Goal: Information Seeking & Learning: Learn about a topic

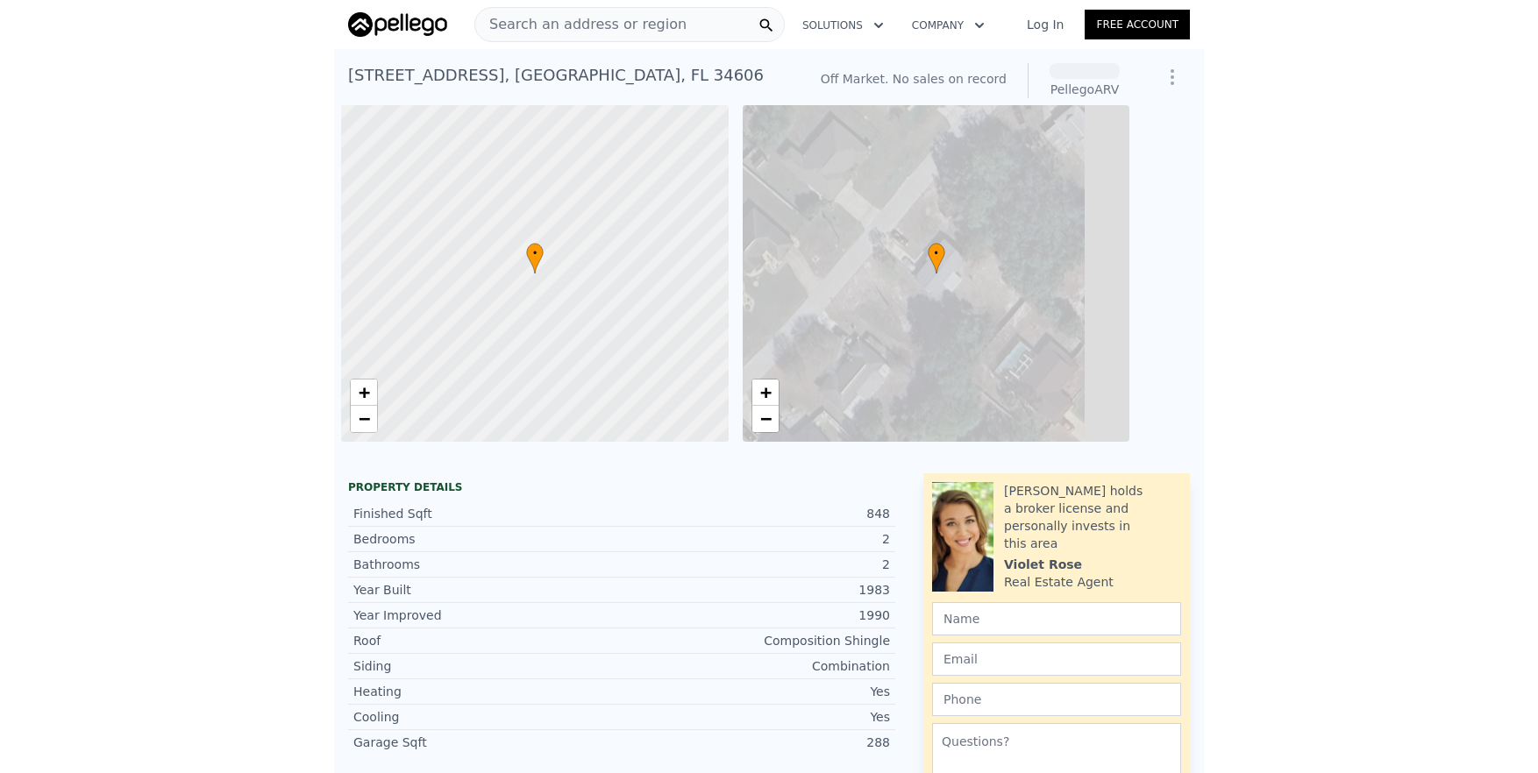
scroll to position [0, 7]
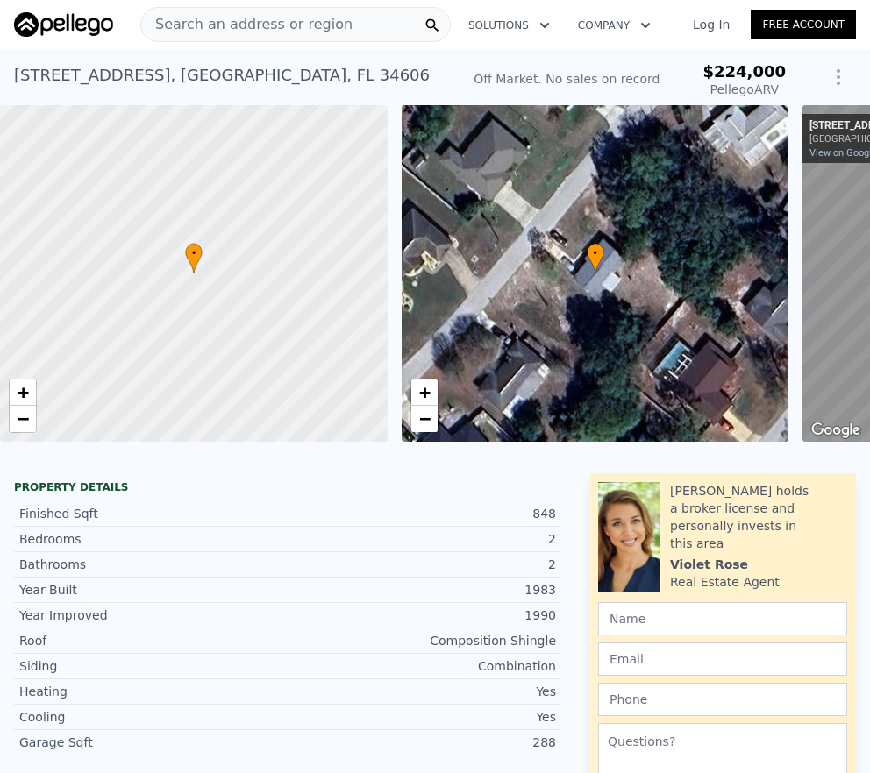
click at [239, 25] on span "Search an address or region" at bounding box center [246, 24] width 211 height 21
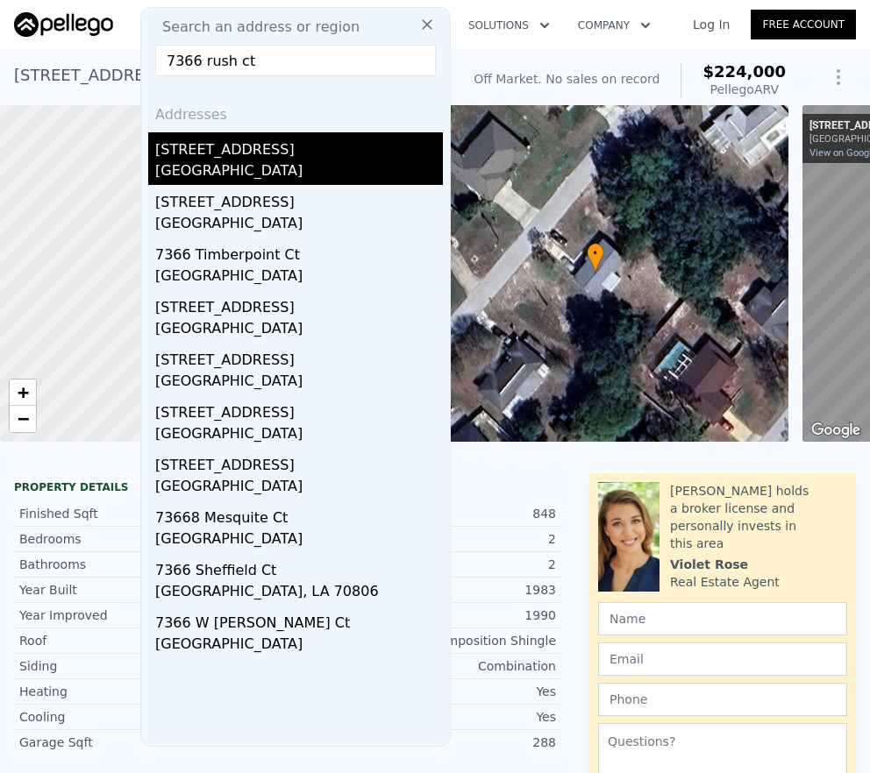
type input "7366 rush ct"
click at [267, 168] on div "[GEOGRAPHIC_DATA]" at bounding box center [299, 172] width 288 height 25
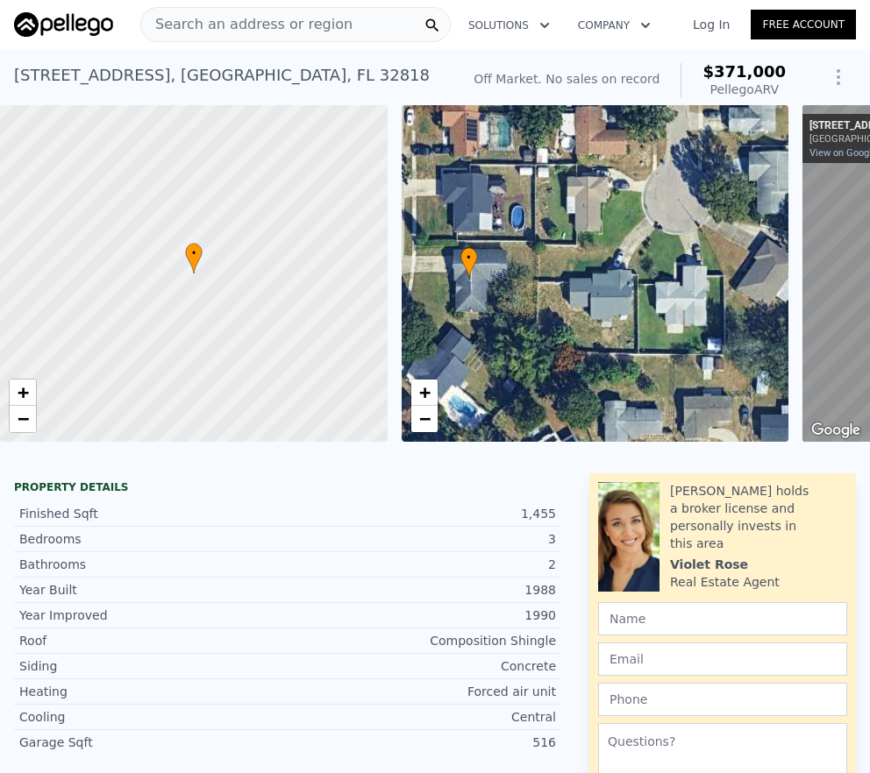
drag, startPoint x: 674, startPoint y: 266, endPoint x: 857, endPoint y: 274, distance: 182.5
click at [597, 270] on div "• + −" at bounding box center [595, 273] width 387 height 337
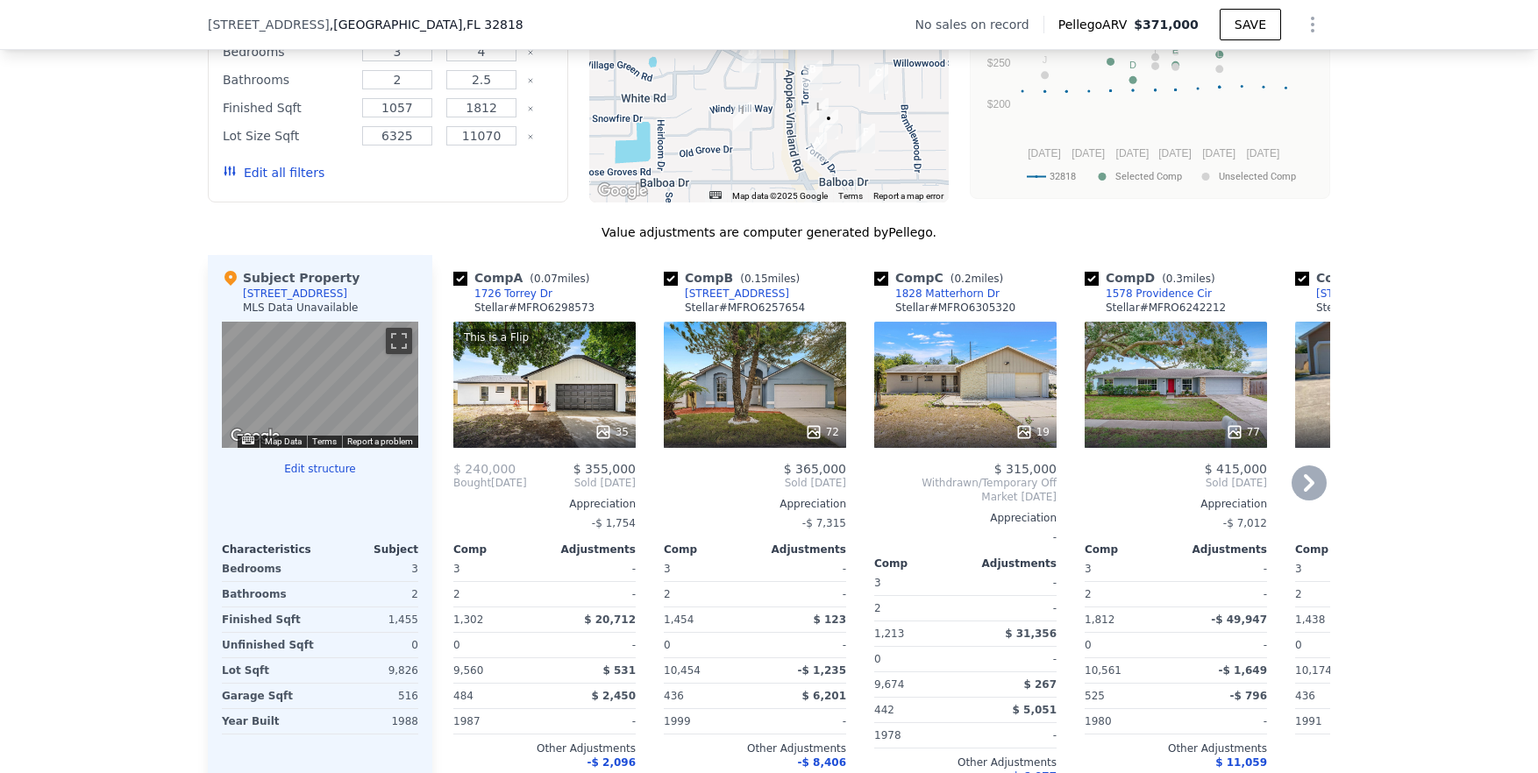
scroll to position [1647, 0]
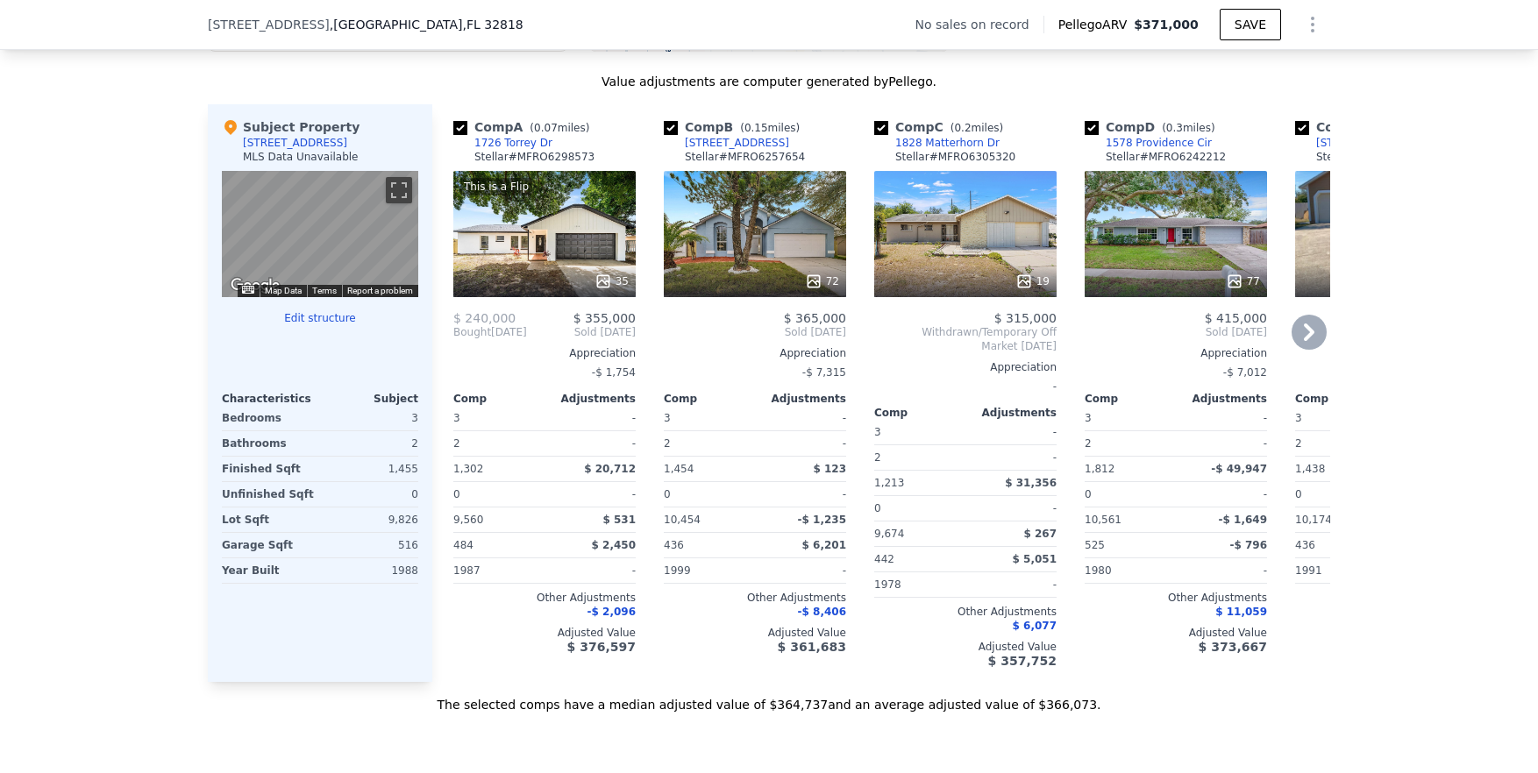
click at [869, 350] on icon at bounding box center [1308, 332] width 35 height 35
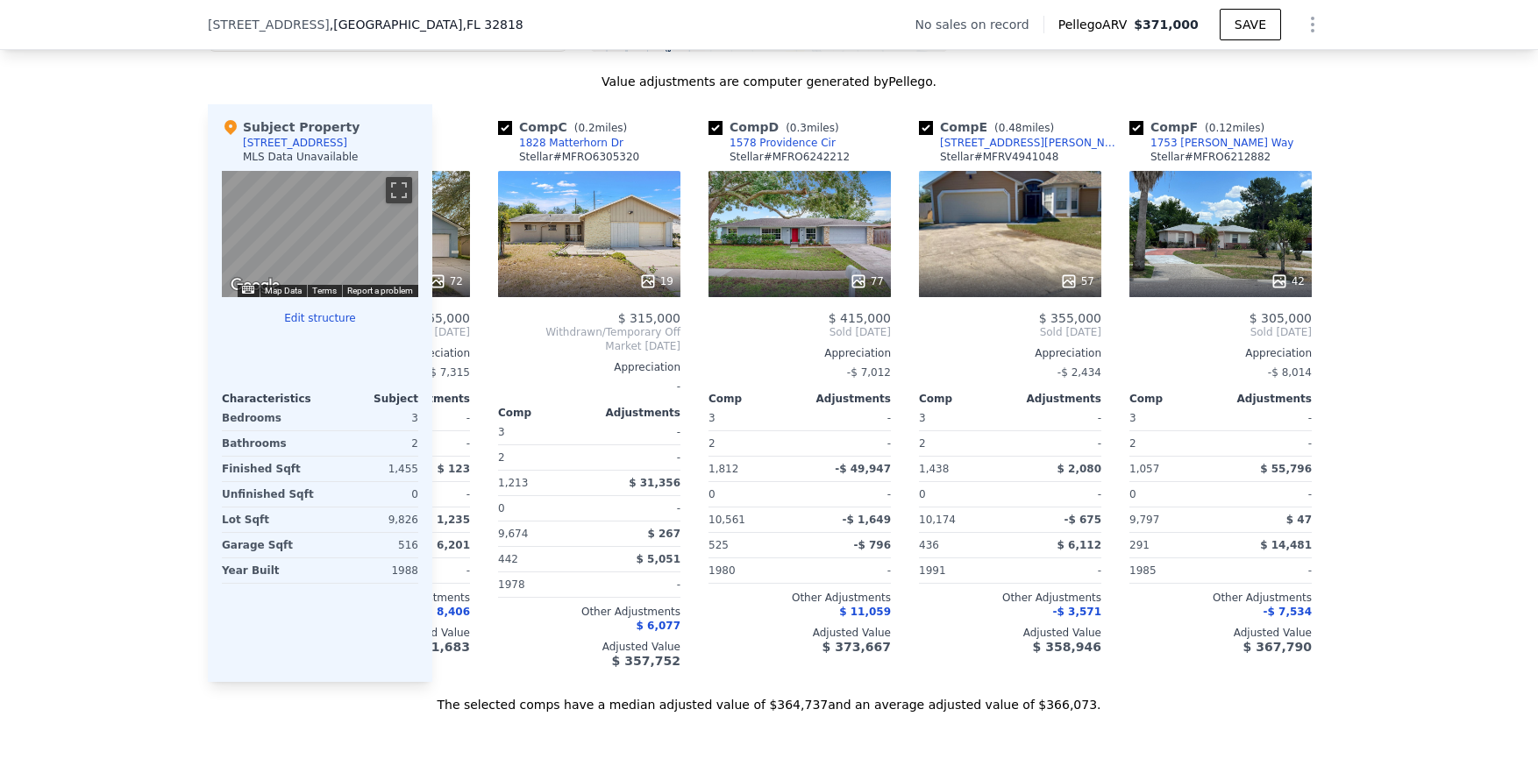
scroll to position [0, 421]
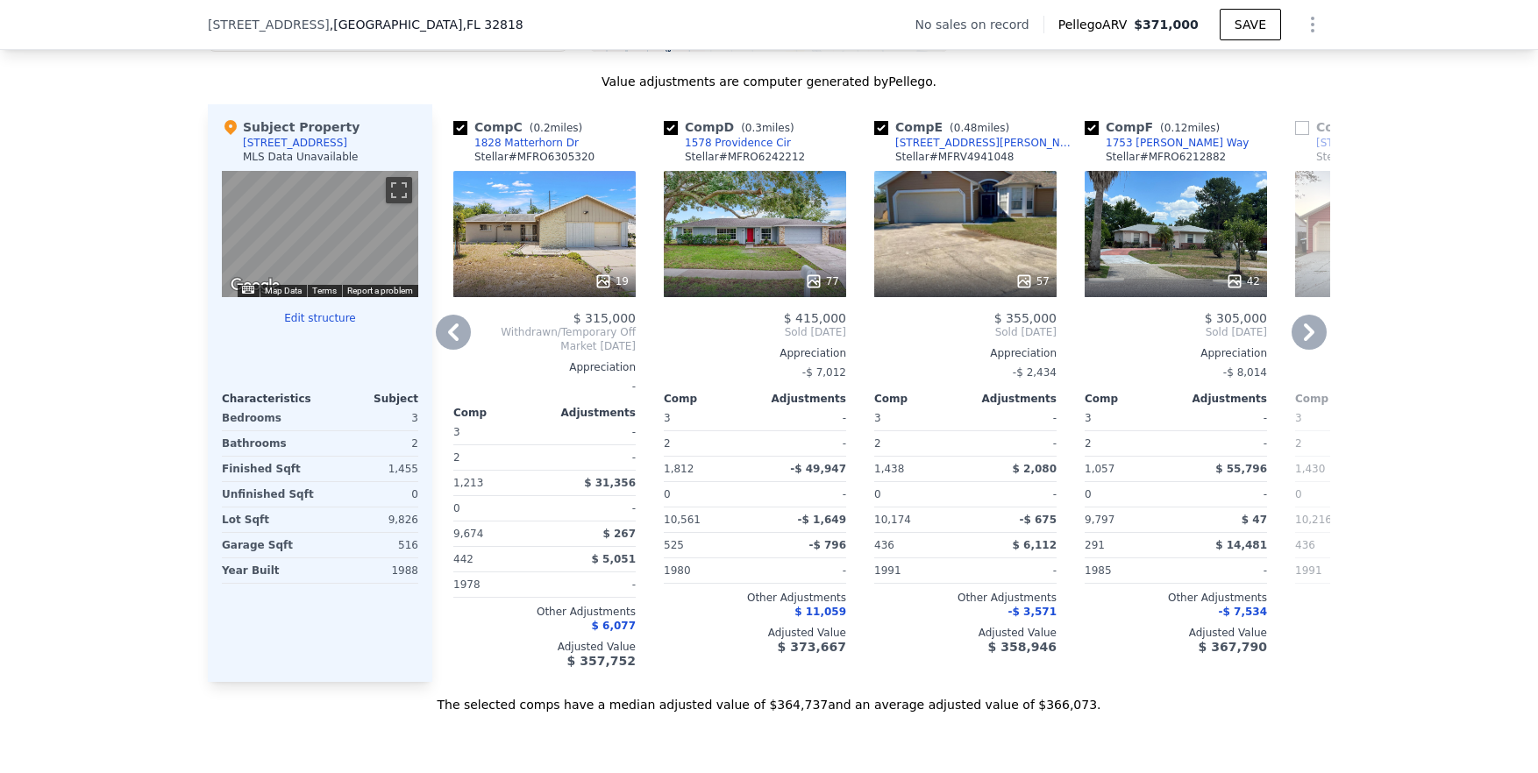
click at [869, 350] on icon at bounding box center [1308, 332] width 35 height 35
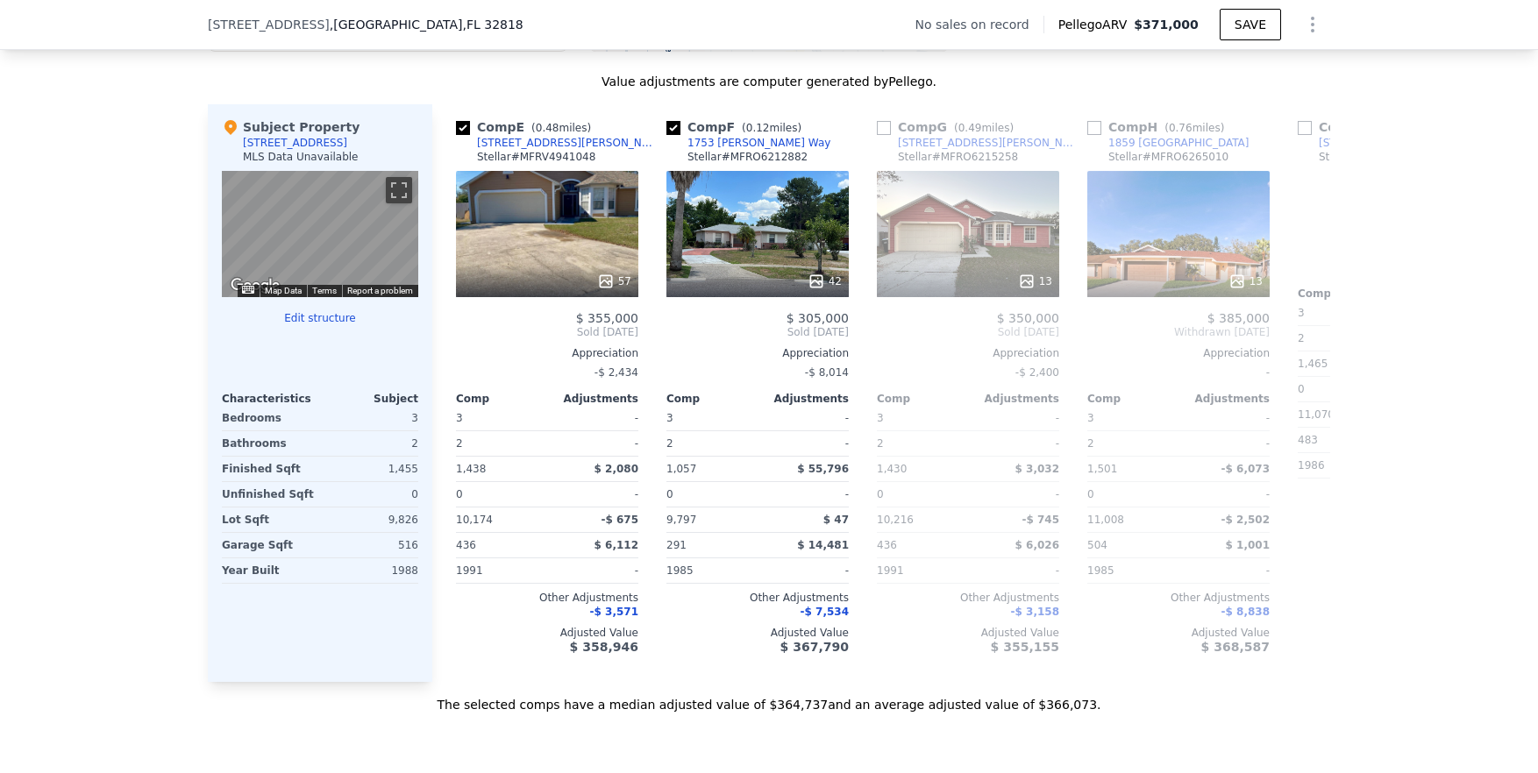
scroll to position [0, 842]
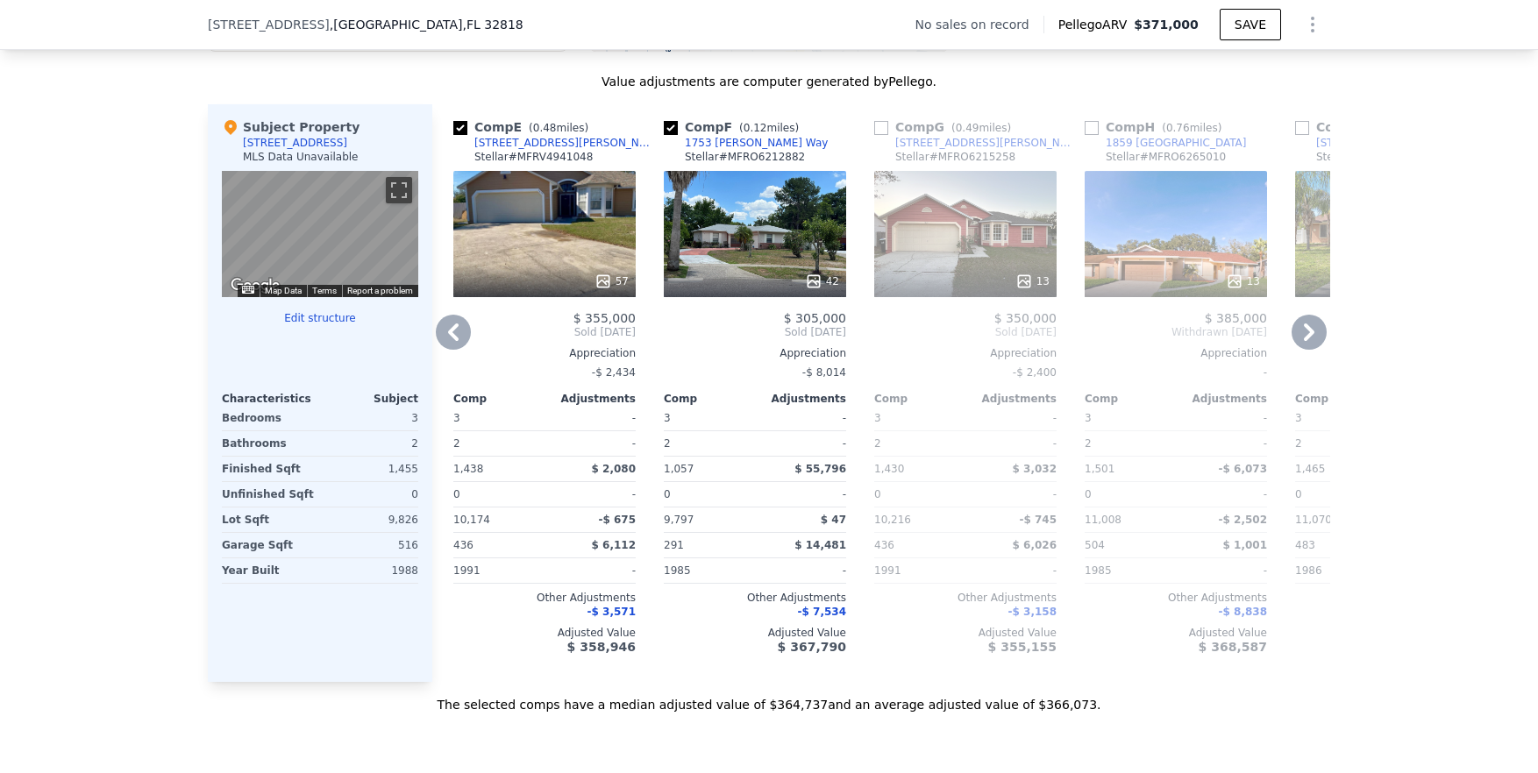
click at [869, 350] on icon at bounding box center [1308, 332] width 35 height 35
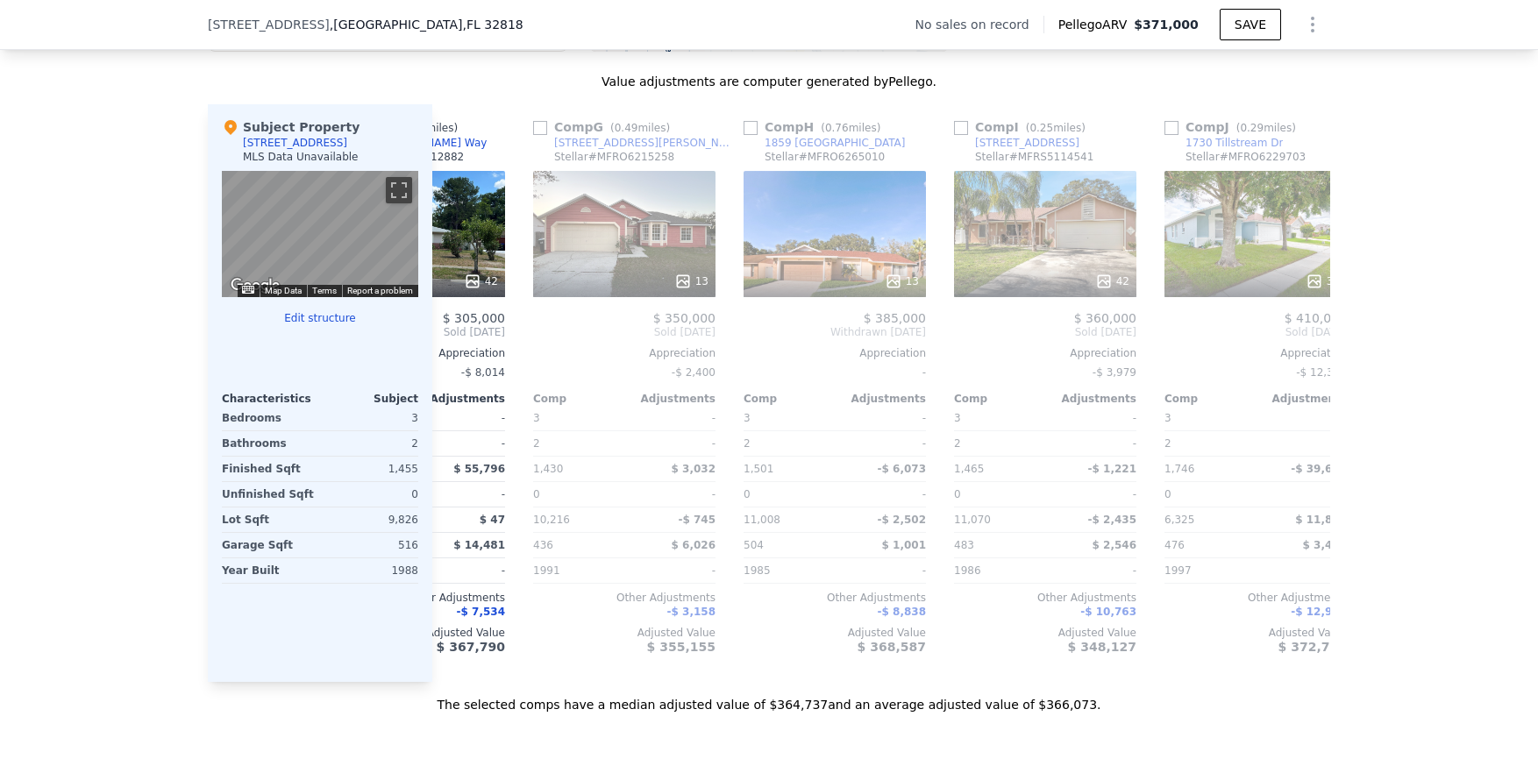
scroll to position [0, 1262]
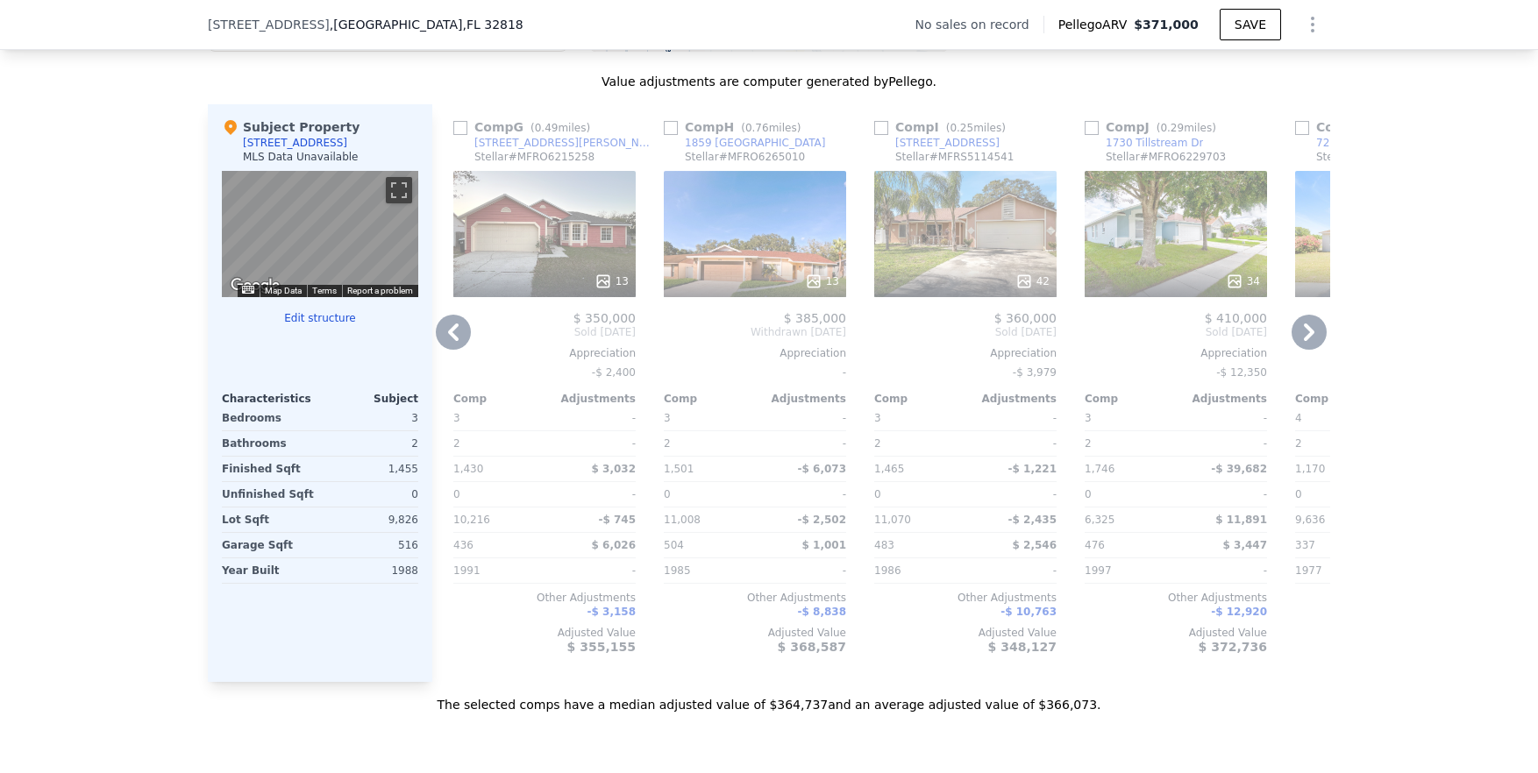
click at [451, 341] on icon at bounding box center [453, 332] width 11 height 18
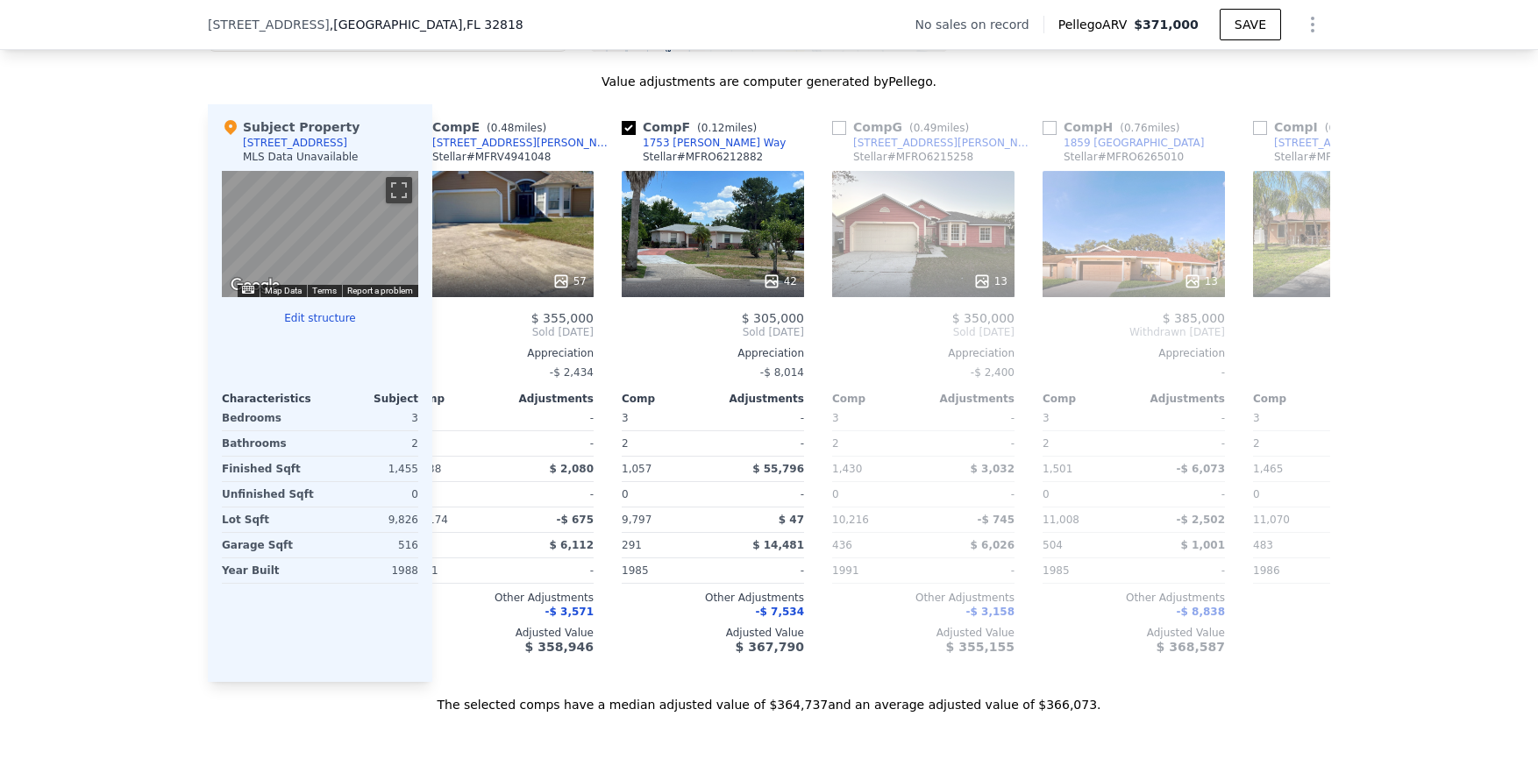
scroll to position [0, 842]
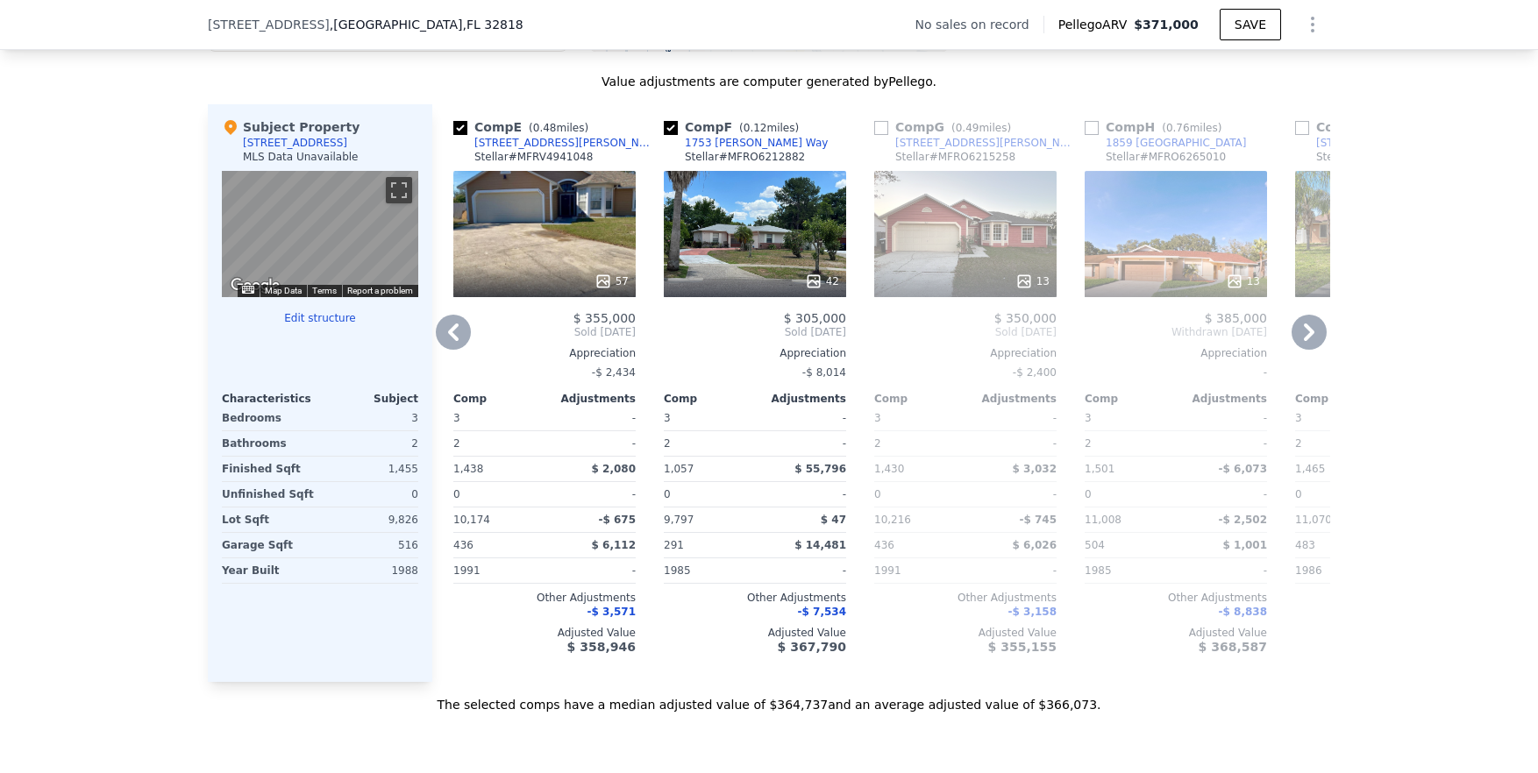
click at [451, 341] on icon at bounding box center [453, 332] width 11 height 18
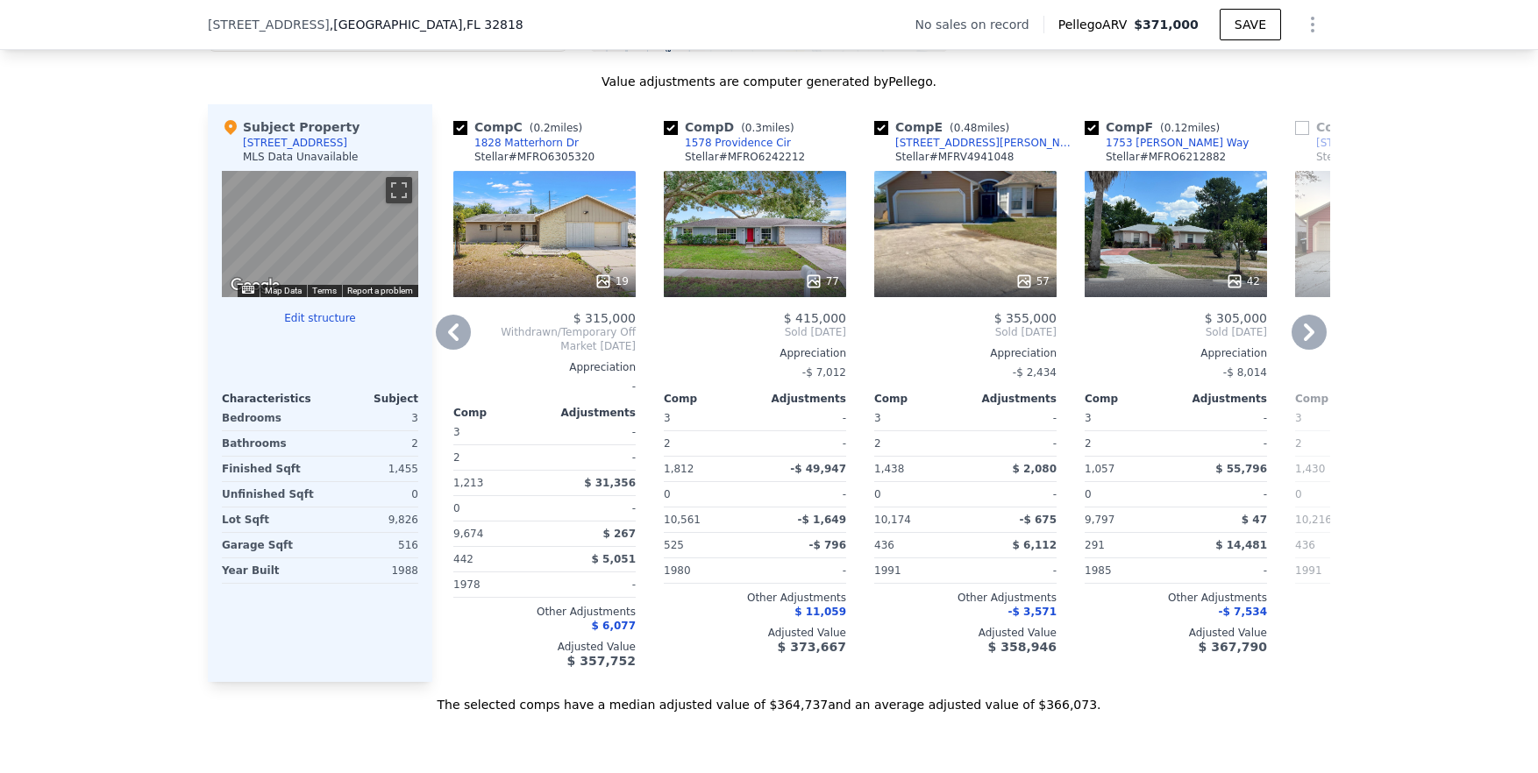
click at [451, 341] on icon at bounding box center [453, 332] width 11 height 18
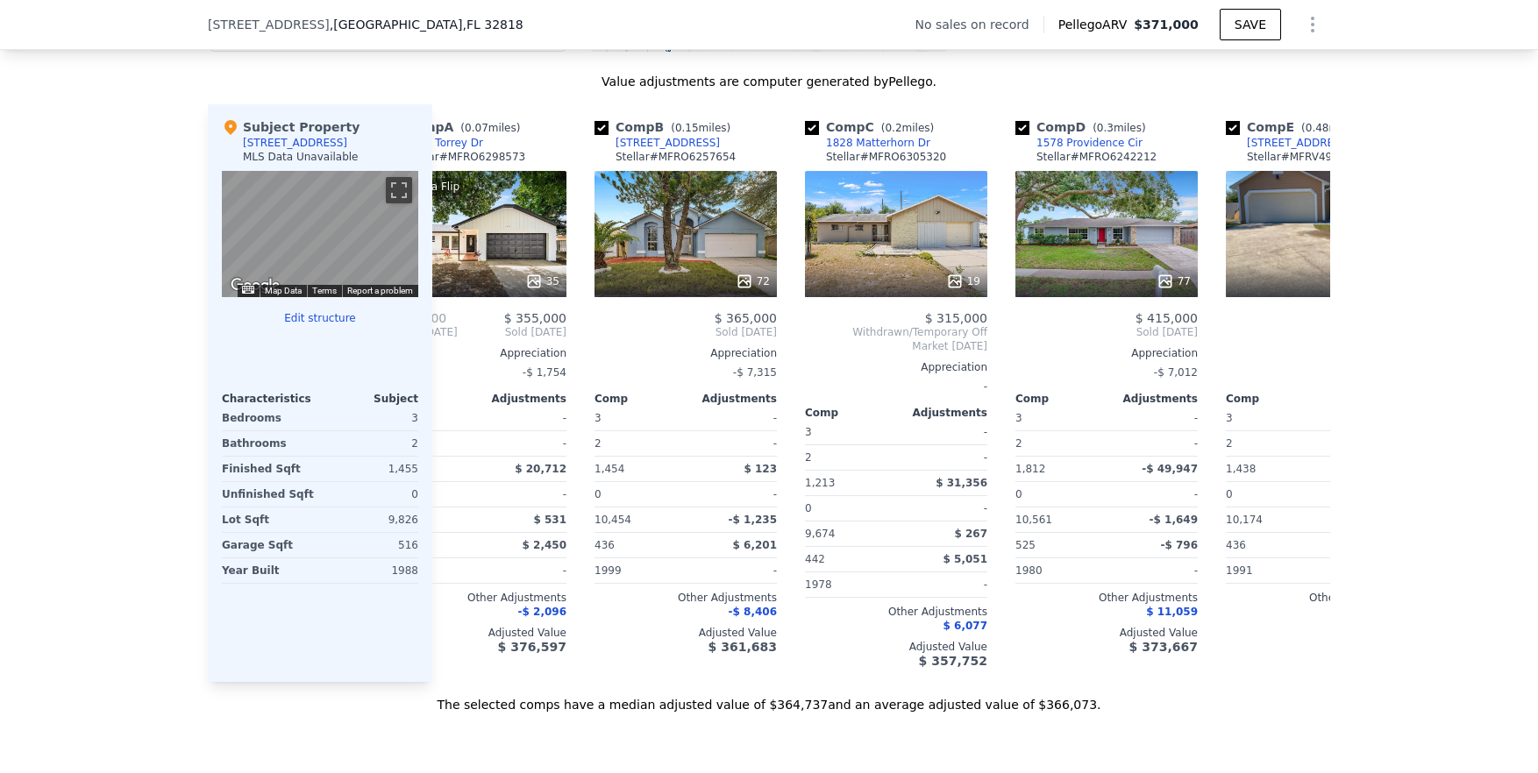
scroll to position [0, 0]
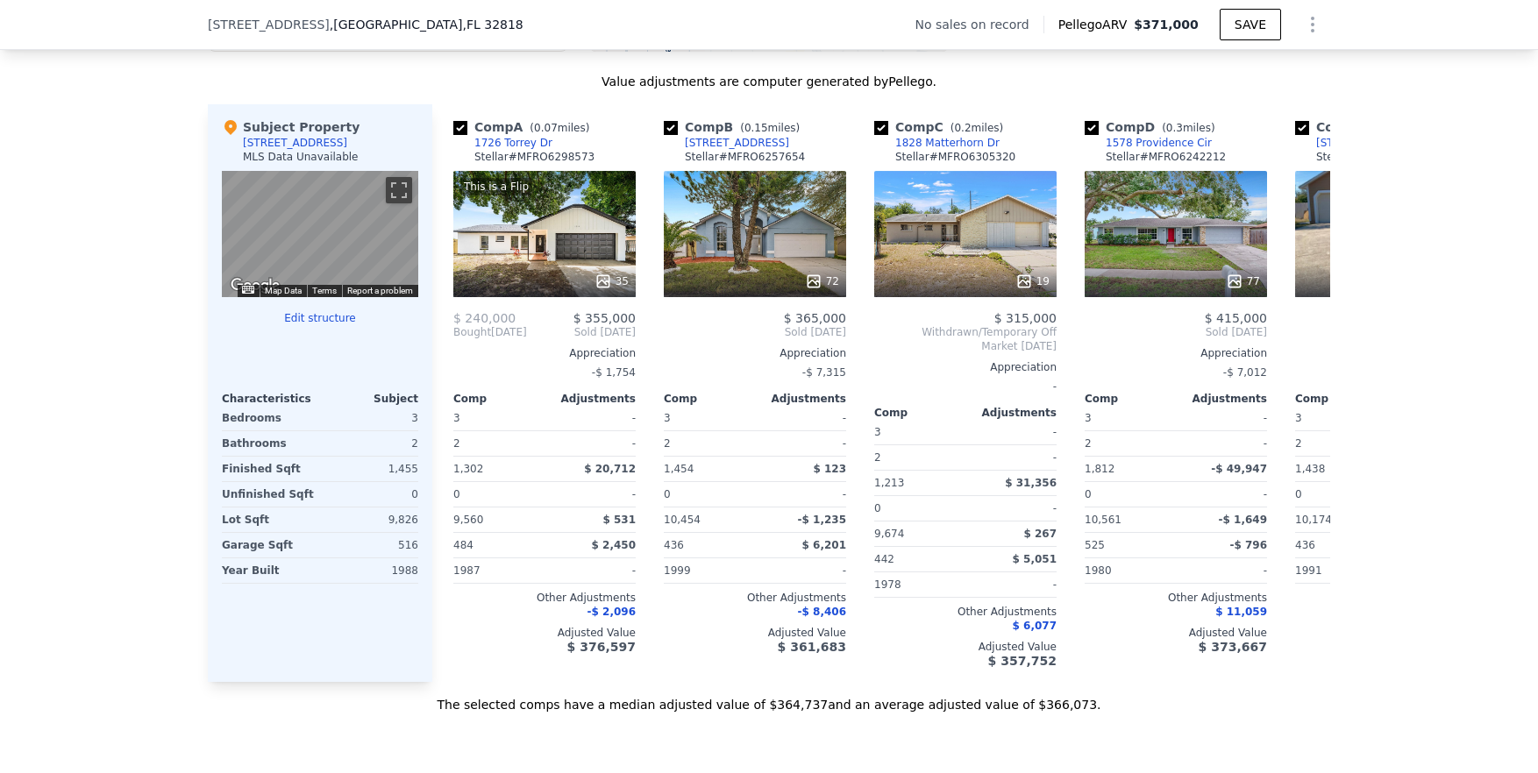
click at [453, 339] on span "Bought" at bounding box center [472, 332] width 38 height 14
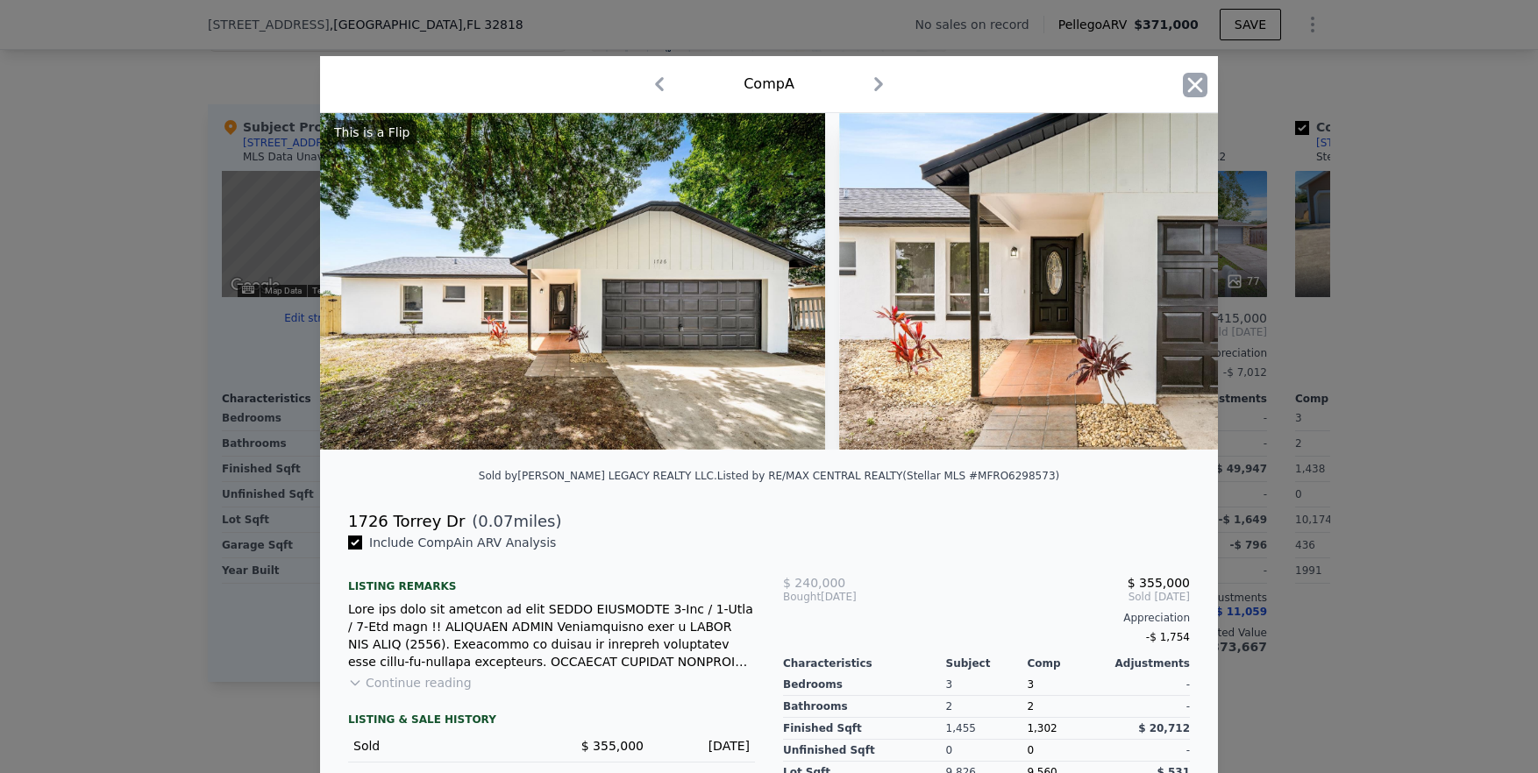
click at [869, 89] on icon "button" at bounding box center [1195, 84] width 15 height 15
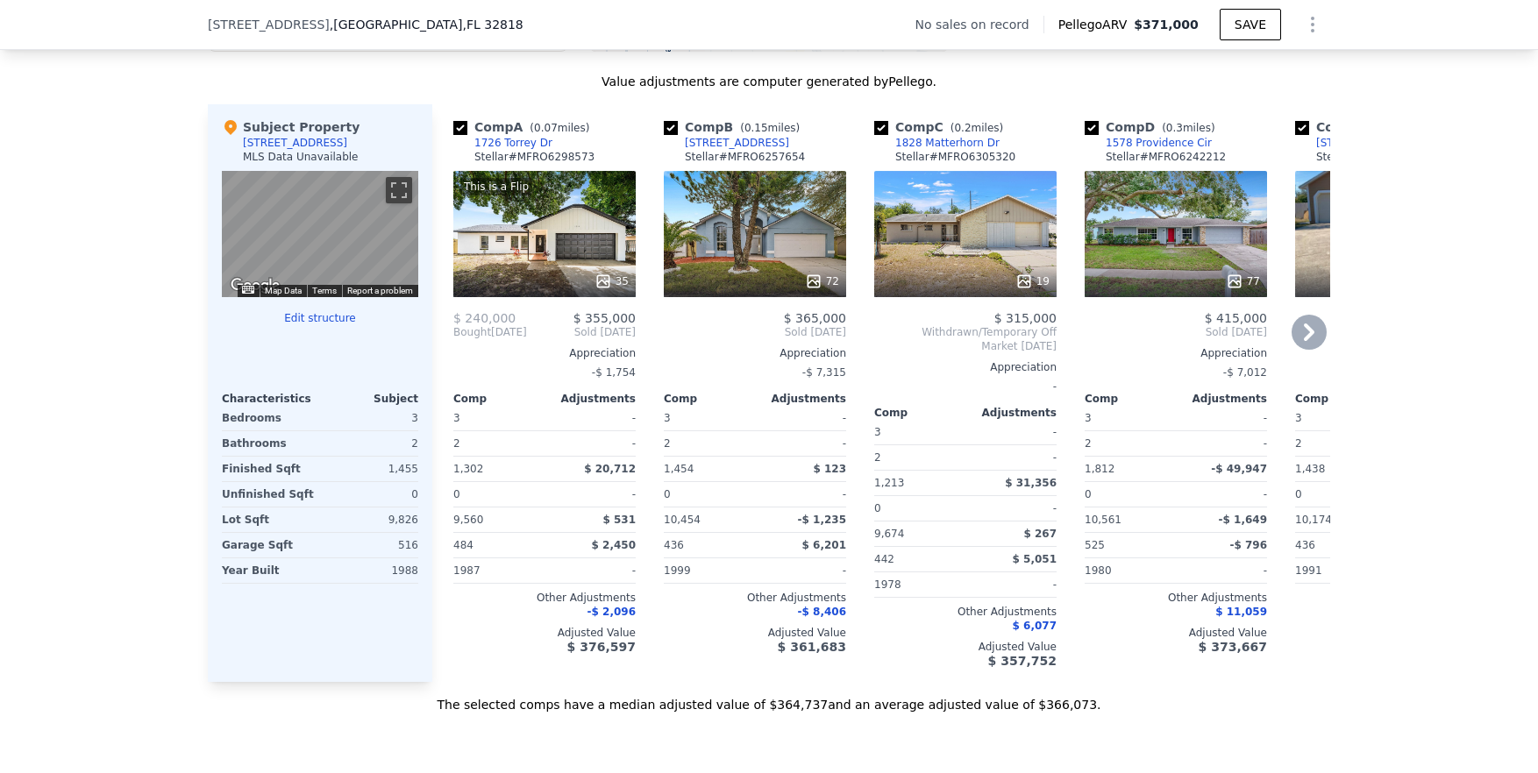
click at [767, 251] on div "72" at bounding box center [755, 234] width 182 height 126
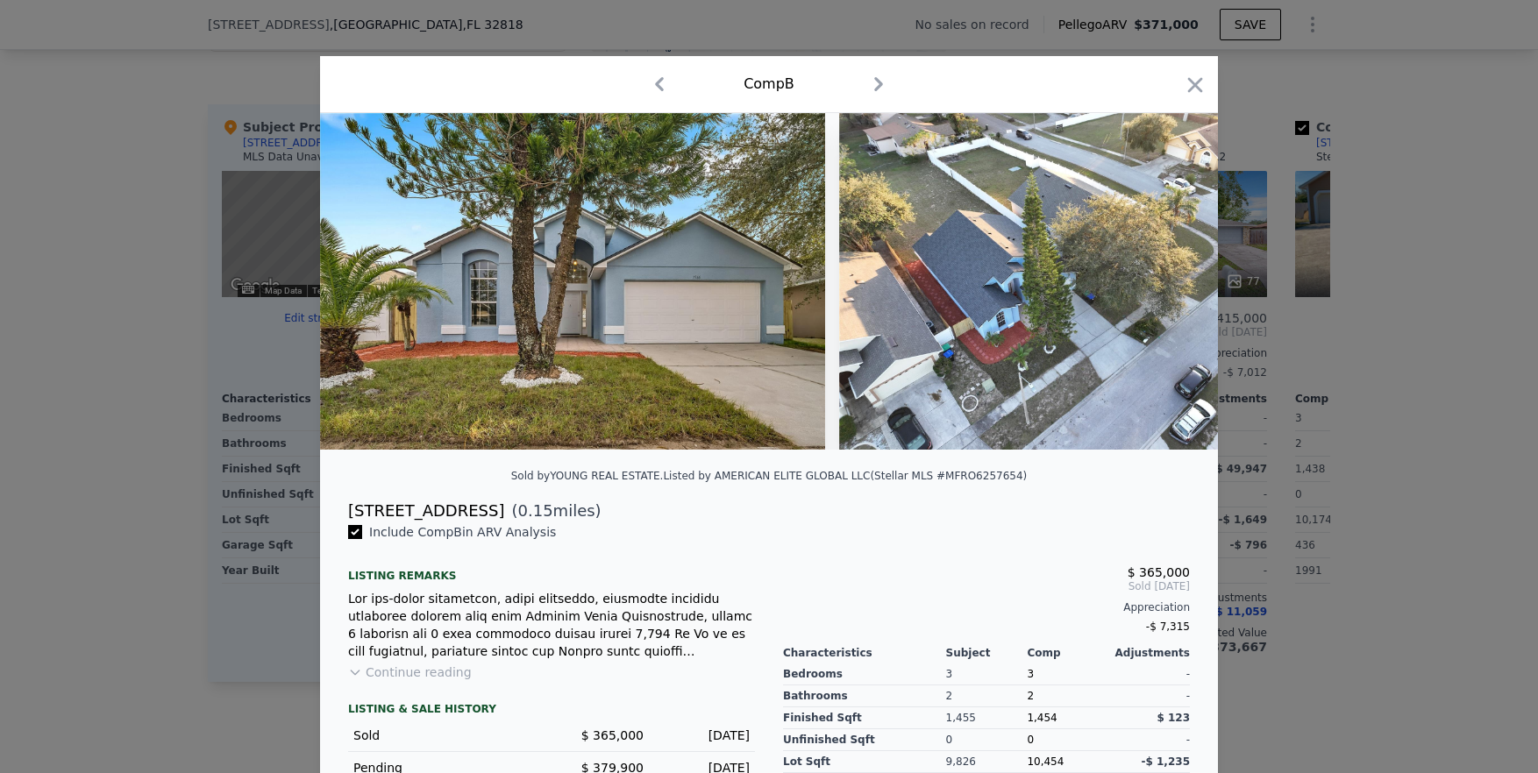
scroll to position [182, 0]
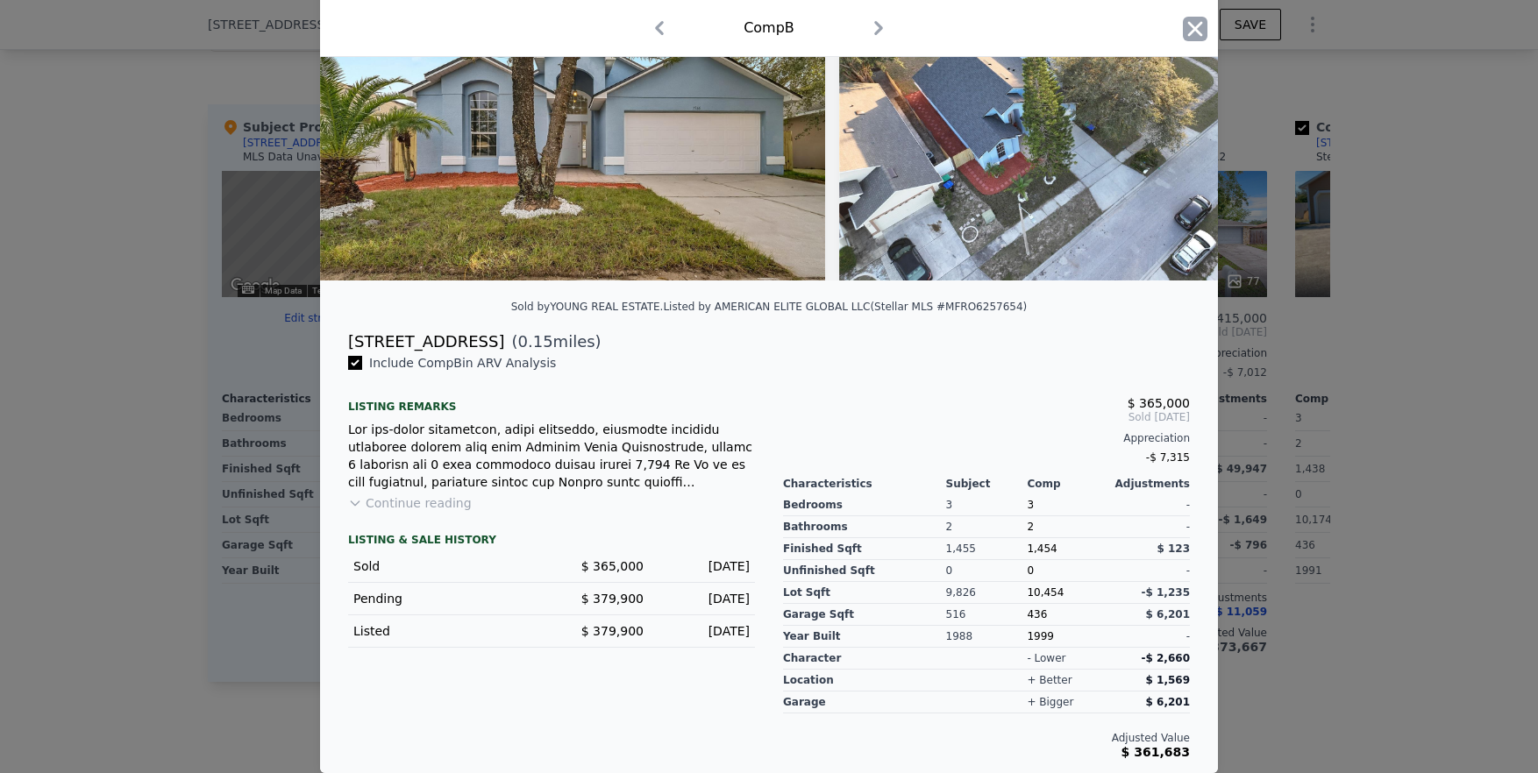
click at [869, 32] on icon "button" at bounding box center [1195, 28] width 15 height 15
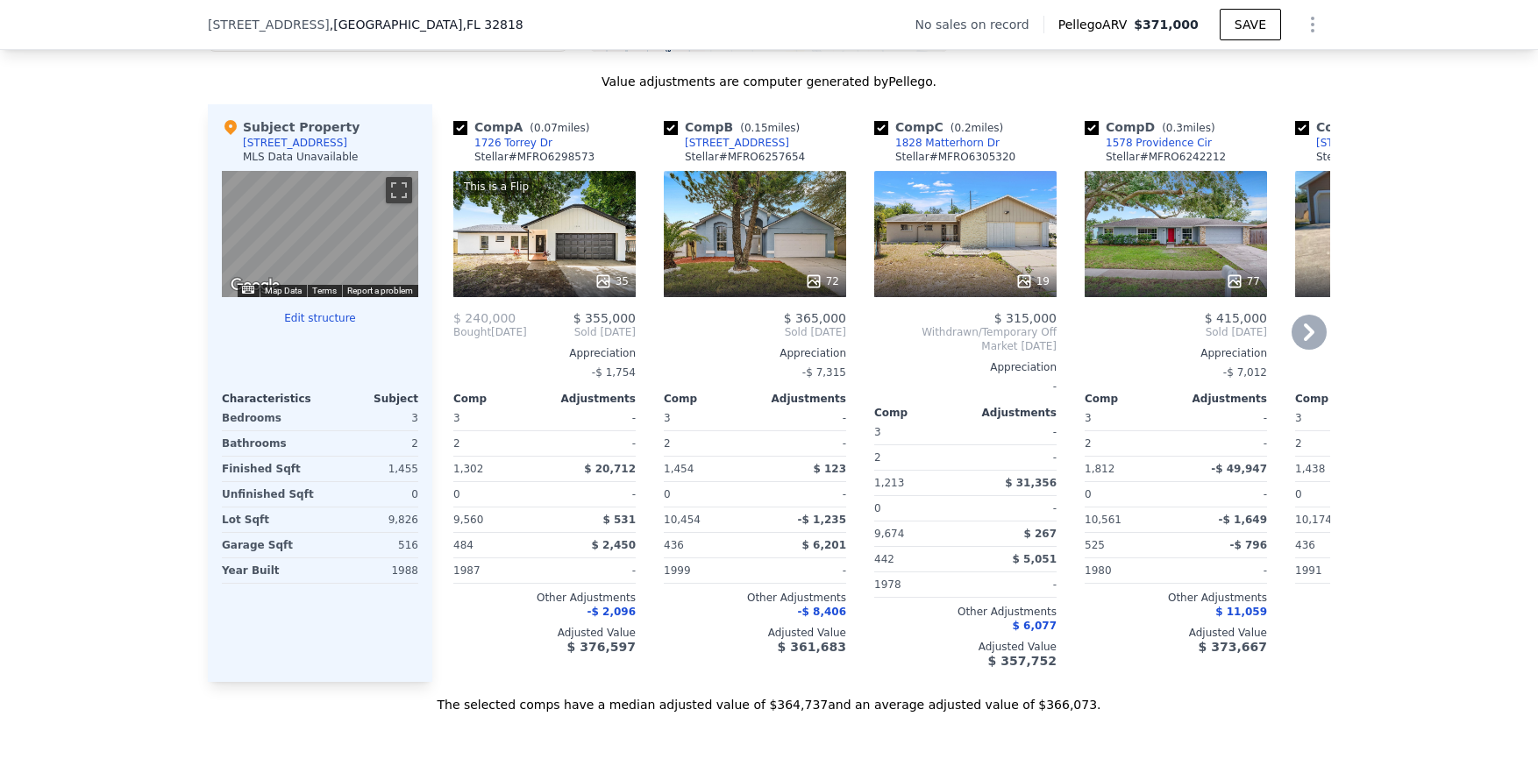
click at [869, 259] on div "19" at bounding box center [965, 234] width 182 height 126
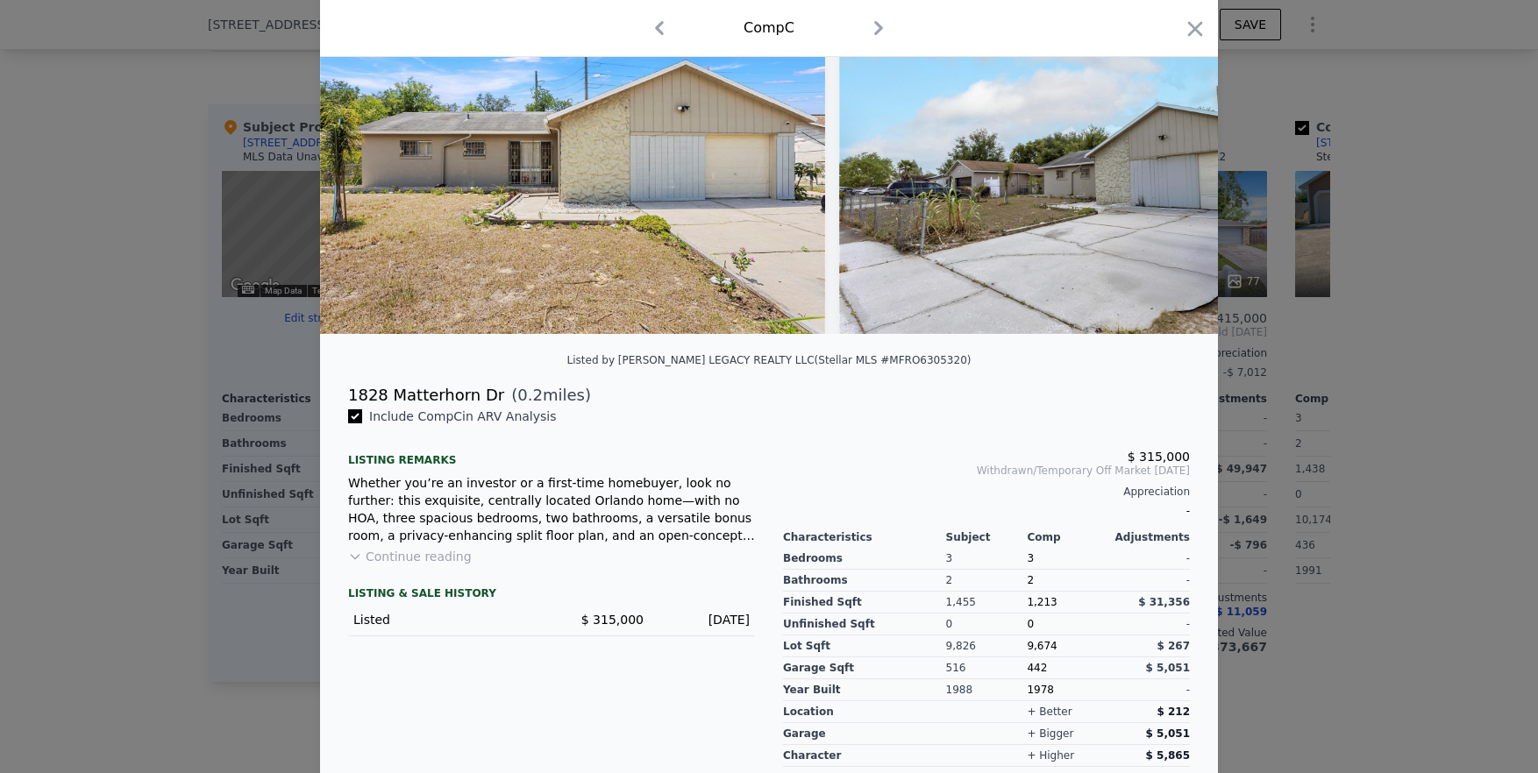
scroll to position [182, 0]
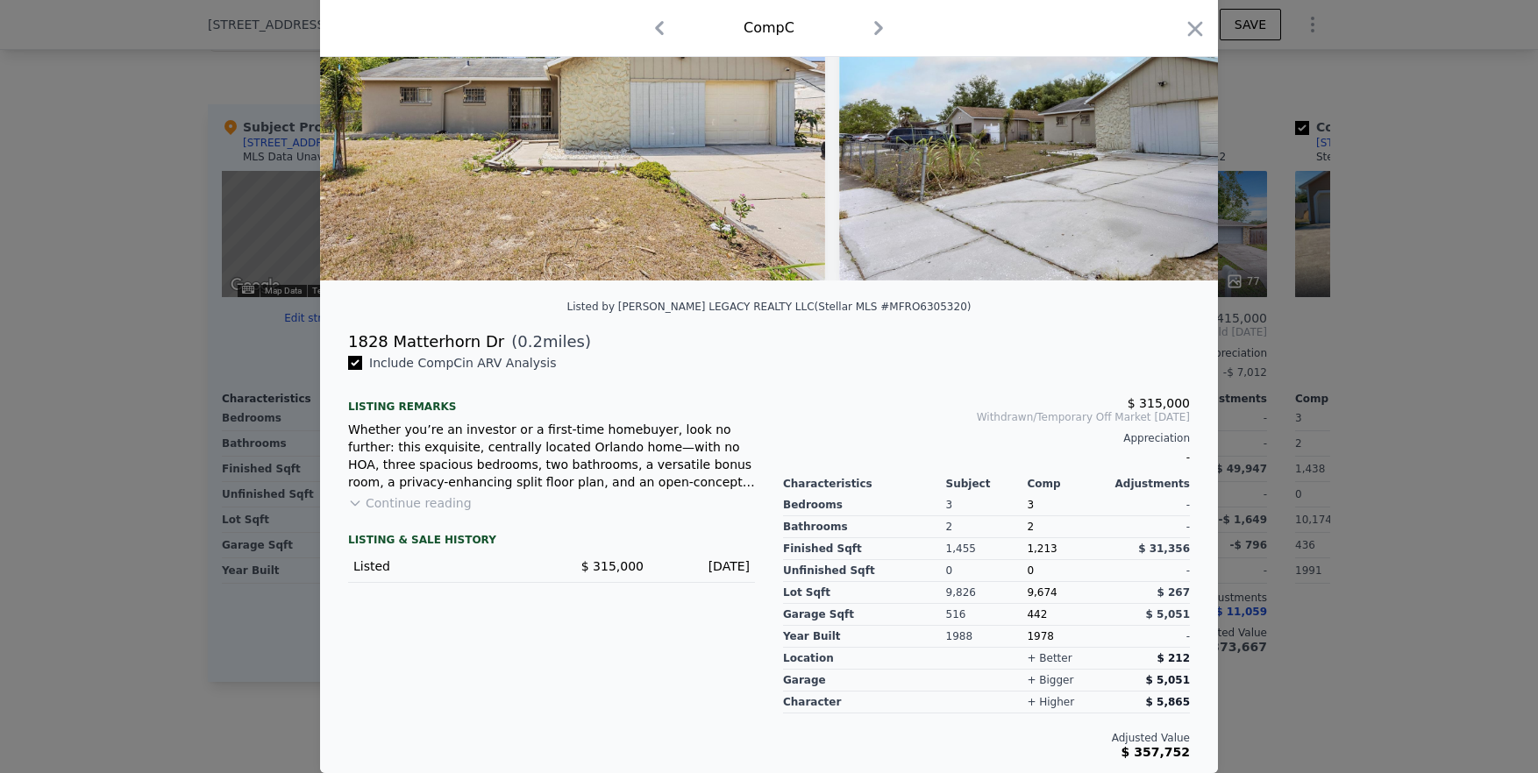
click at [420, 507] on button "Continue reading" at bounding box center [410, 503] width 124 height 18
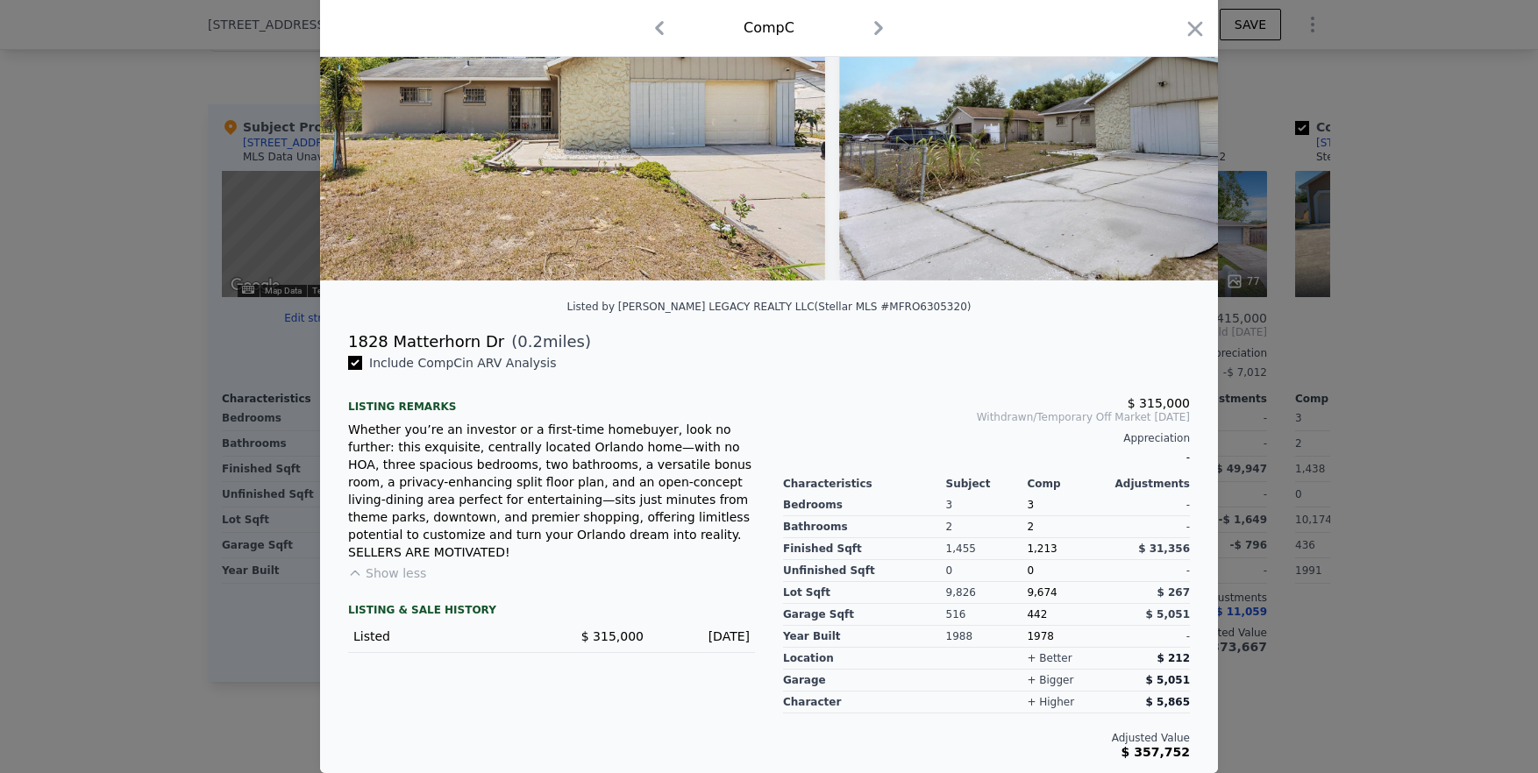
scroll to position [0, 0]
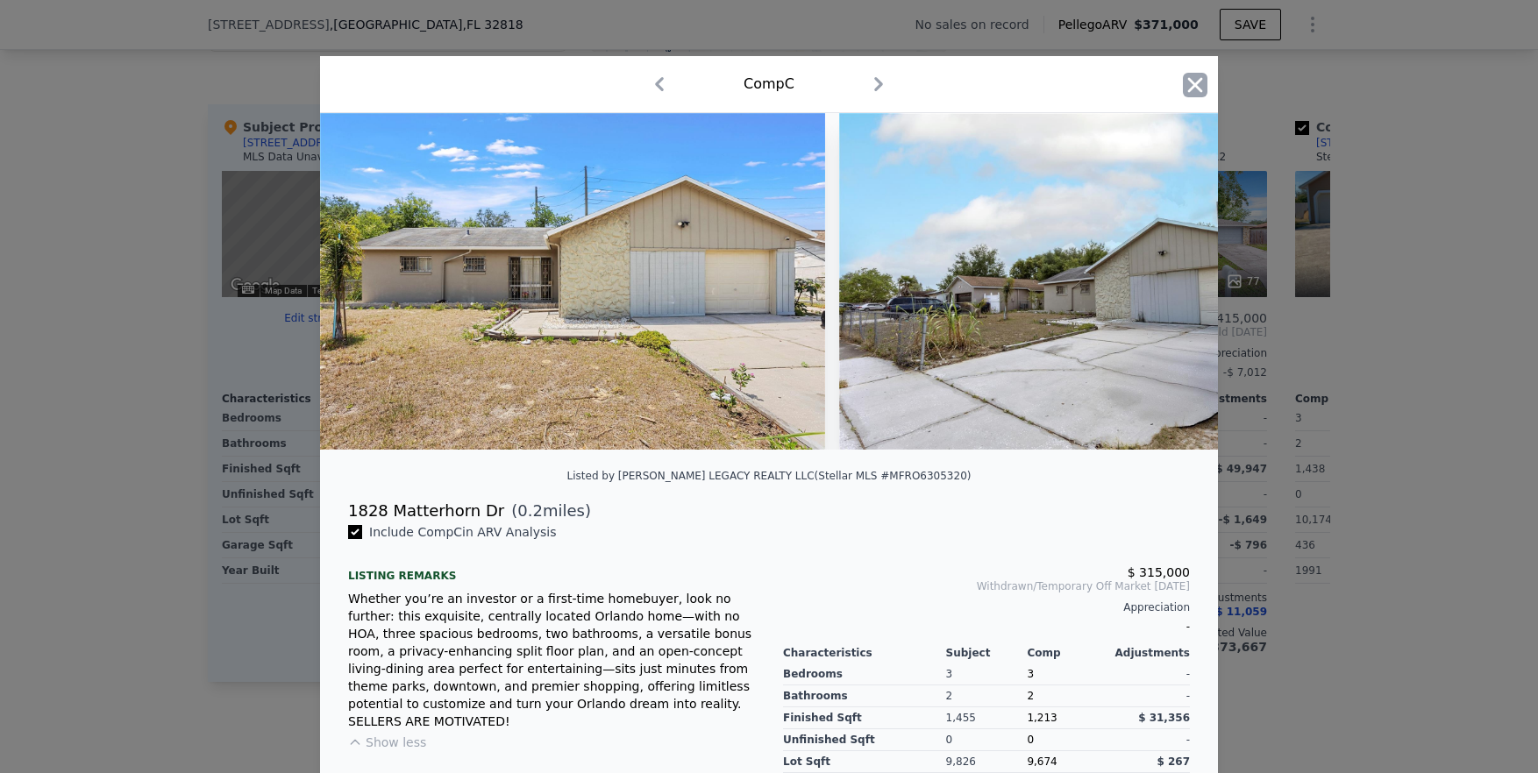
click at [869, 82] on icon "button" at bounding box center [1195, 84] width 15 height 15
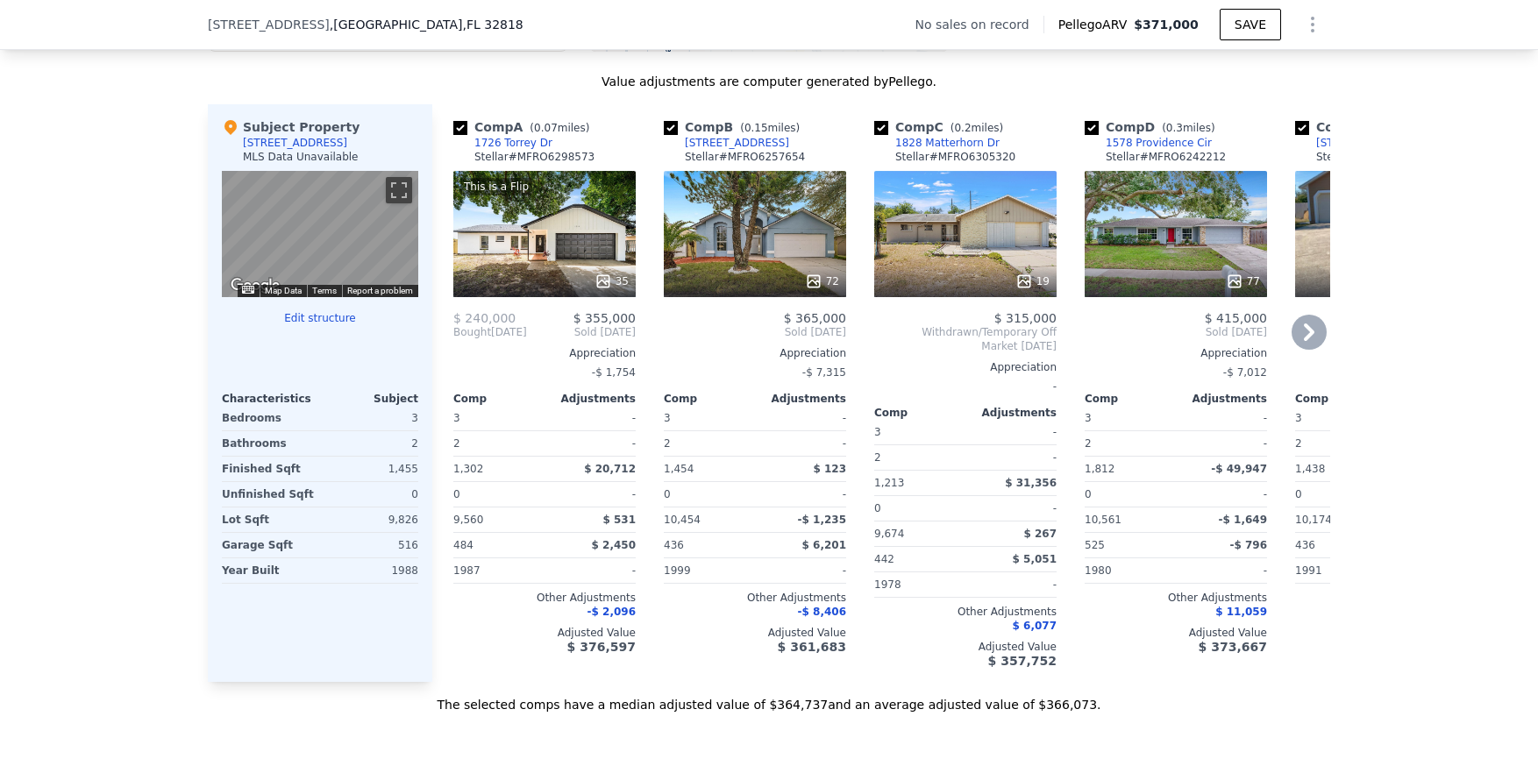
click at [739, 277] on div "72" at bounding box center [755, 234] width 182 height 126
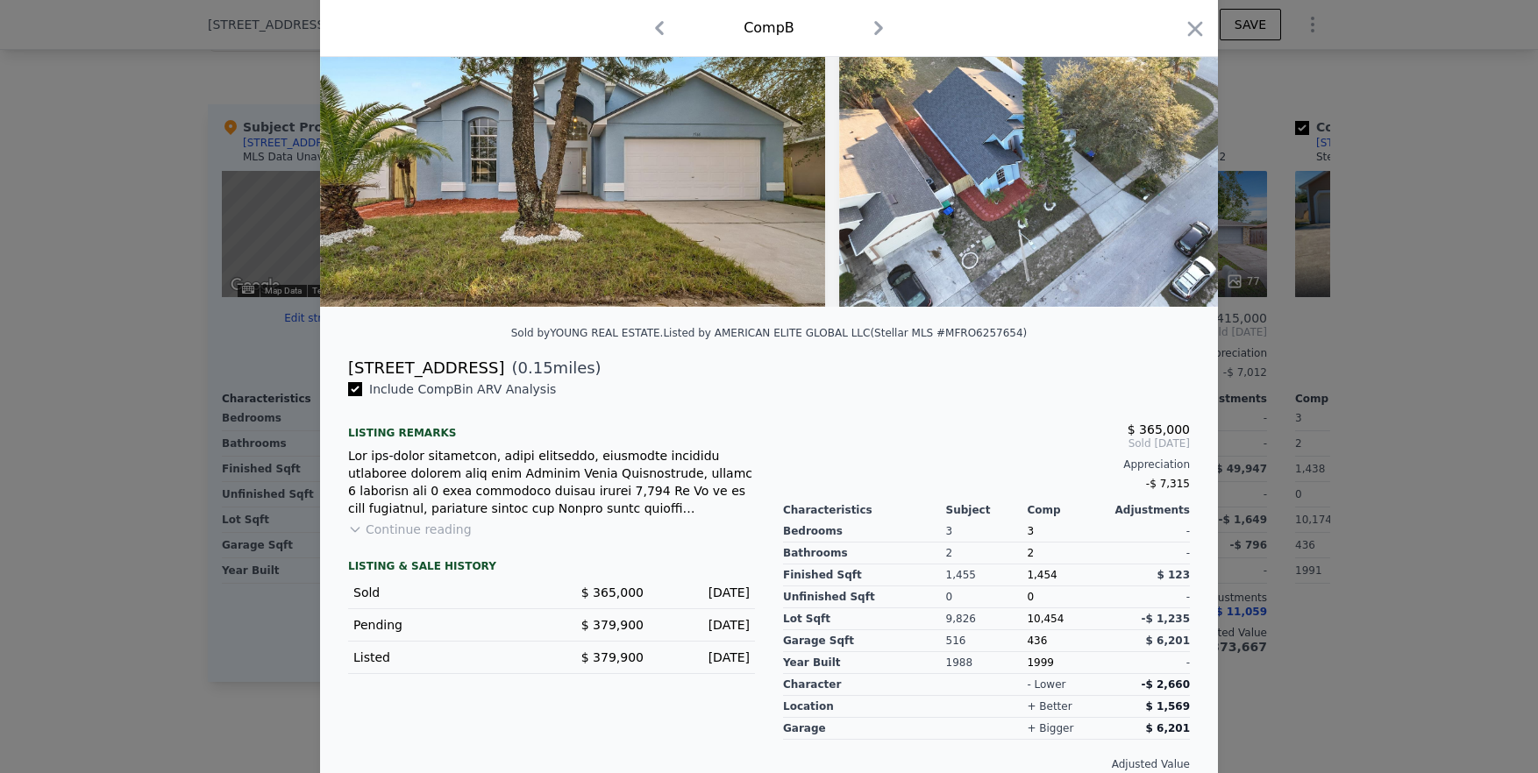
scroll to position [41, 0]
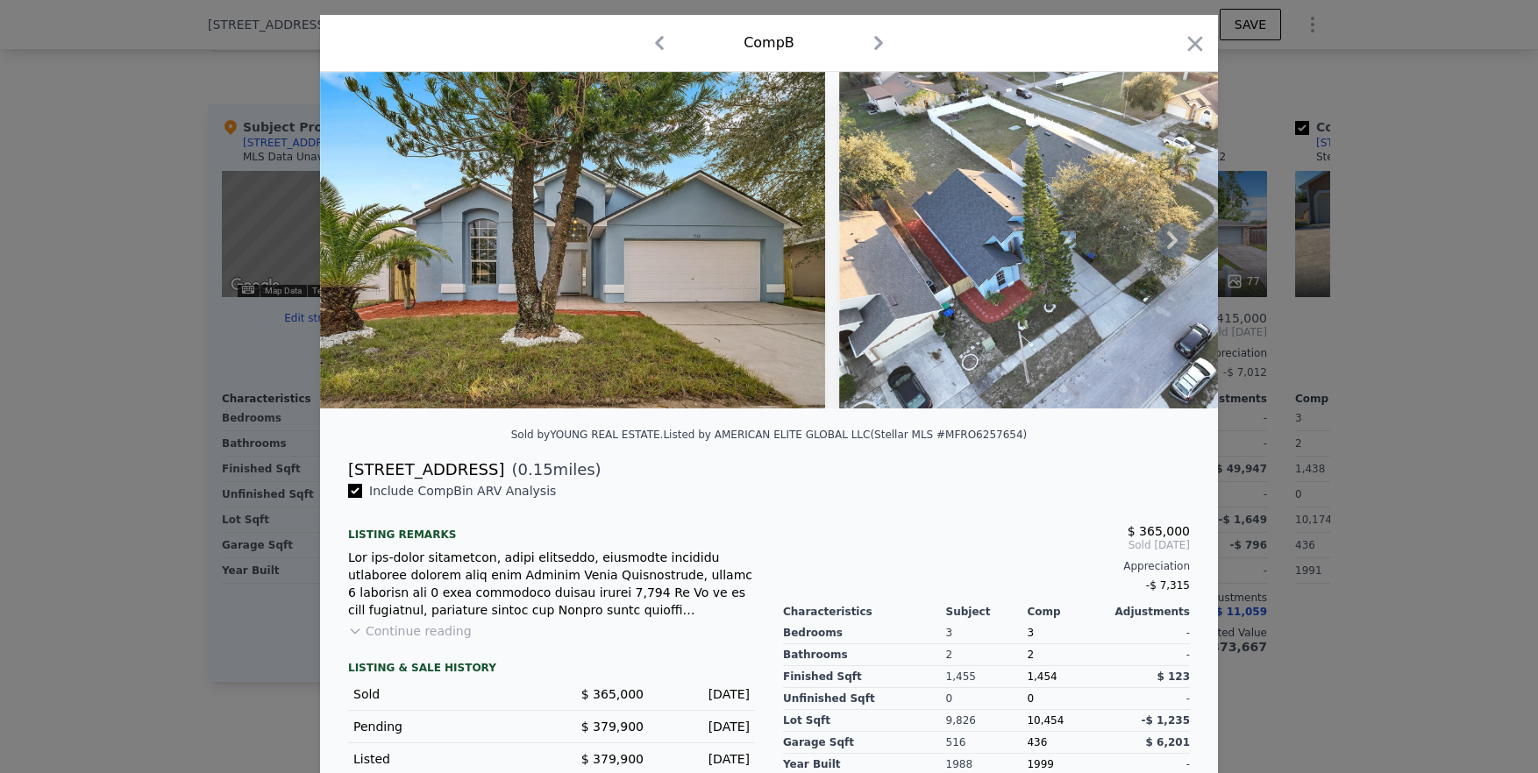
click at [869, 235] on icon at bounding box center [1172, 240] width 35 height 35
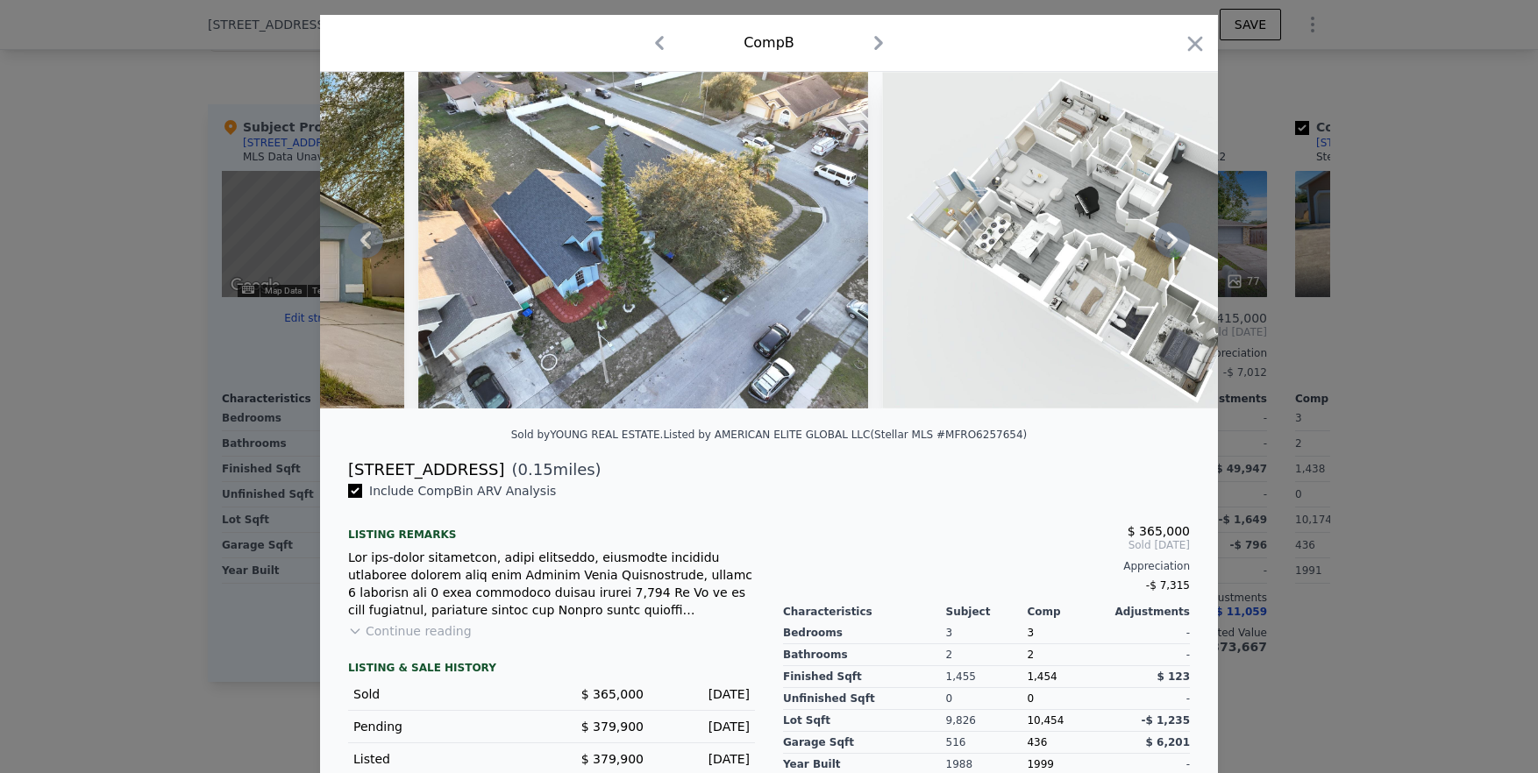
click at [869, 235] on icon at bounding box center [1172, 240] width 35 height 35
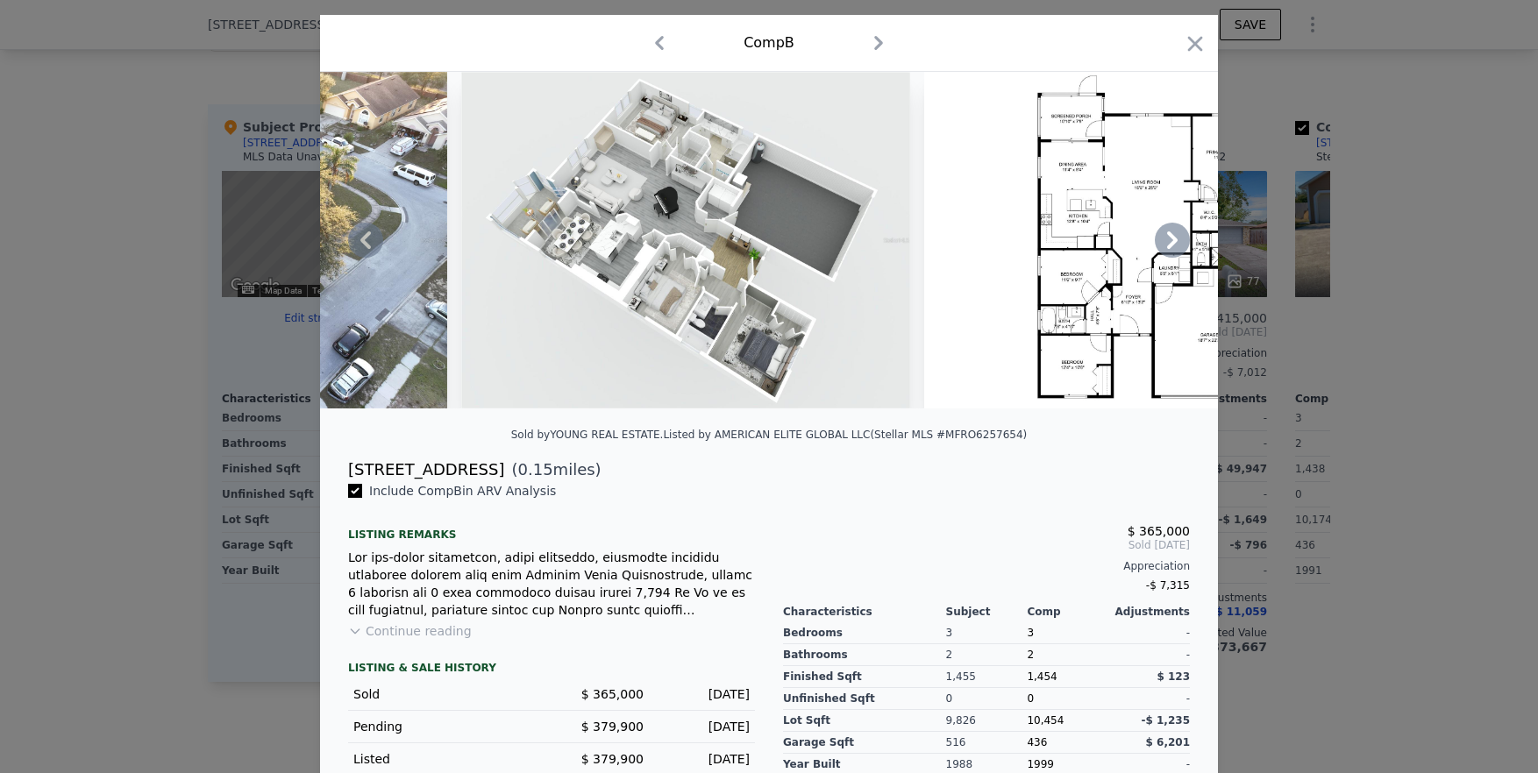
click at [869, 245] on icon at bounding box center [1172, 240] width 11 height 18
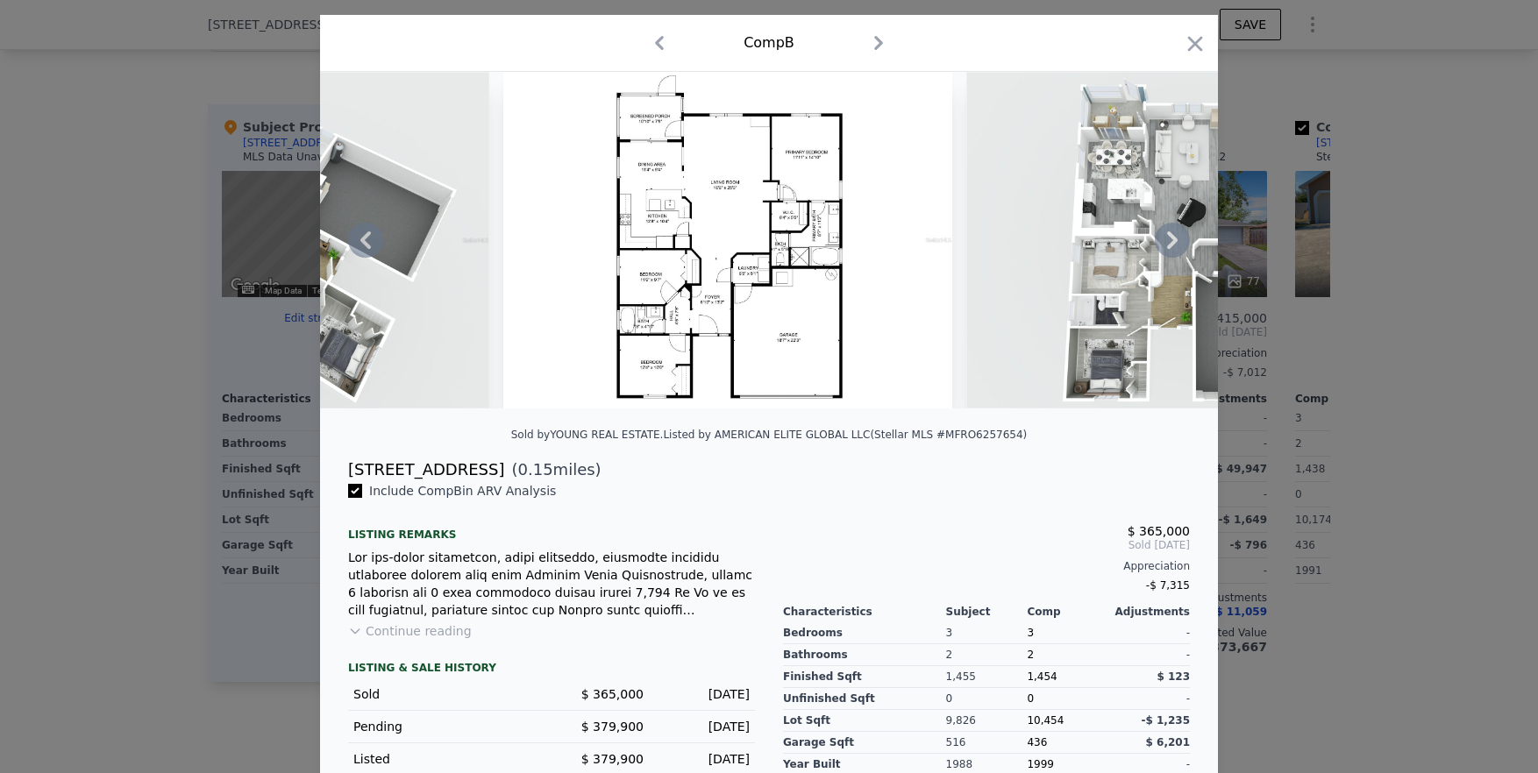
click at [869, 245] on icon at bounding box center [1172, 240] width 11 height 18
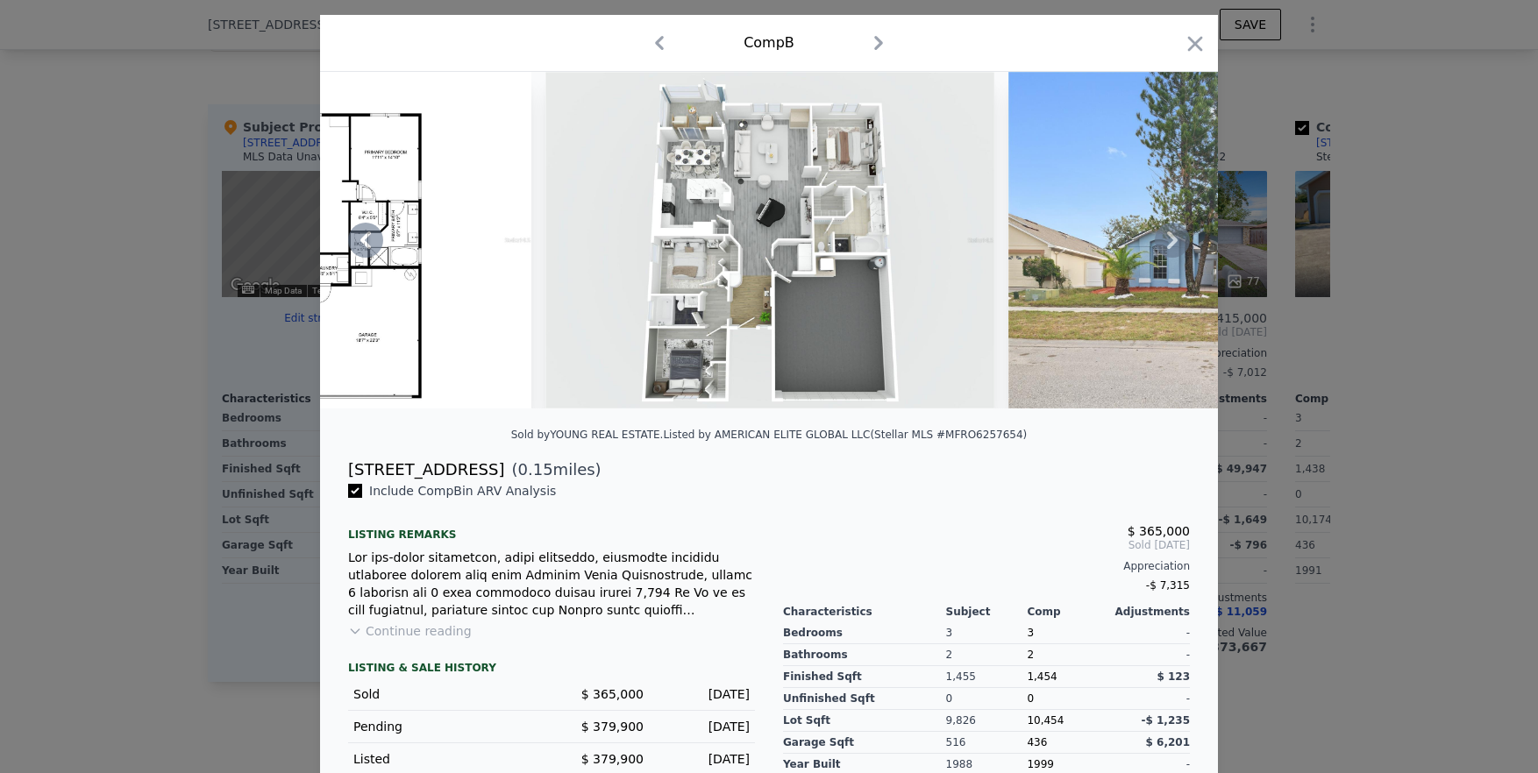
click at [869, 245] on icon at bounding box center [1172, 240] width 11 height 18
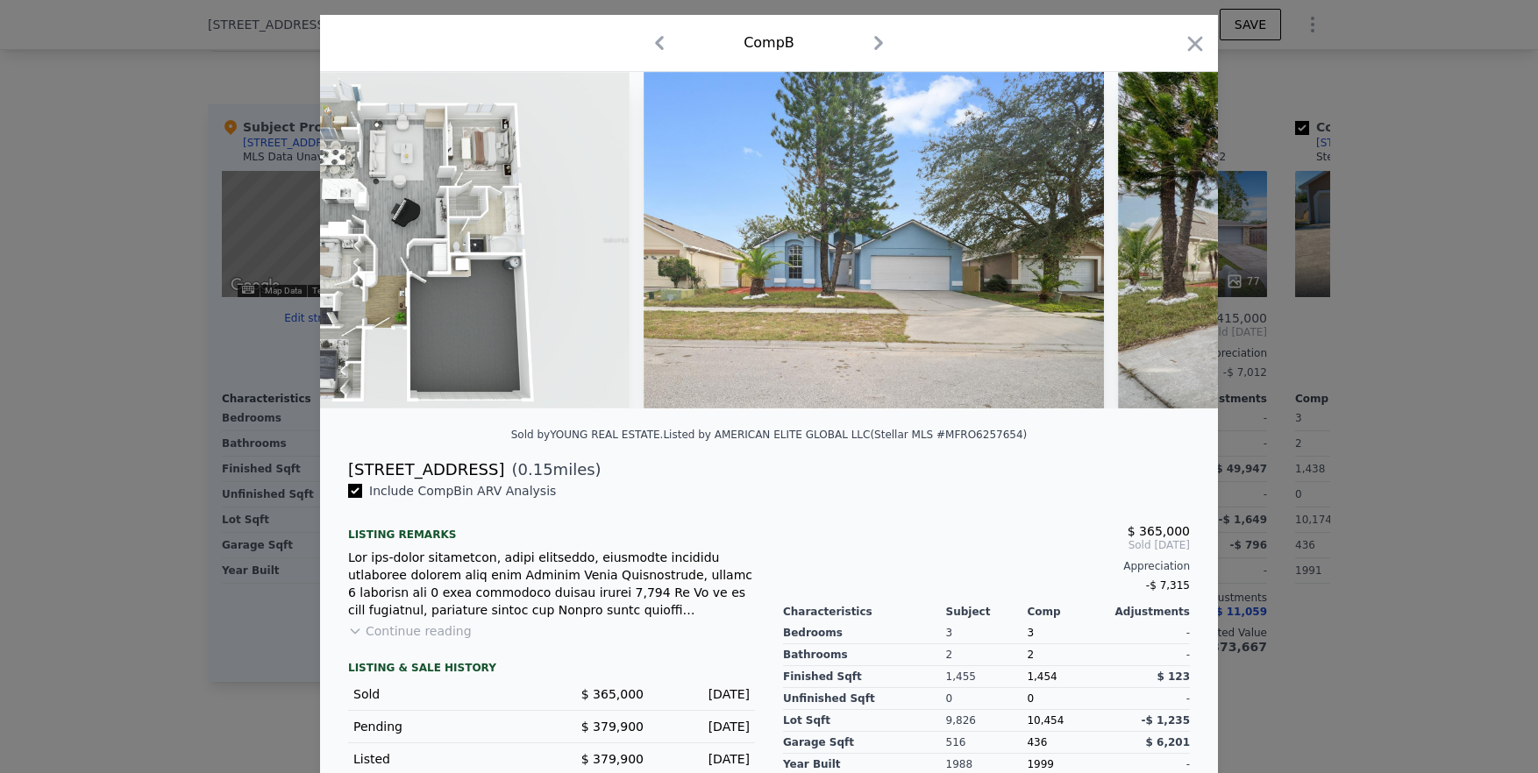
scroll to position [0, 2104]
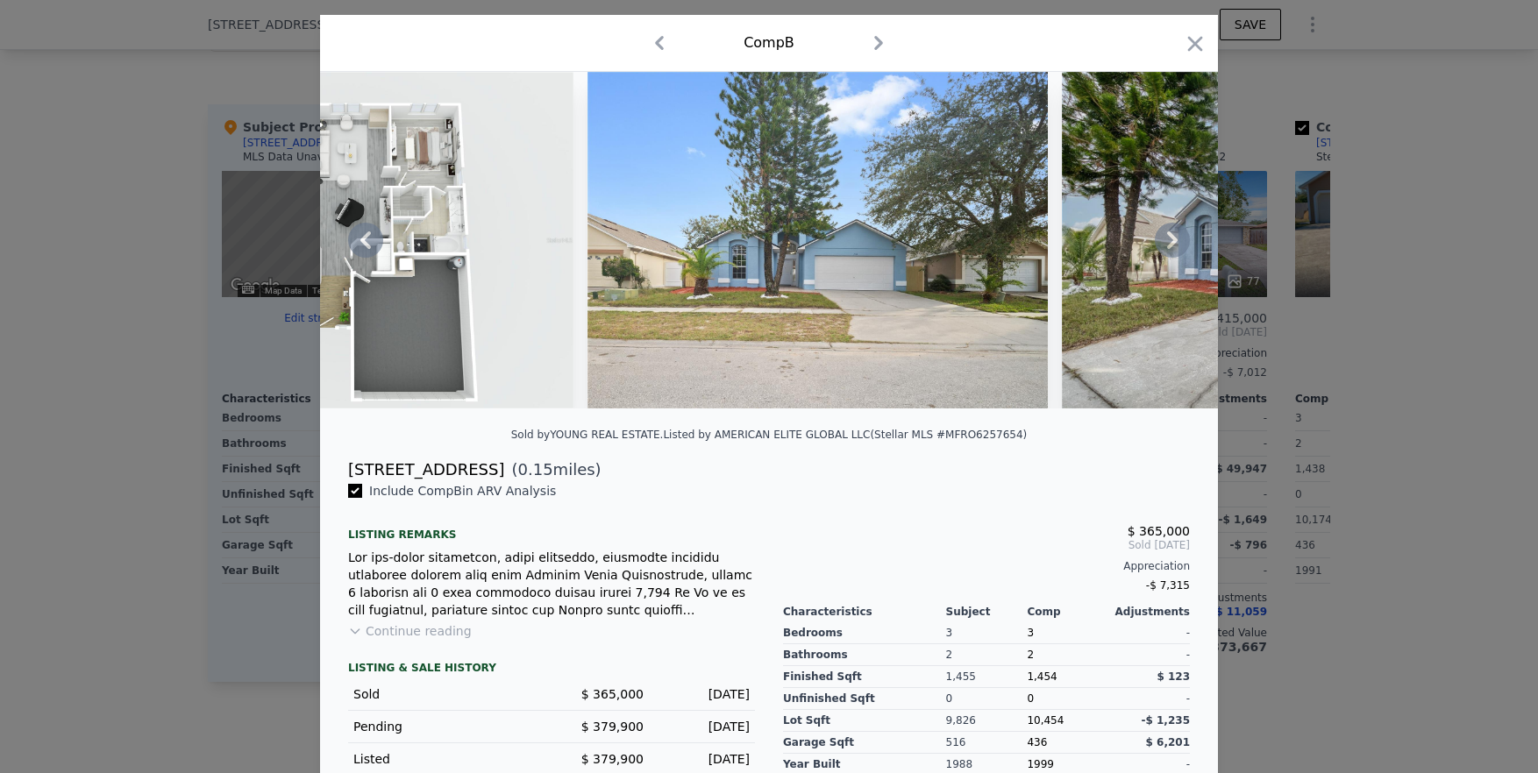
click at [869, 245] on icon at bounding box center [1172, 240] width 11 height 18
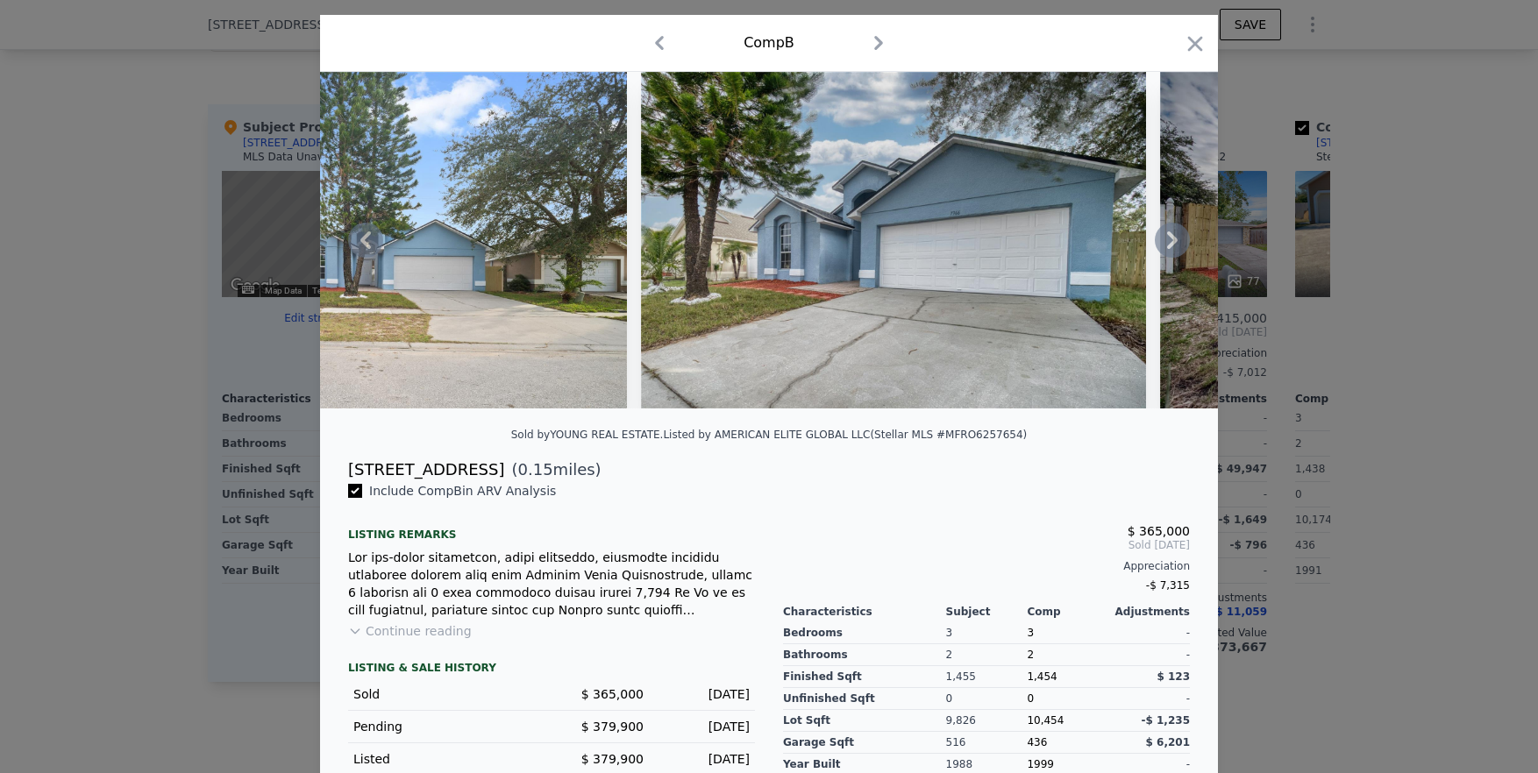
click at [869, 245] on icon at bounding box center [1172, 240] width 11 height 18
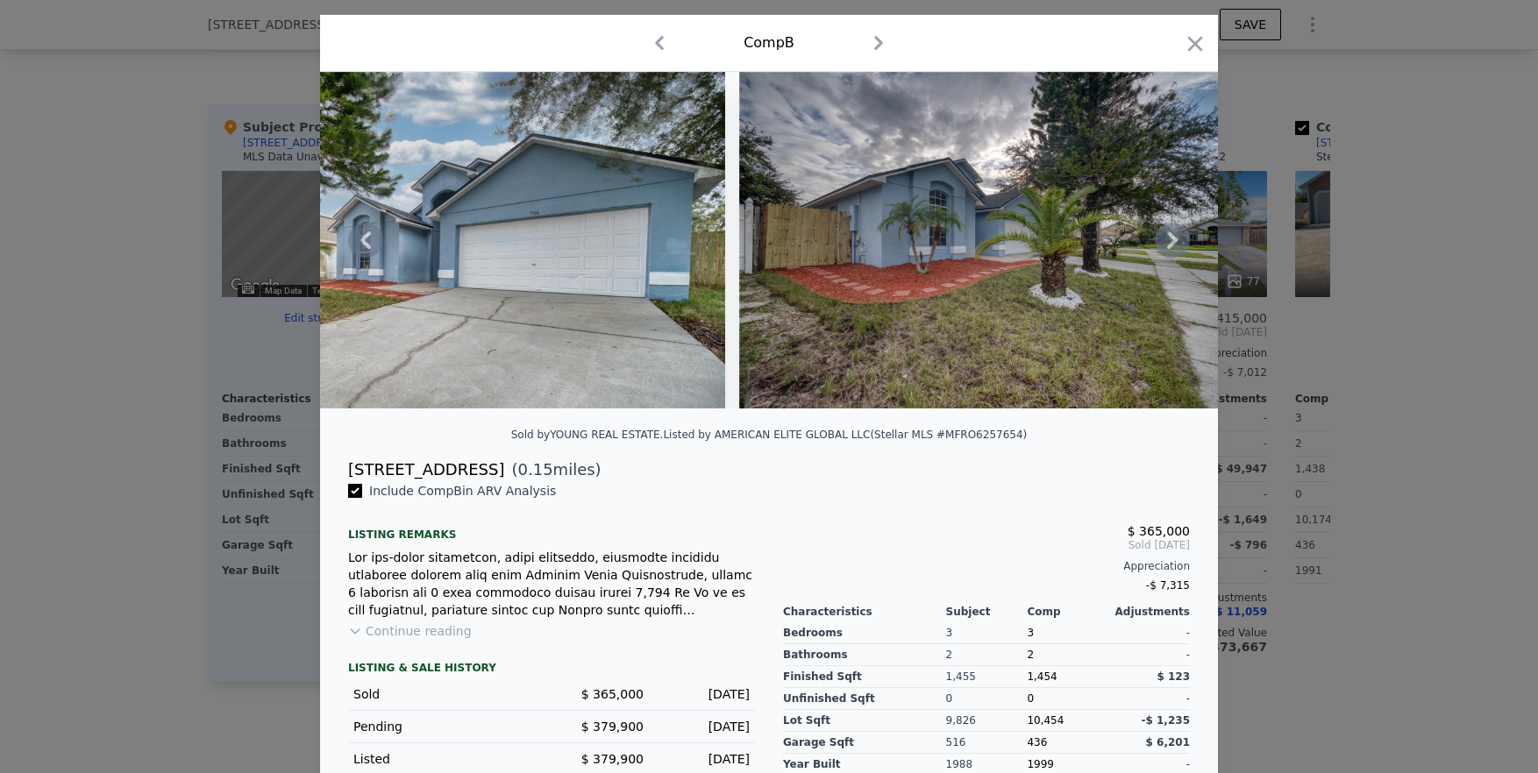
click at [869, 245] on icon at bounding box center [1172, 240] width 11 height 18
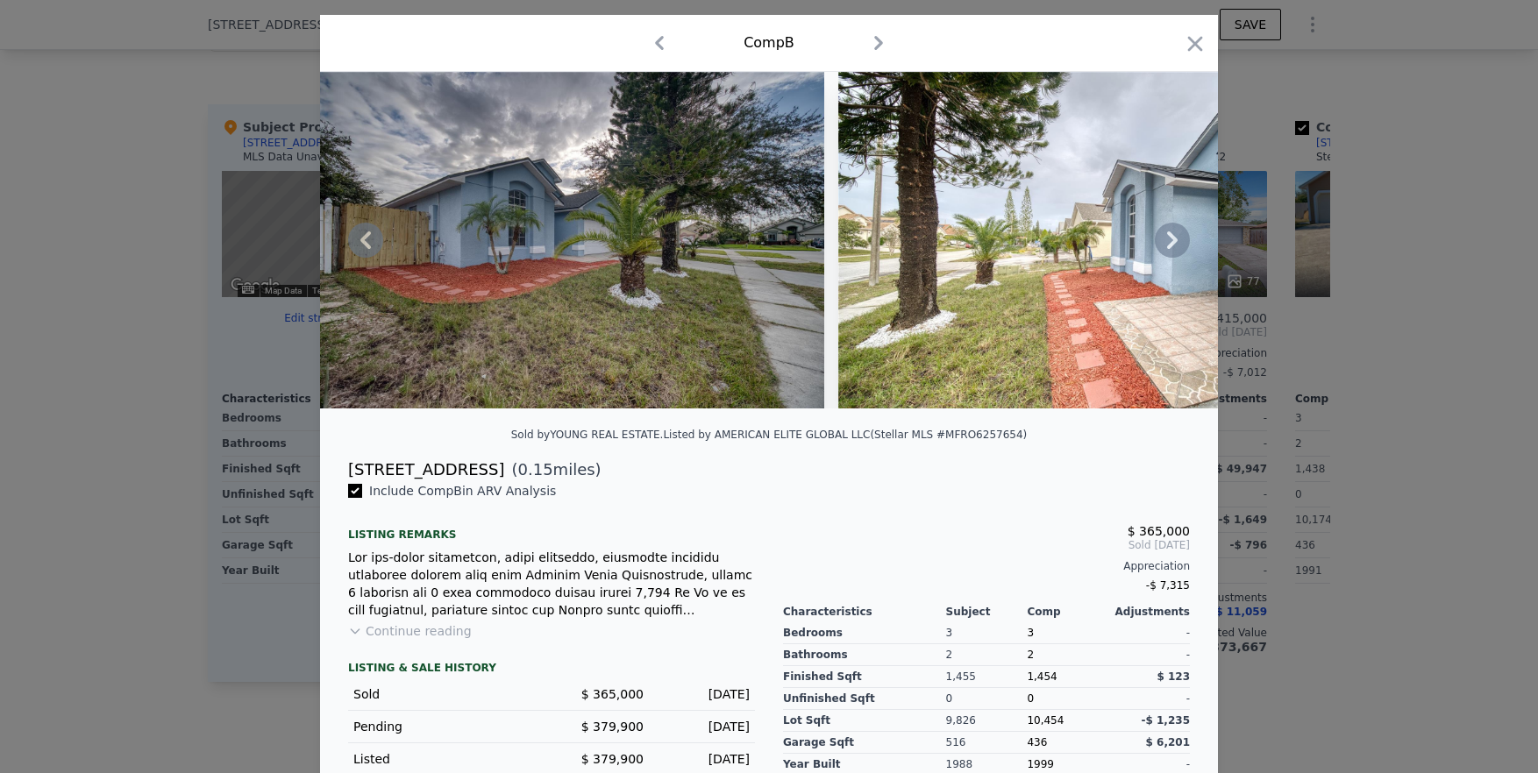
click at [869, 245] on icon at bounding box center [1172, 240] width 11 height 18
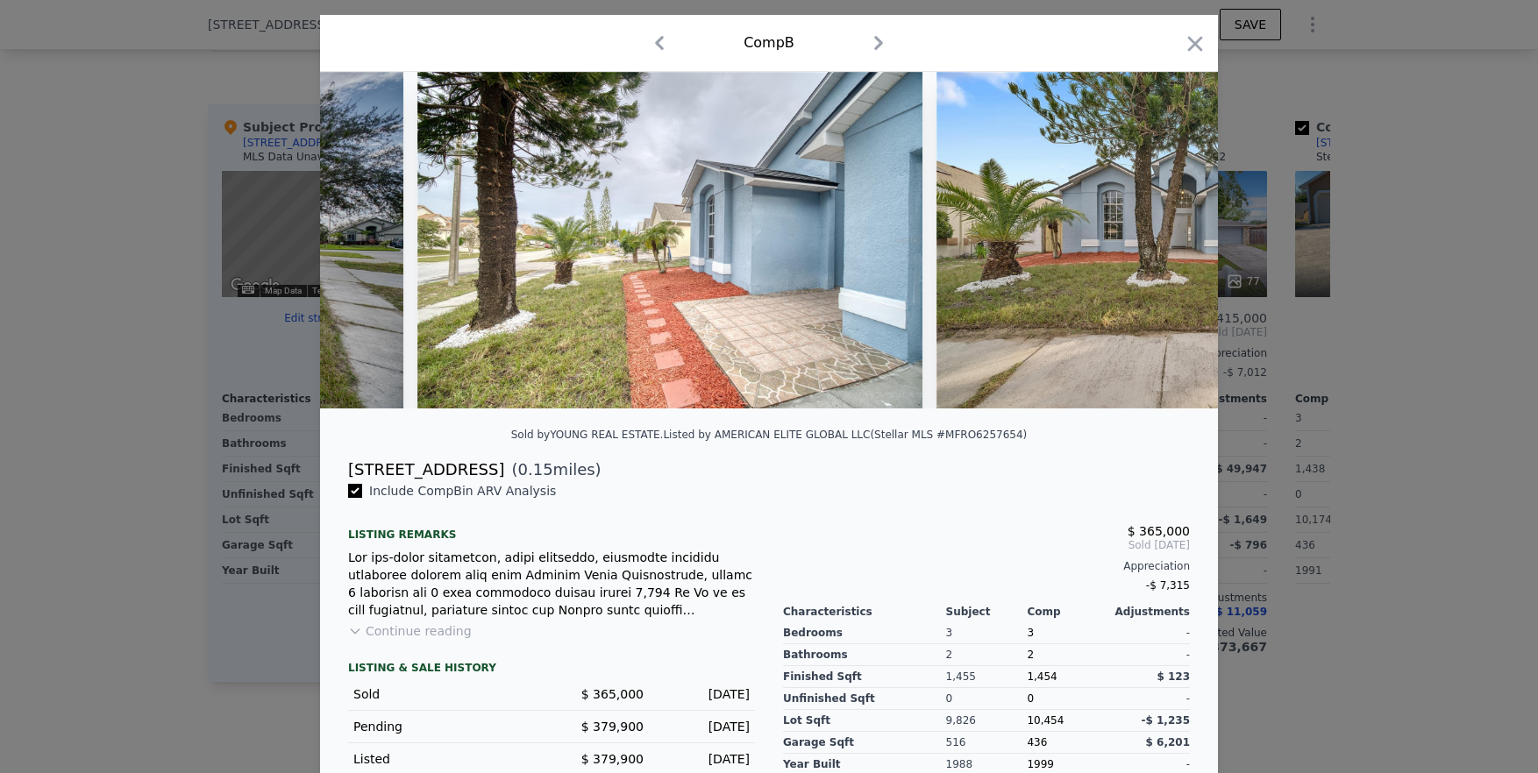
scroll to position [0, 4208]
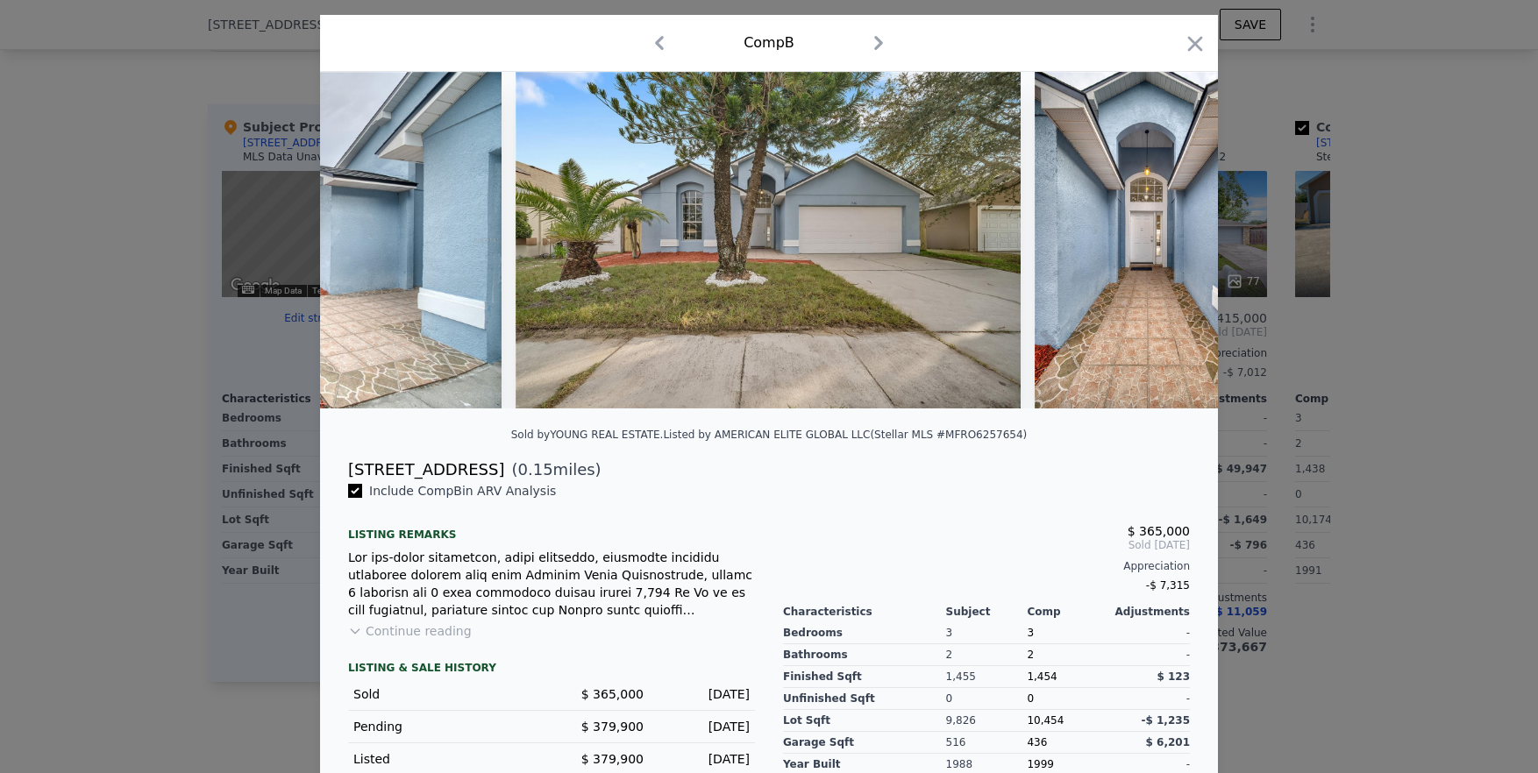
click at [869, 245] on div at bounding box center [769, 240] width 898 height 337
click at [869, 46] on icon "button" at bounding box center [1195, 43] width 15 height 15
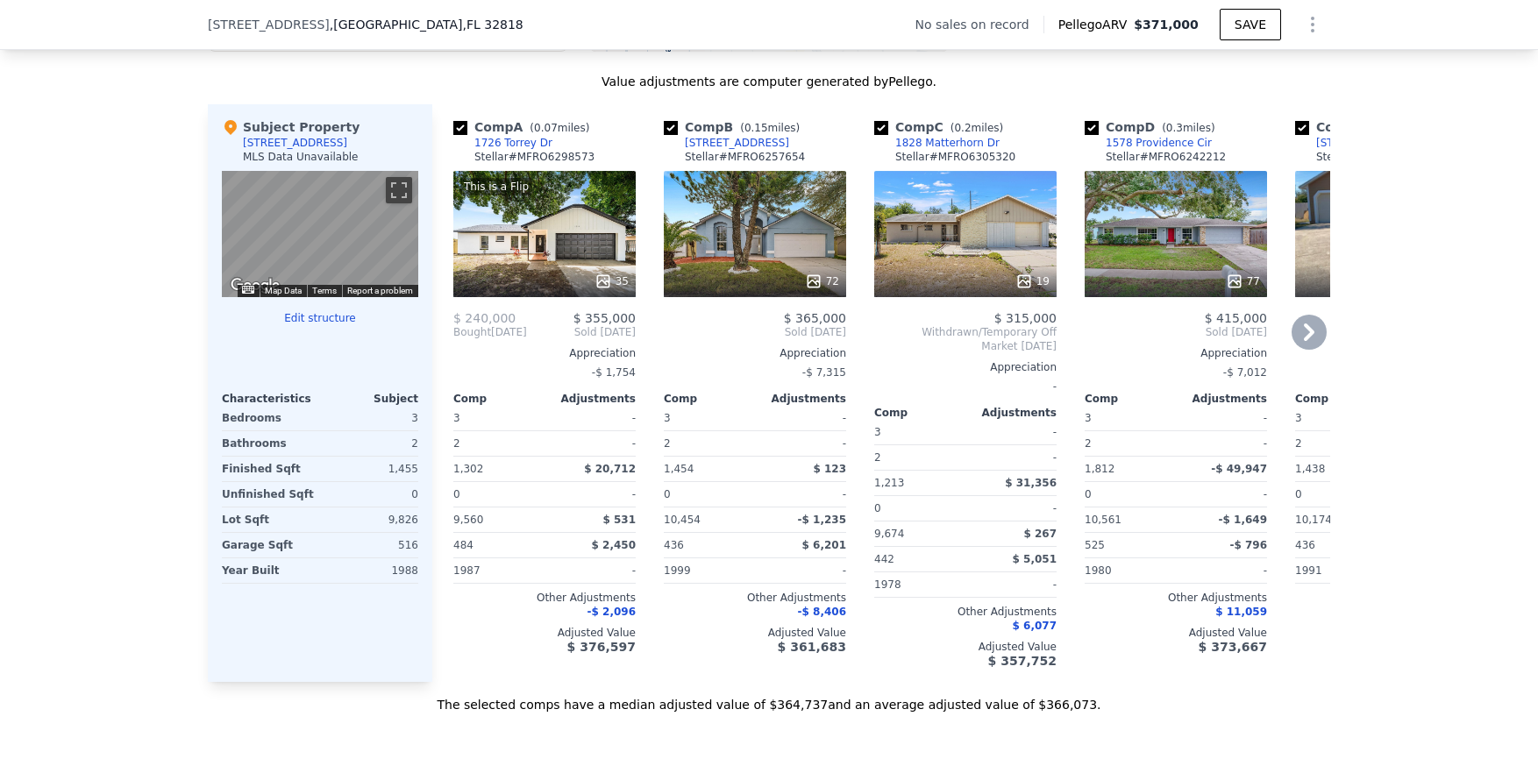
click at [869, 340] on icon at bounding box center [1308, 332] width 35 height 35
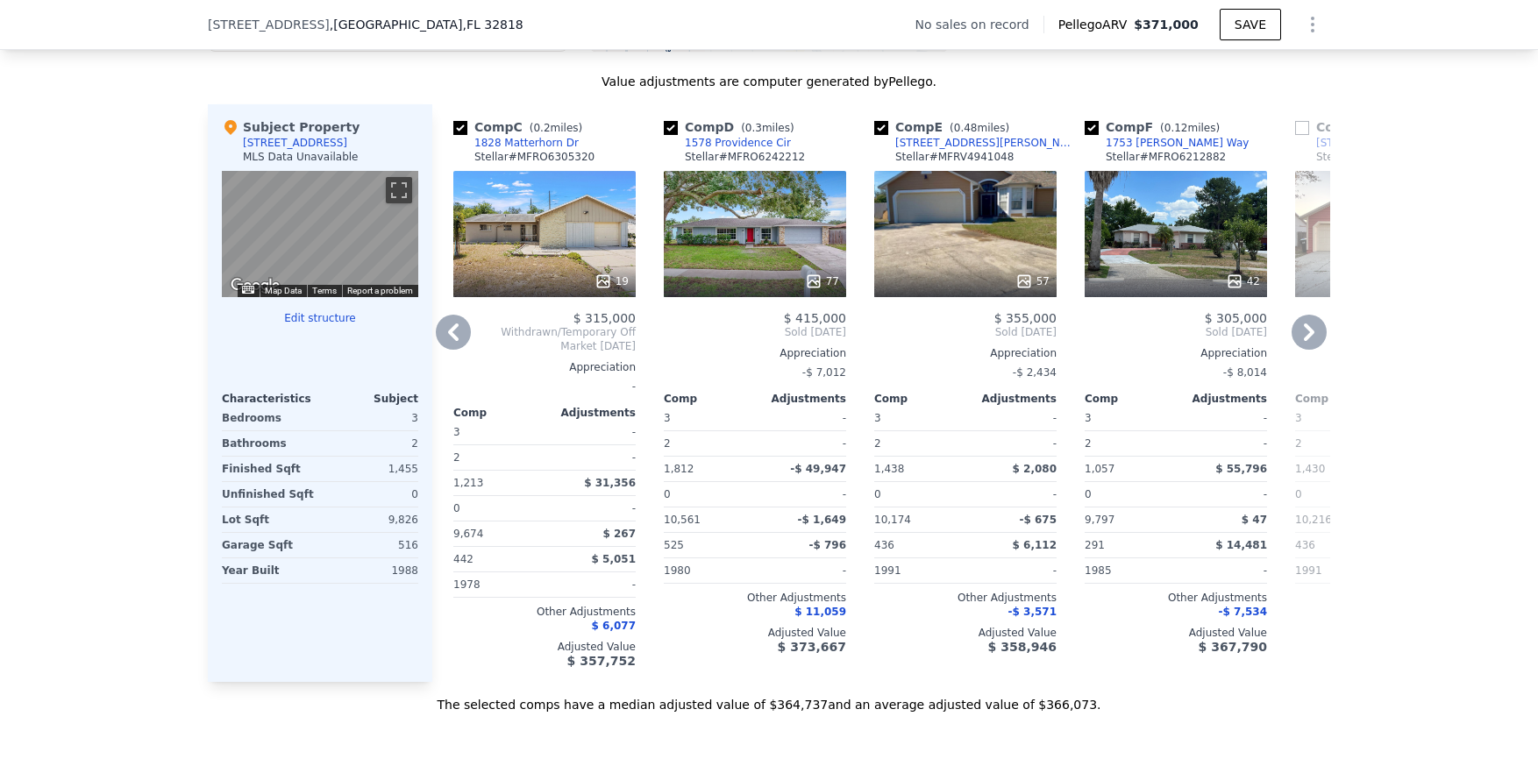
click at [869, 350] on icon at bounding box center [1308, 332] width 35 height 35
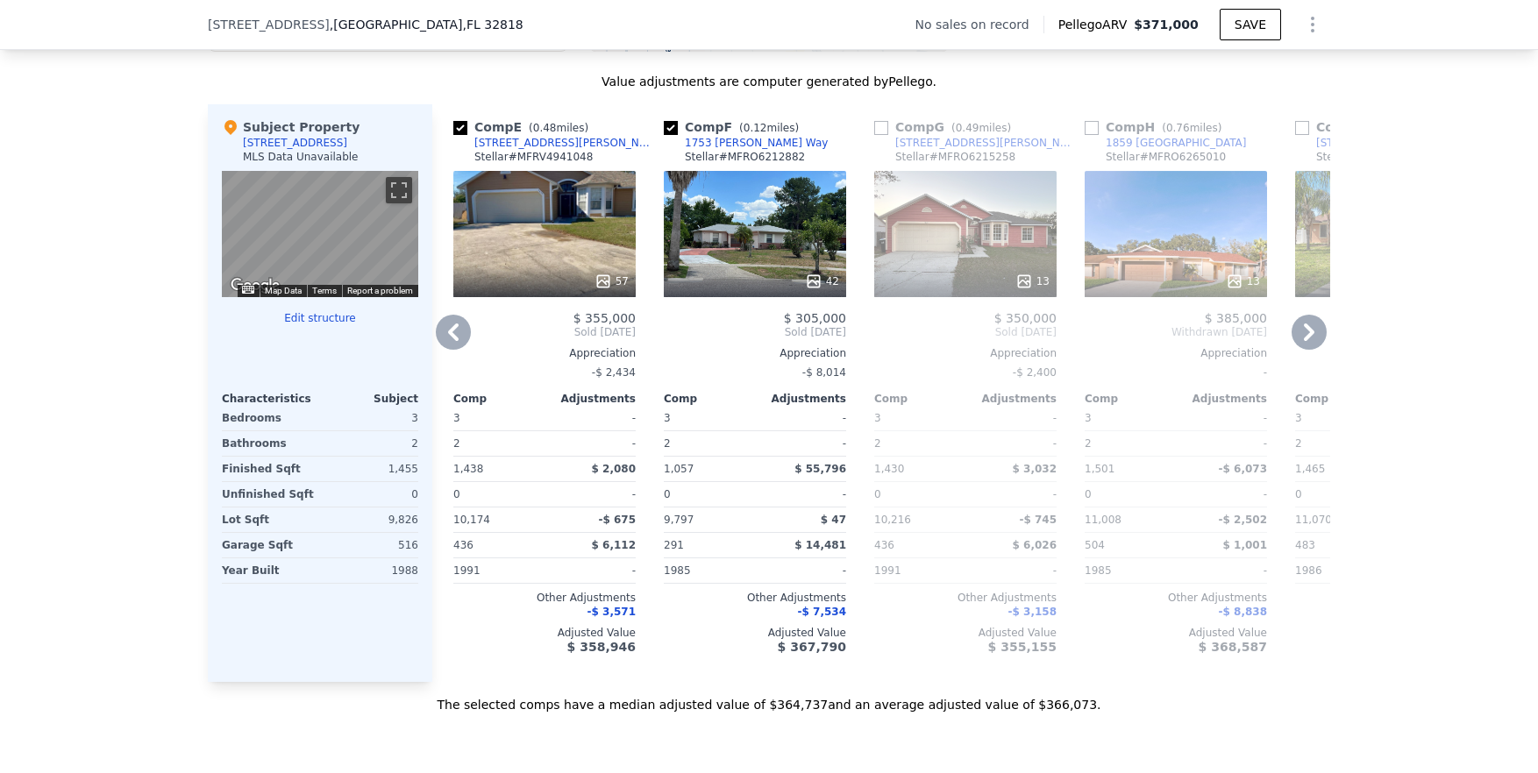
click at [755, 196] on div "42" at bounding box center [755, 234] width 182 height 126
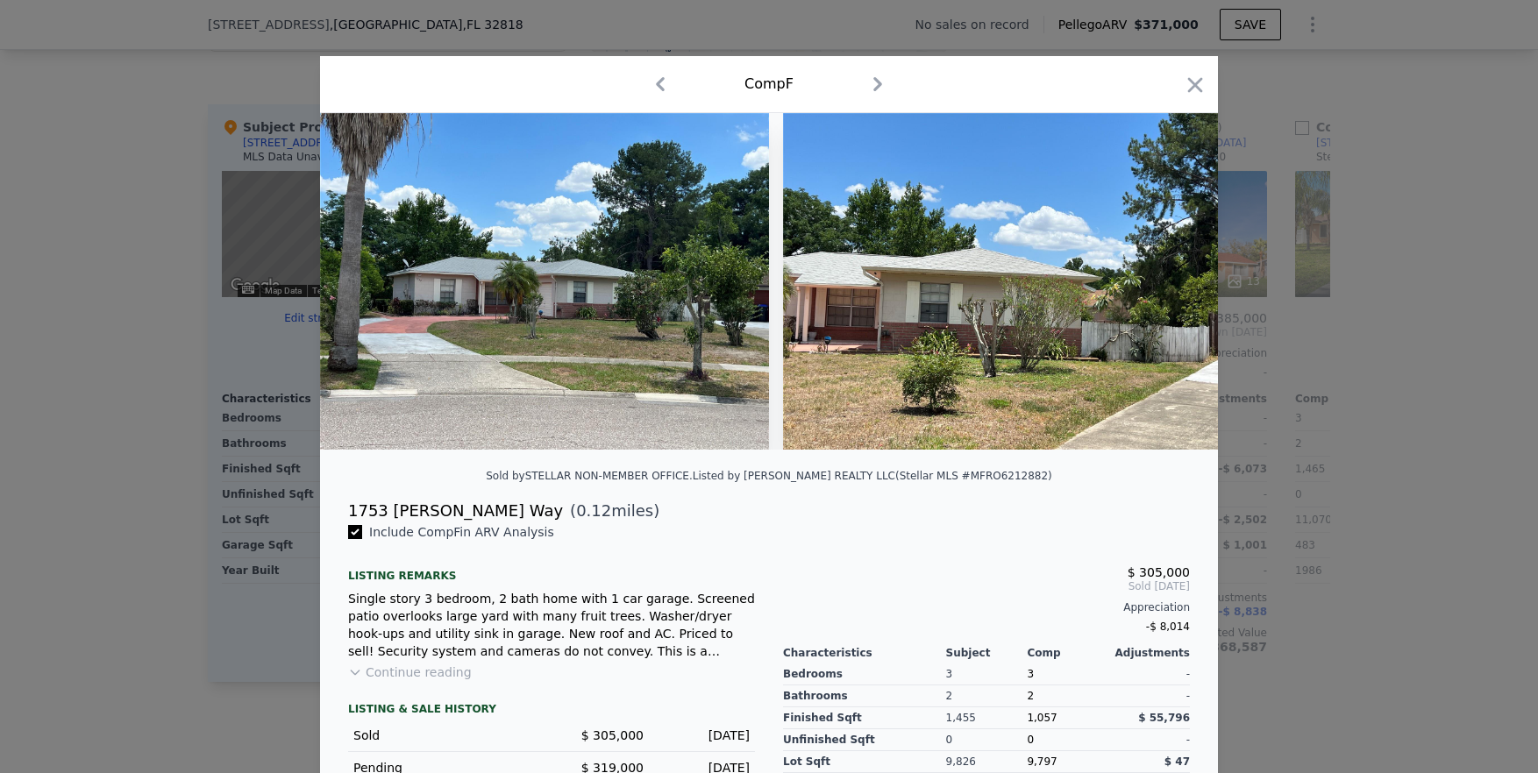
scroll to position [182, 0]
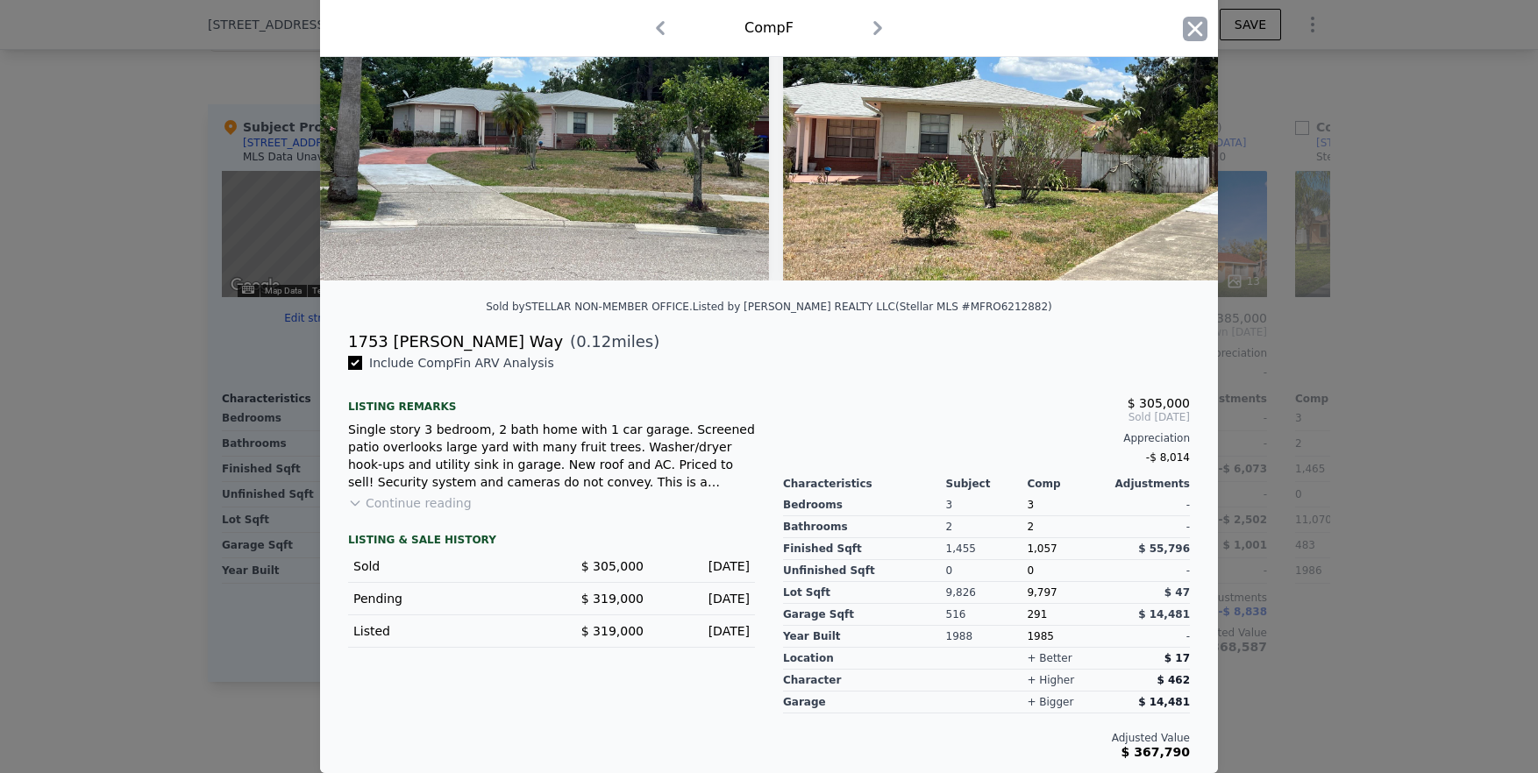
click at [869, 22] on icon "button" at bounding box center [1195, 29] width 25 height 25
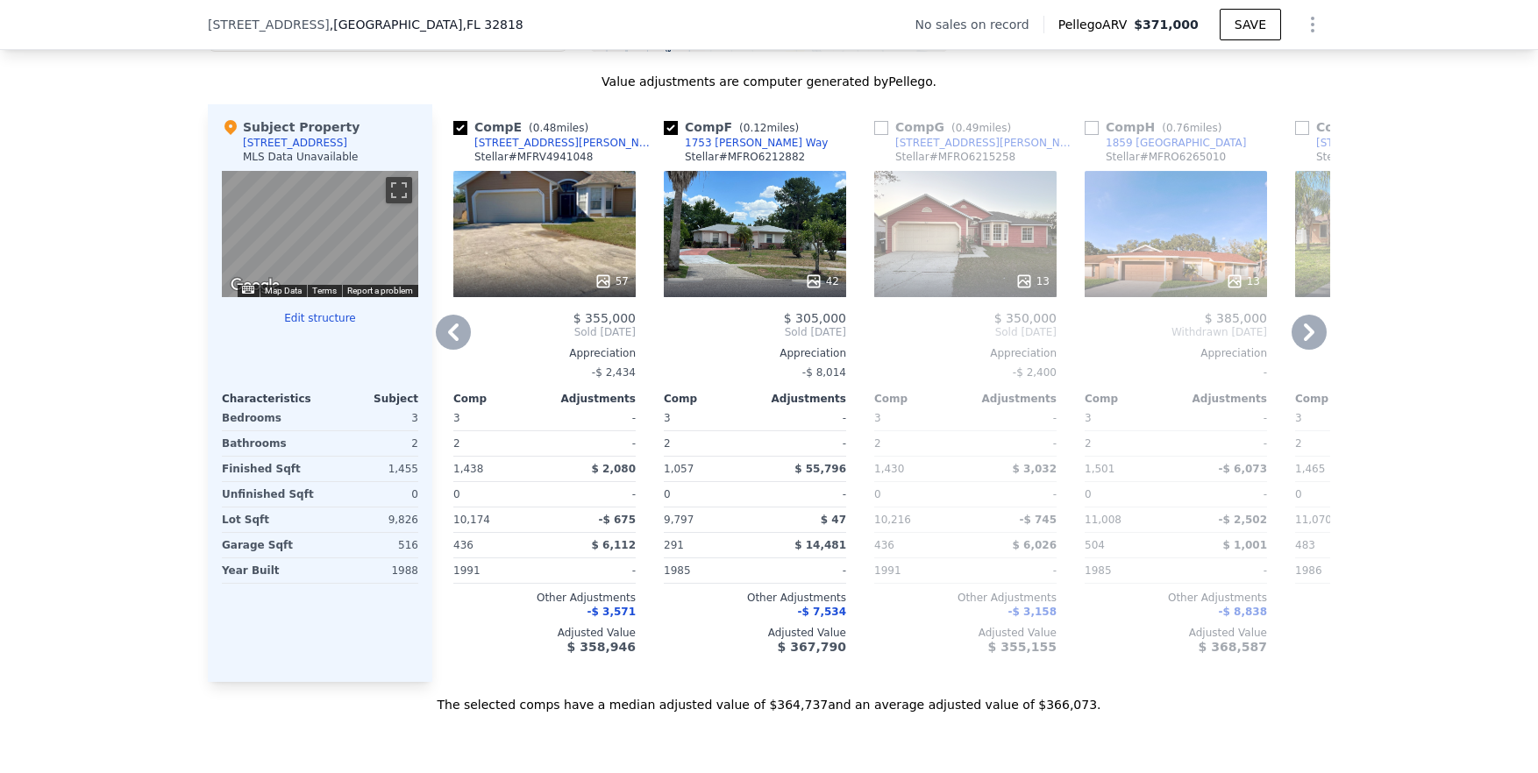
click at [869, 350] on icon at bounding box center [1308, 332] width 35 height 35
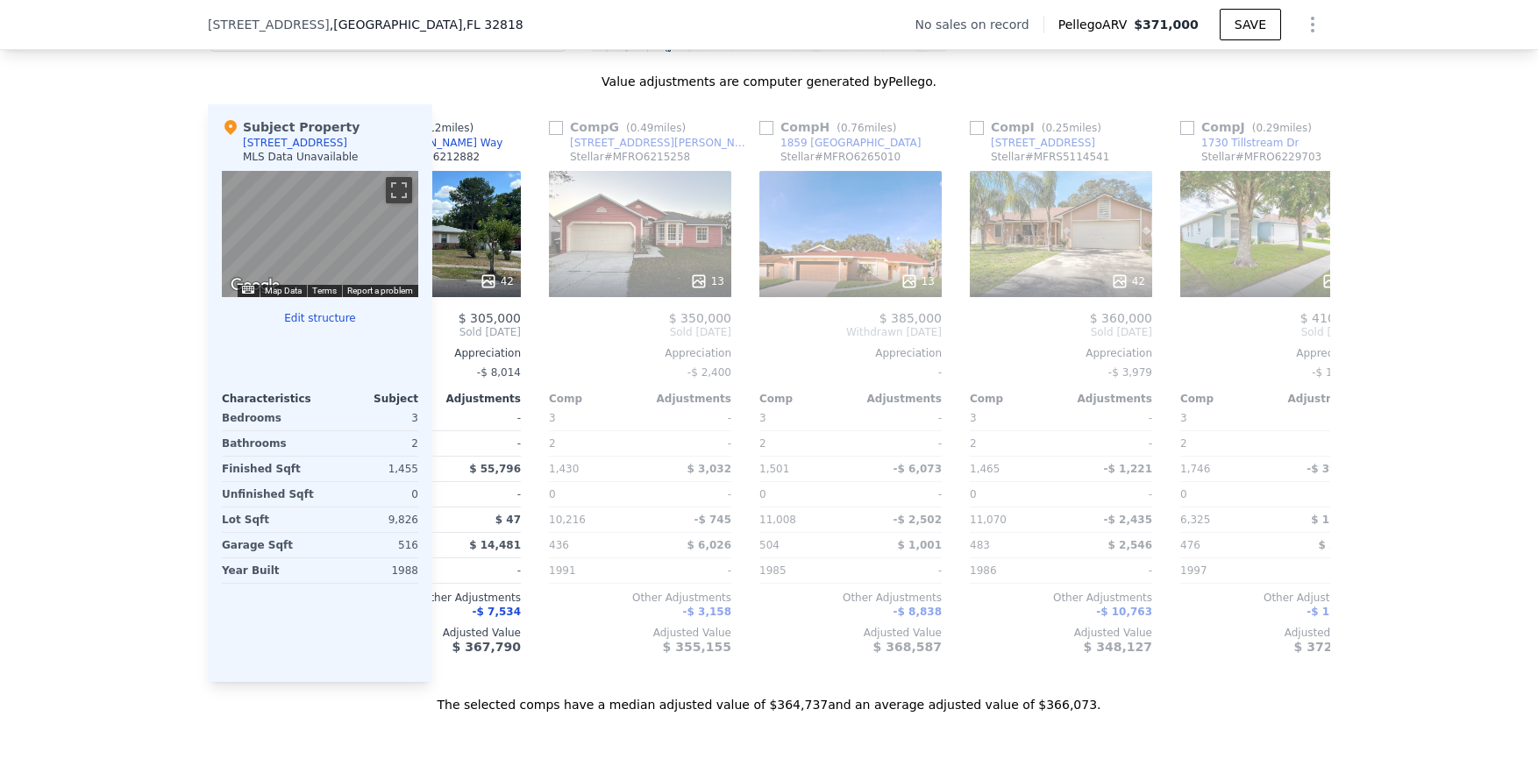
scroll to position [0, 1262]
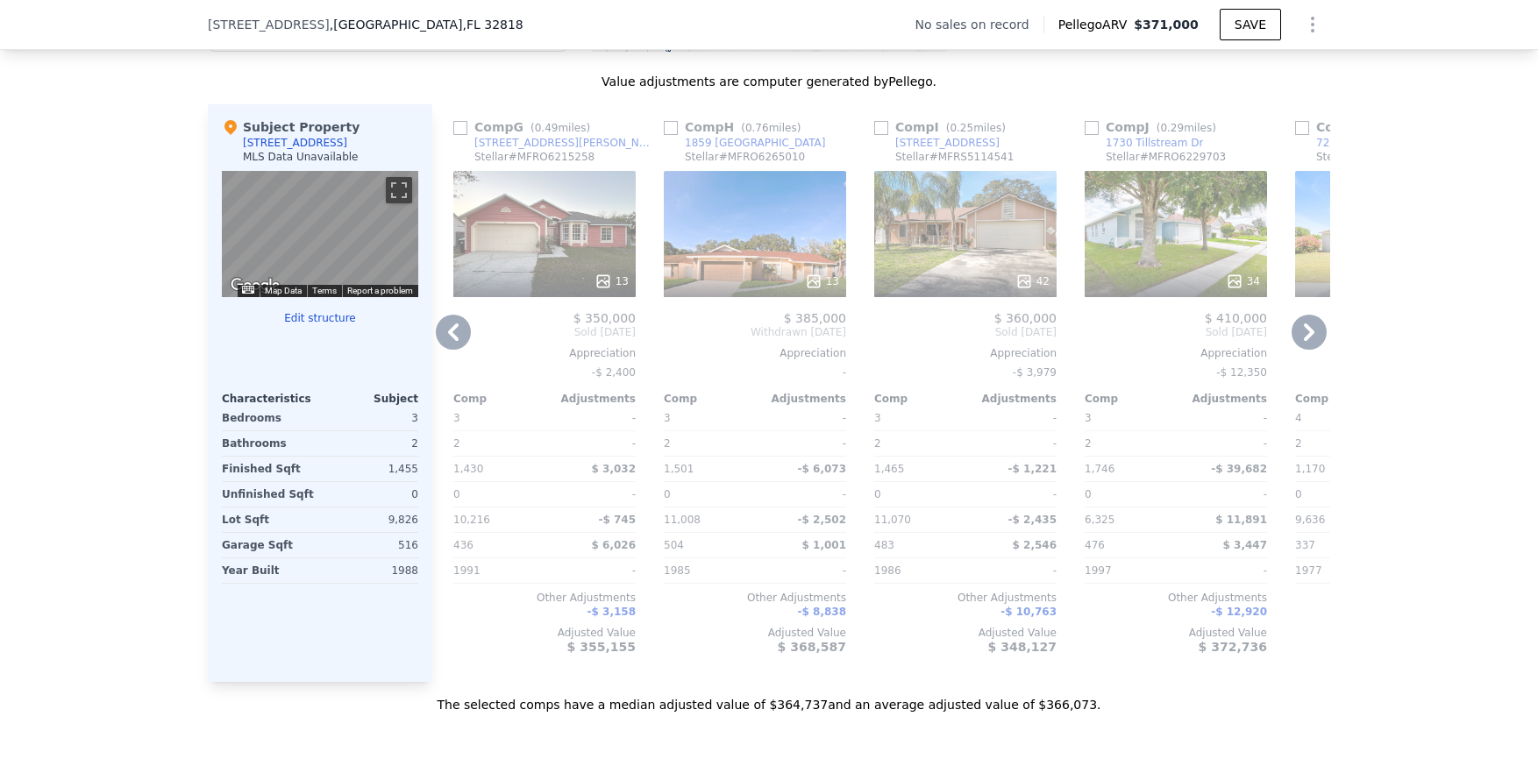
click at [869, 350] on icon at bounding box center [1308, 332] width 35 height 35
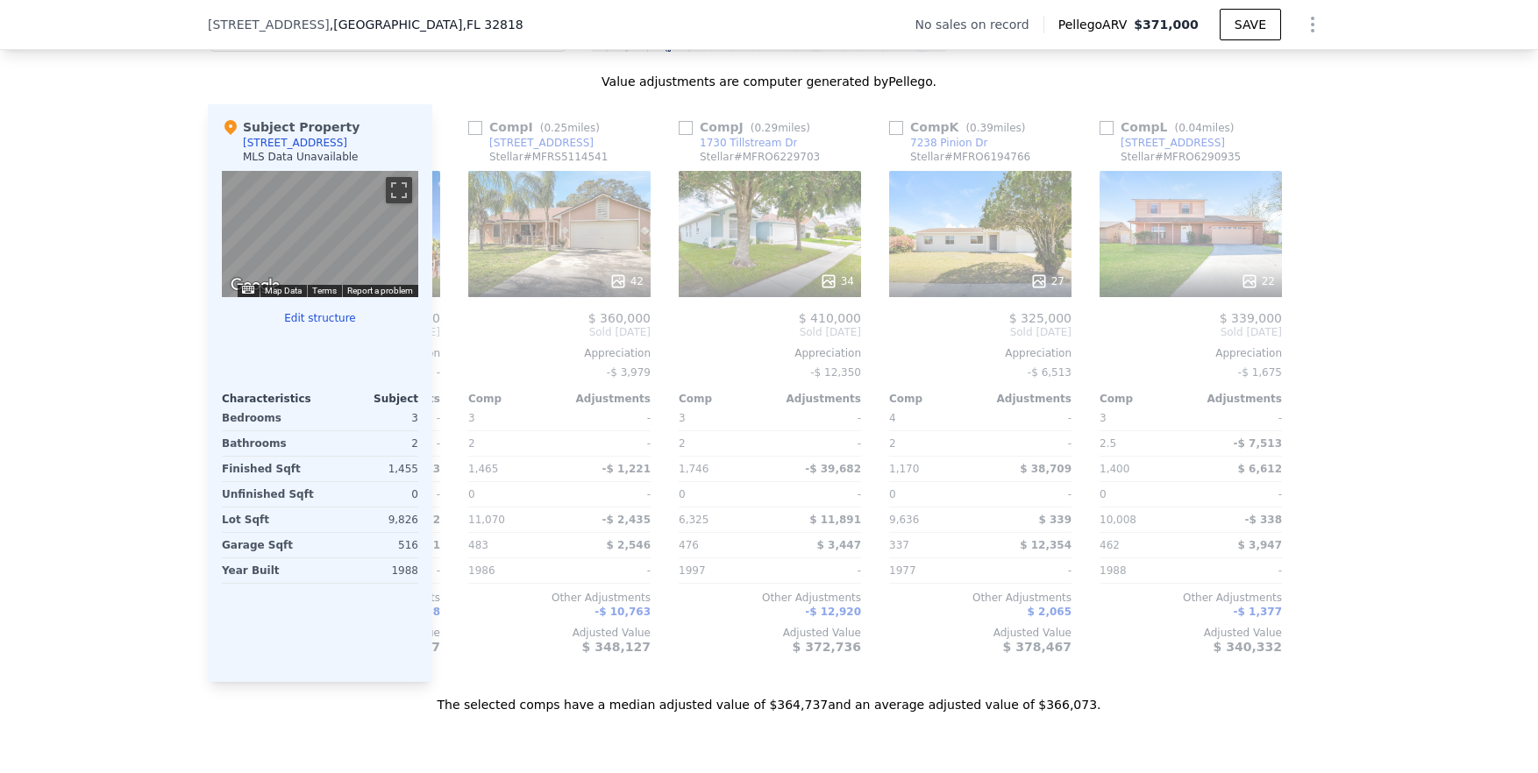
scroll to position [0, 1669]
click at [449, 350] on icon at bounding box center [453, 332] width 35 height 35
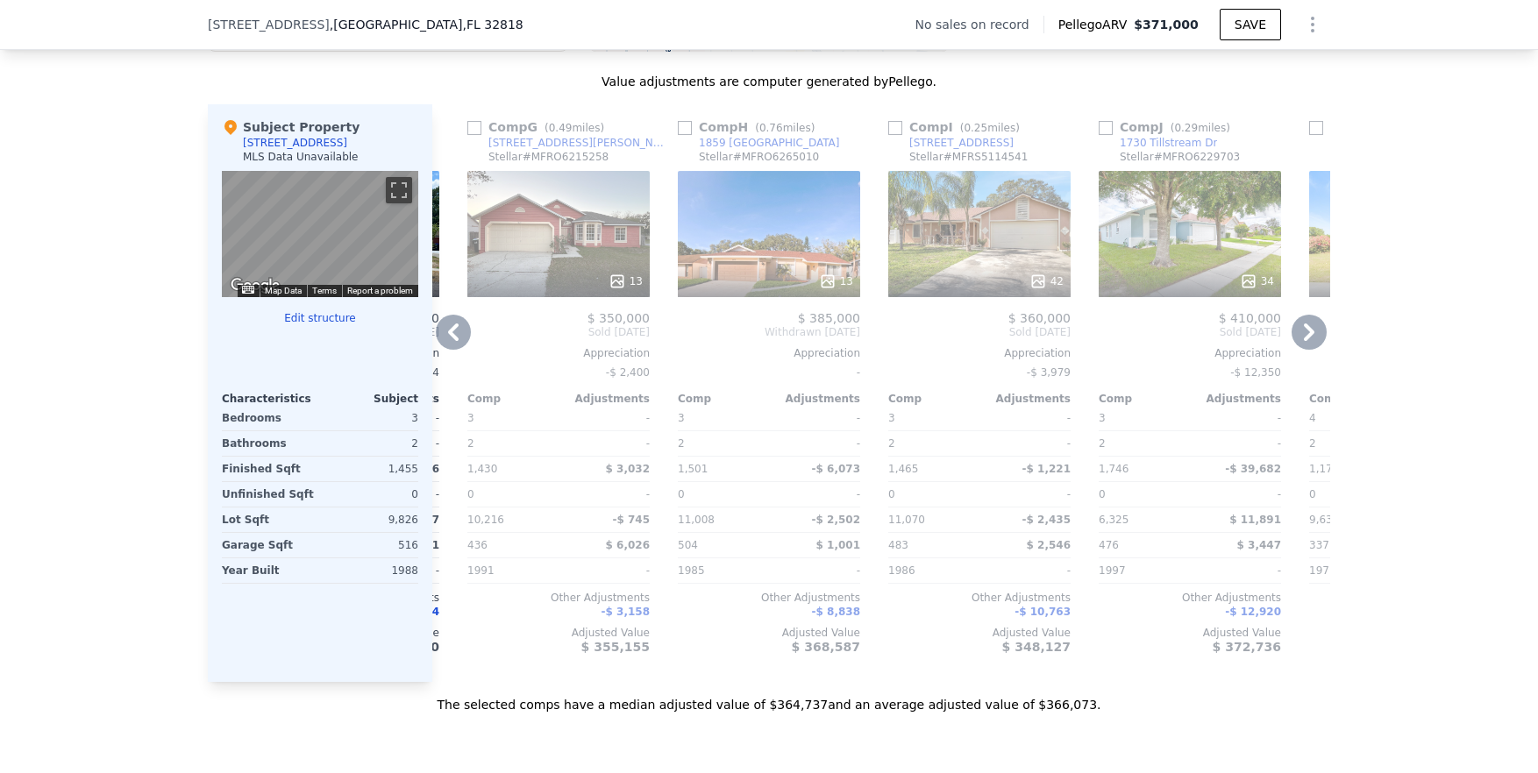
click at [449, 350] on icon at bounding box center [453, 332] width 35 height 35
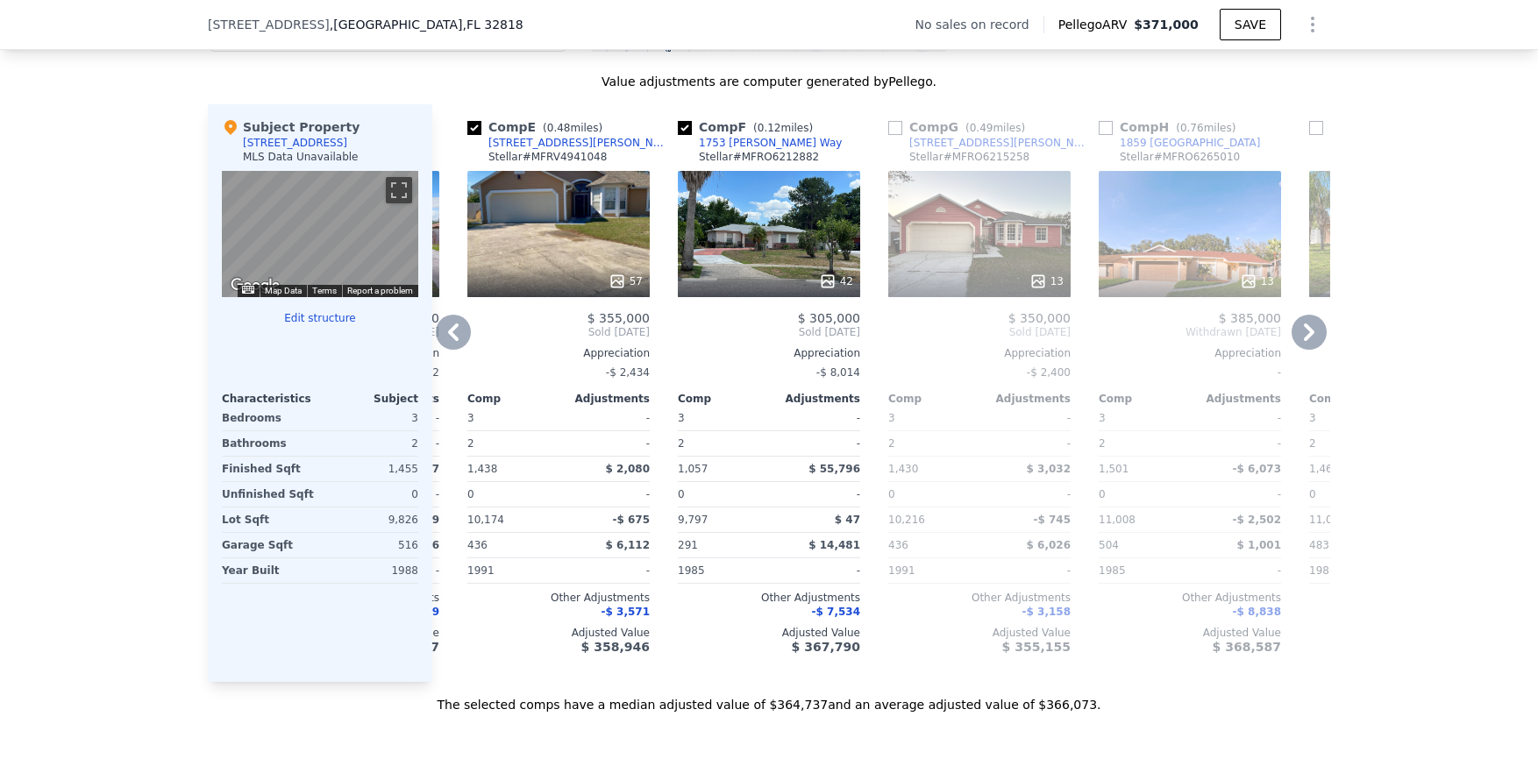
click at [449, 350] on icon at bounding box center [453, 332] width 35 height 35
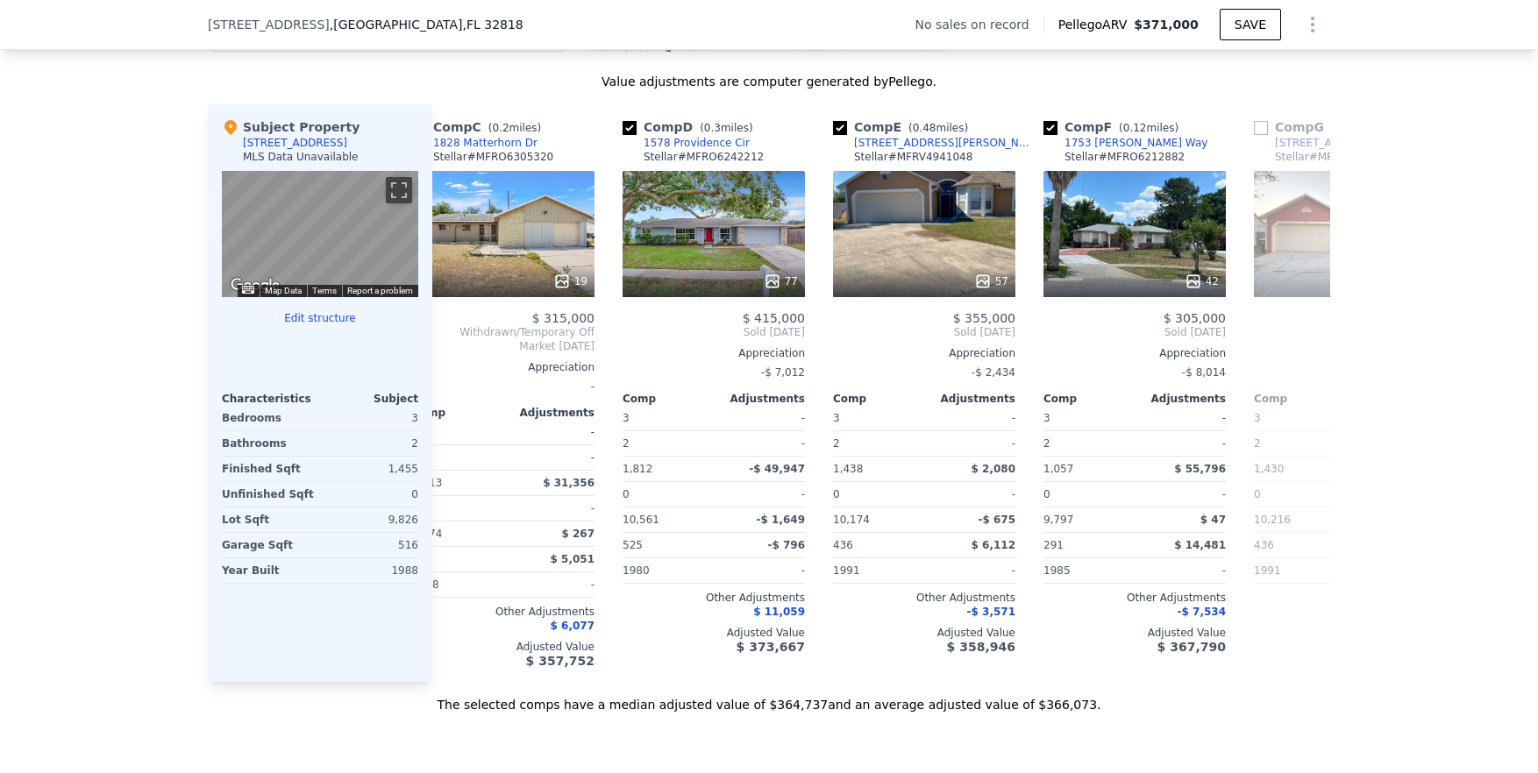
scroll to position [0, 407]
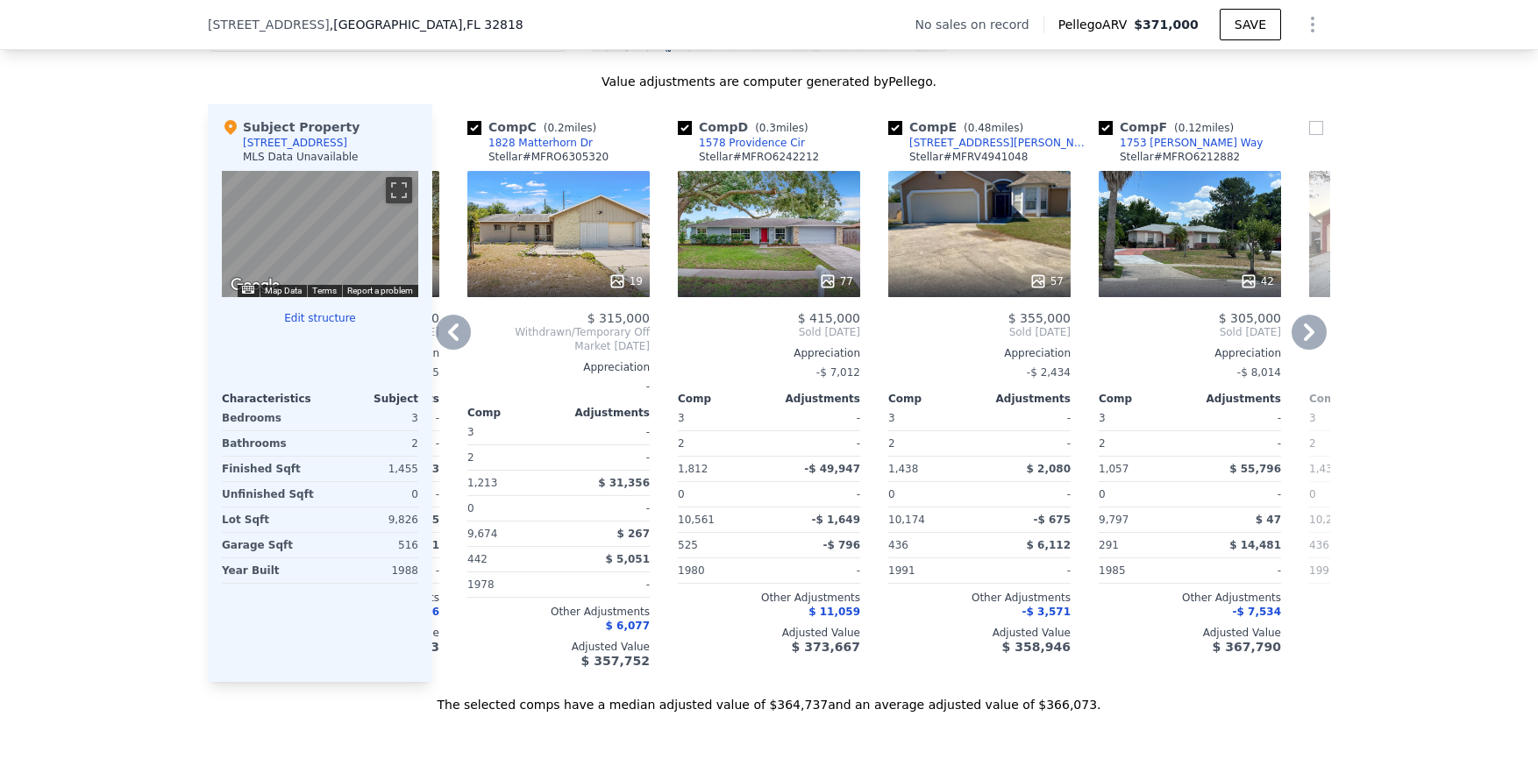
click at [449, 350] on icon at bounding box center [453, 332] width 35 height 35
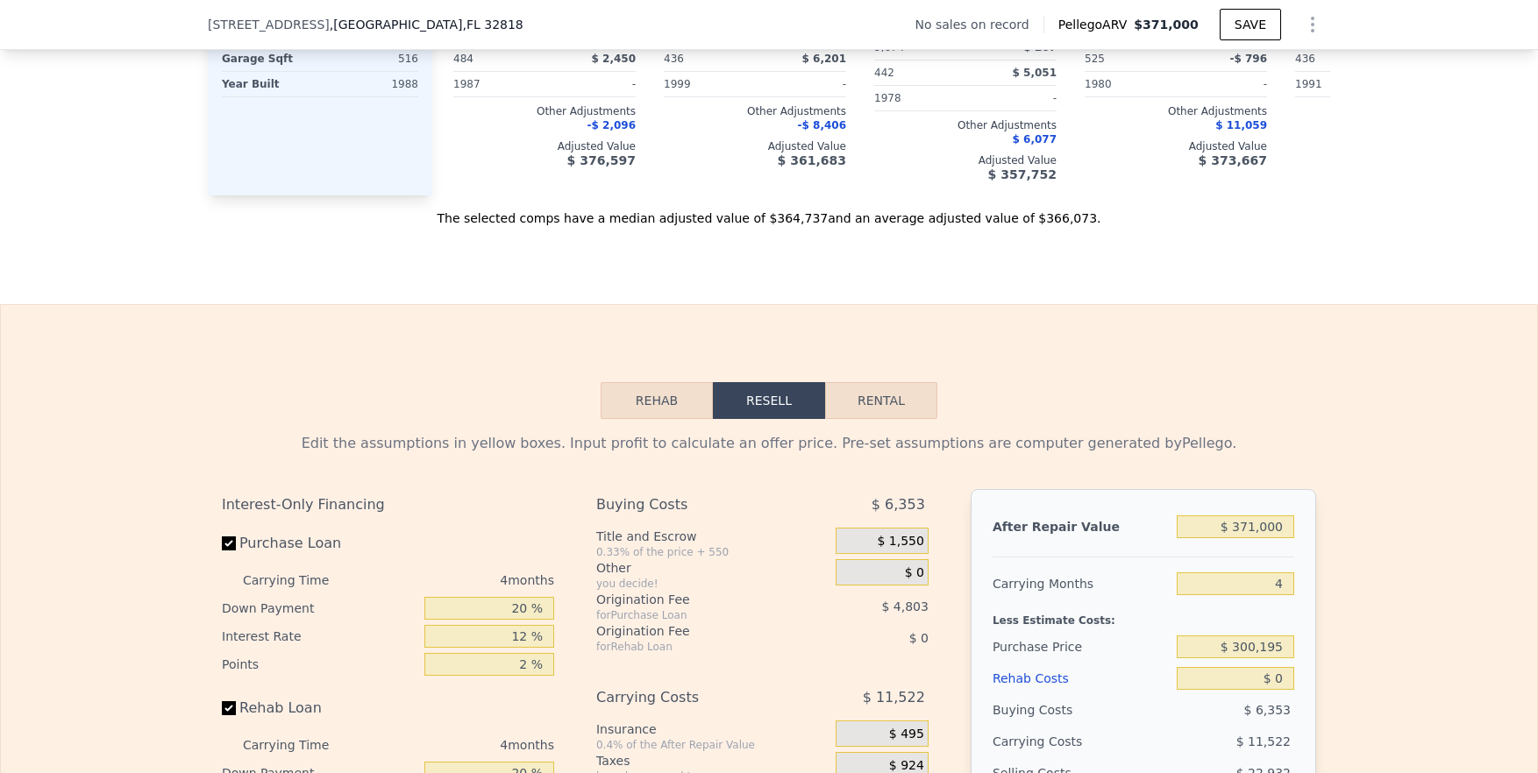
scroll to position [1540, 0]
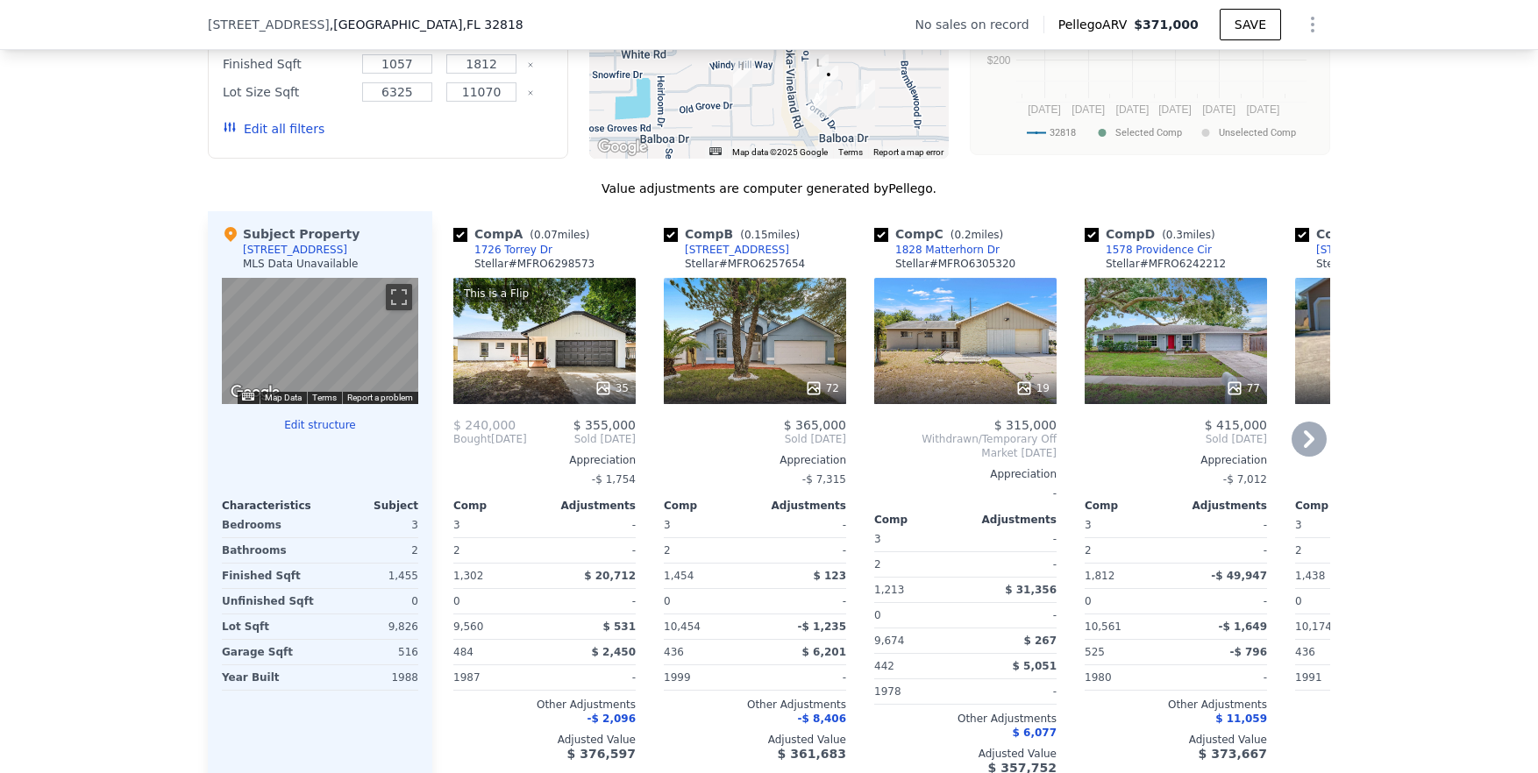
click at [757, 363] on div "72" at bounding box center [755, 341] width 182 height 126
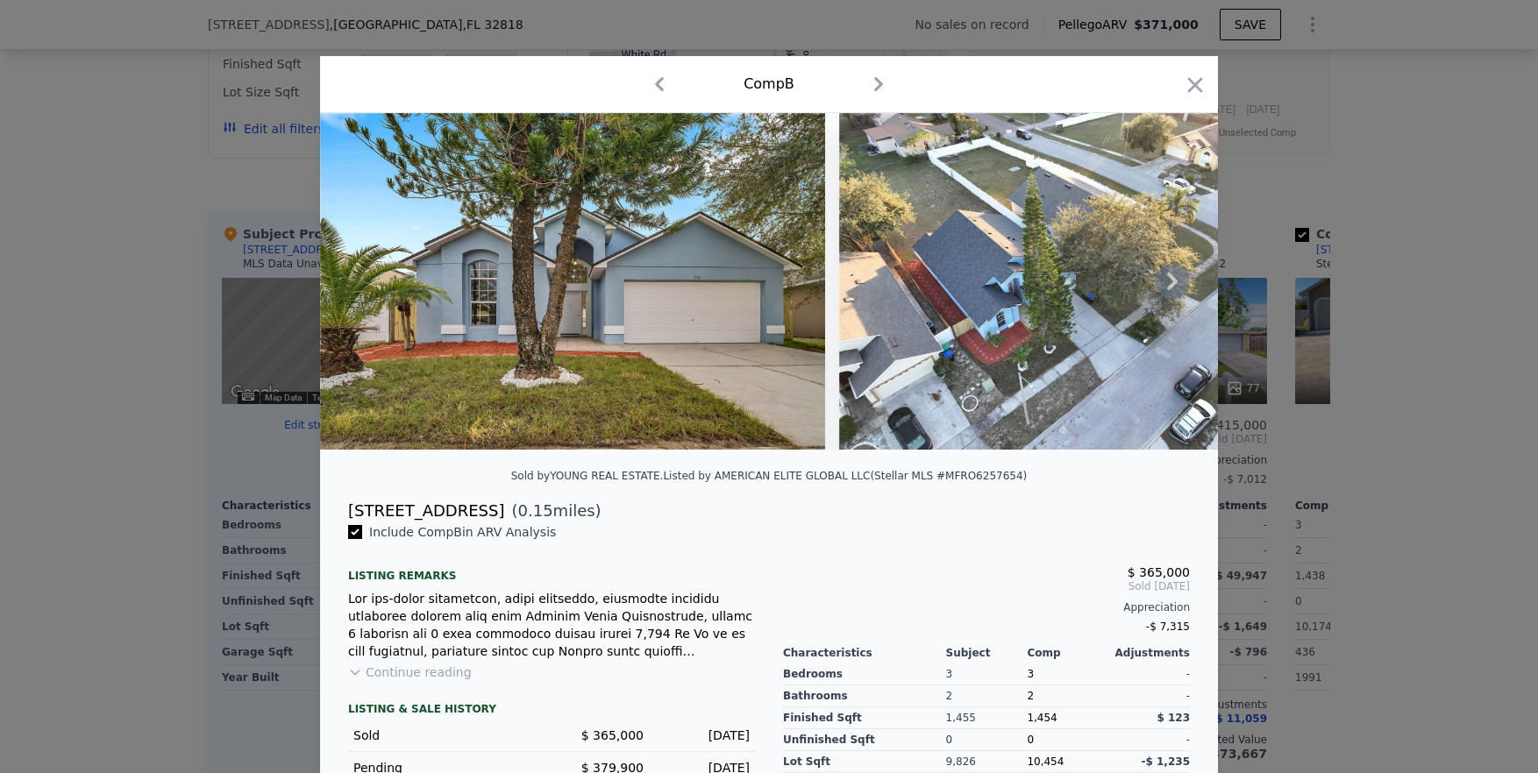
click at [869, 293] on icon at bounding box center [1172, 281] width 35 height 35
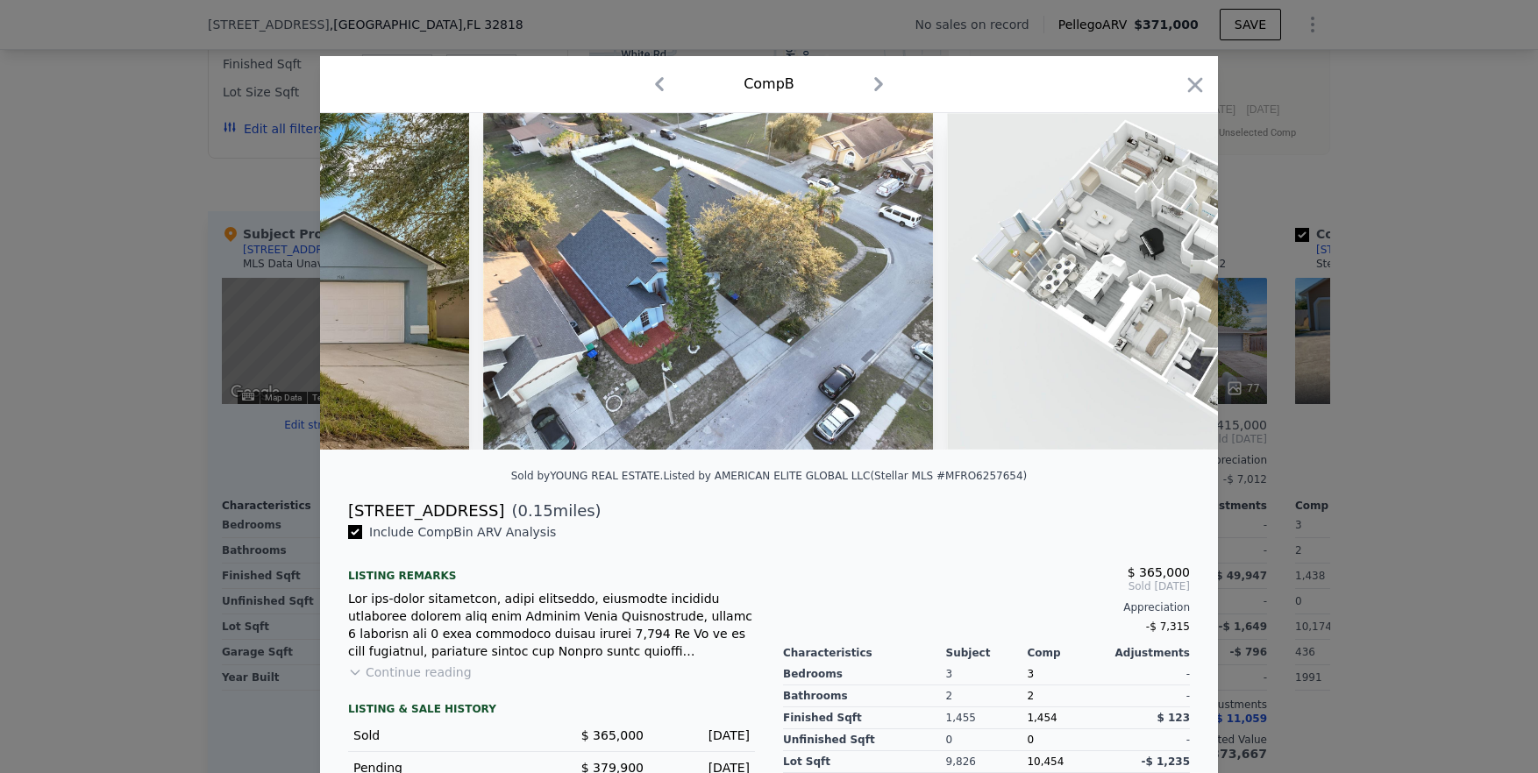
scroll to position [0, 421]
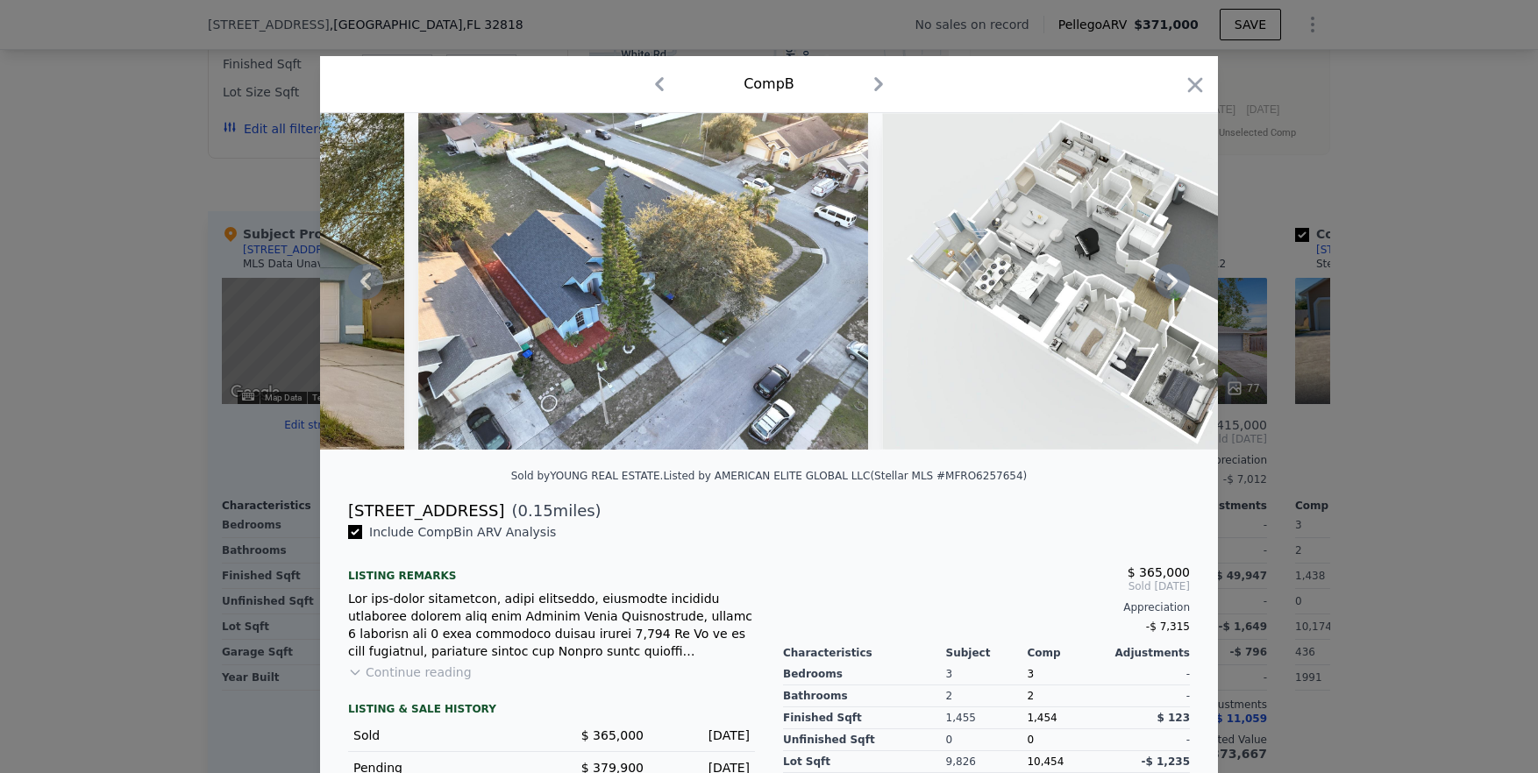
click at [869, 293] on icon at bounding box center [1172, 281] width 35 height 35
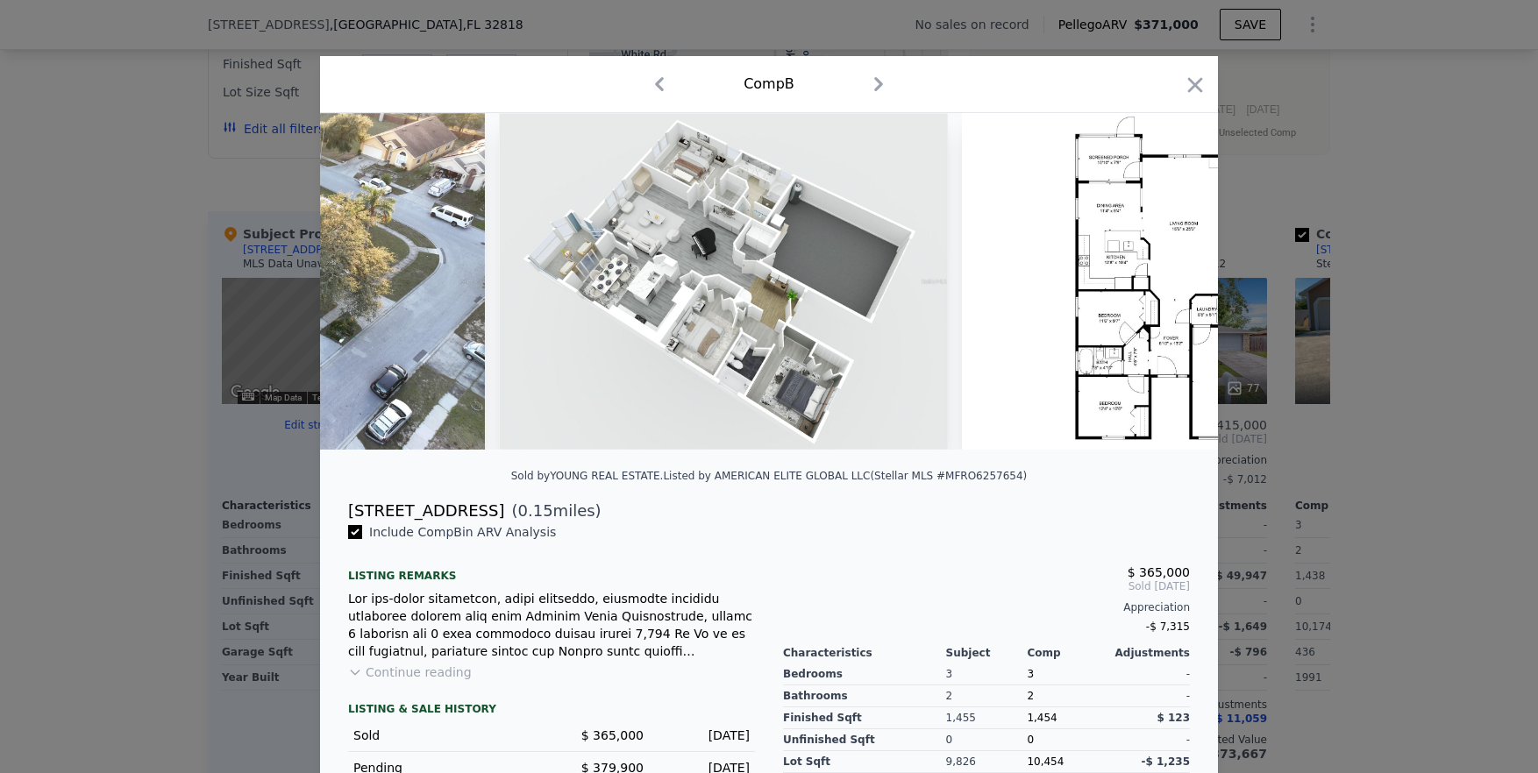
scroll to position [0, 842]
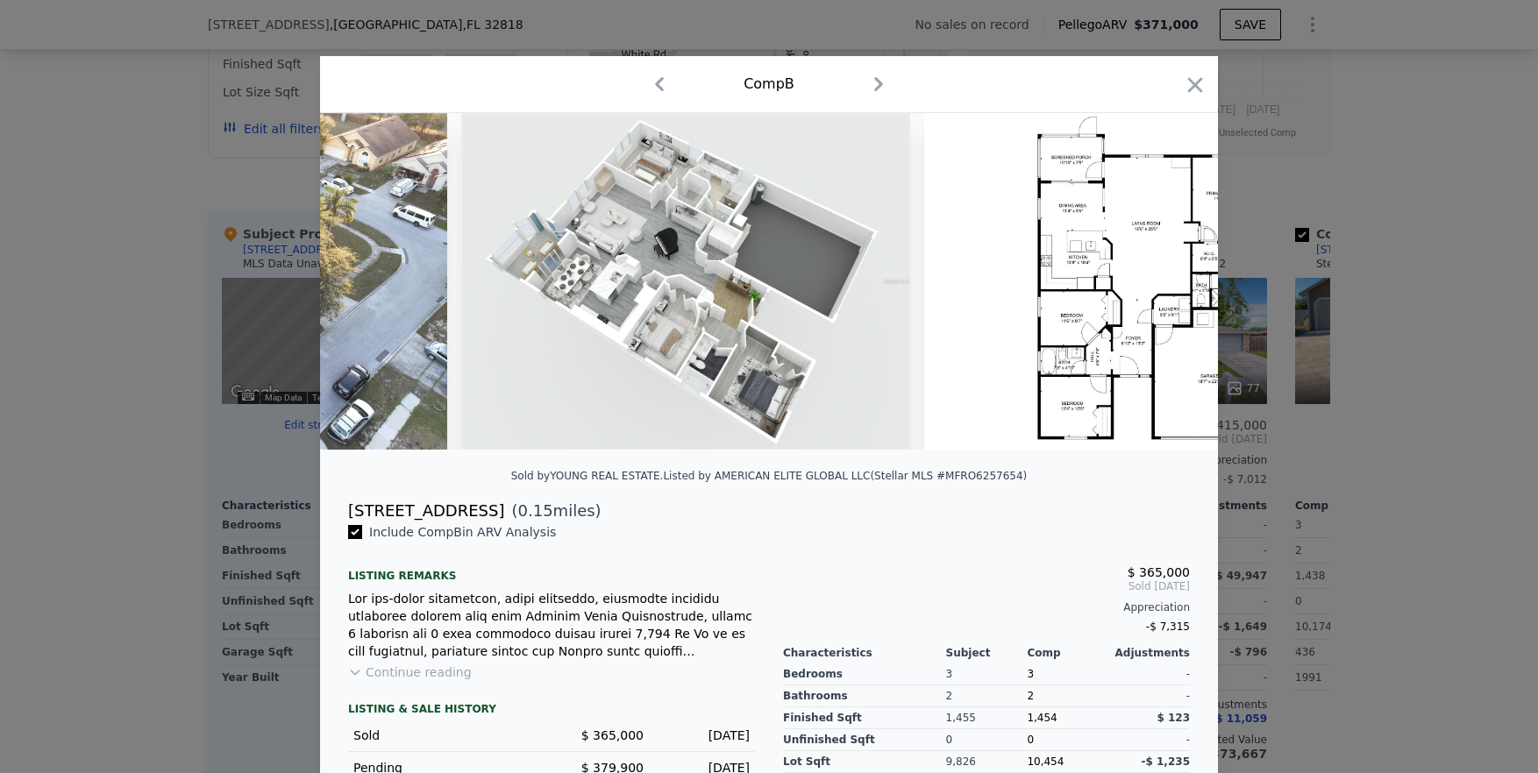
click at [869, 293] on div at bounding box center [769, 281] width 898 height 337
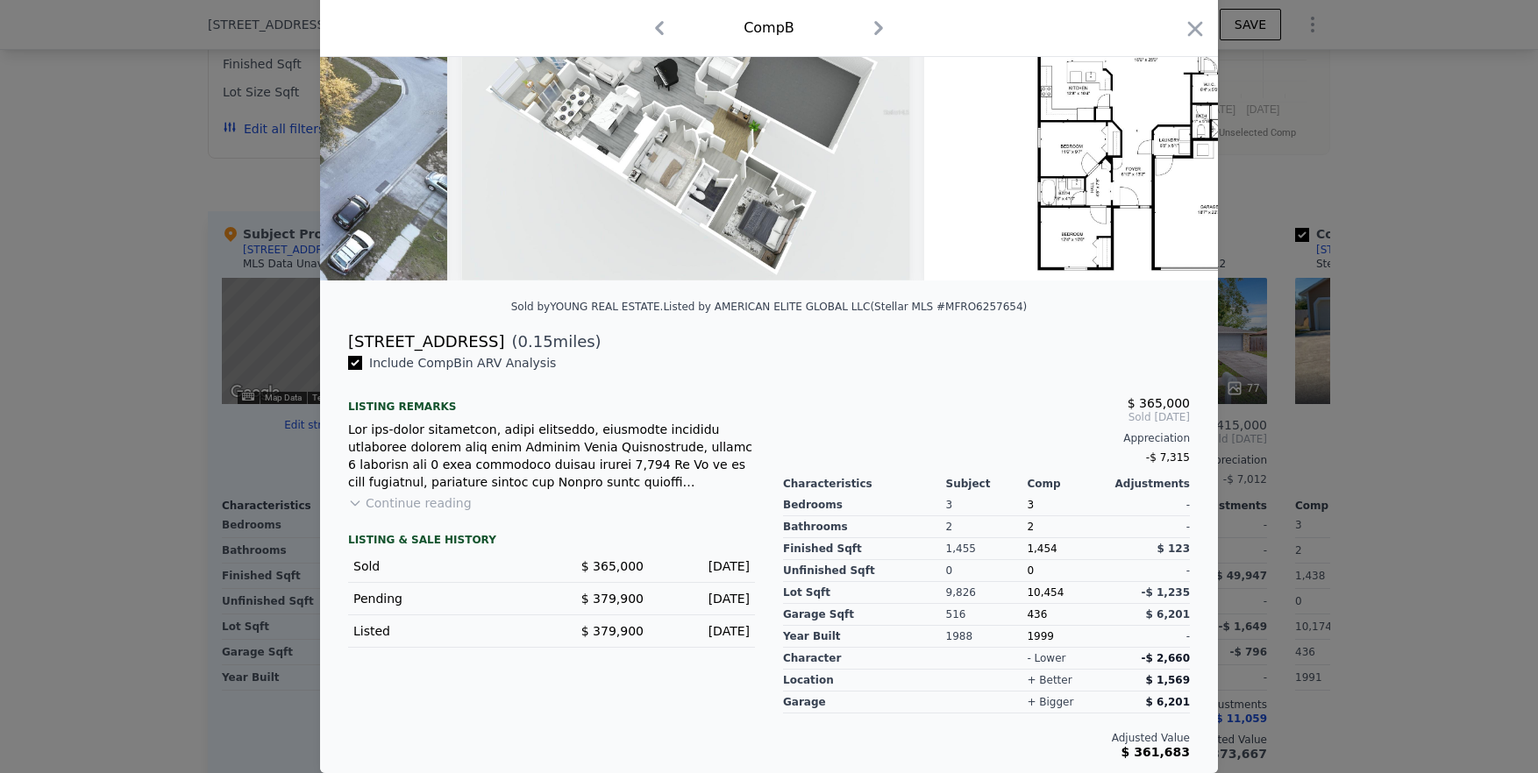
scroll to position [0, 0]
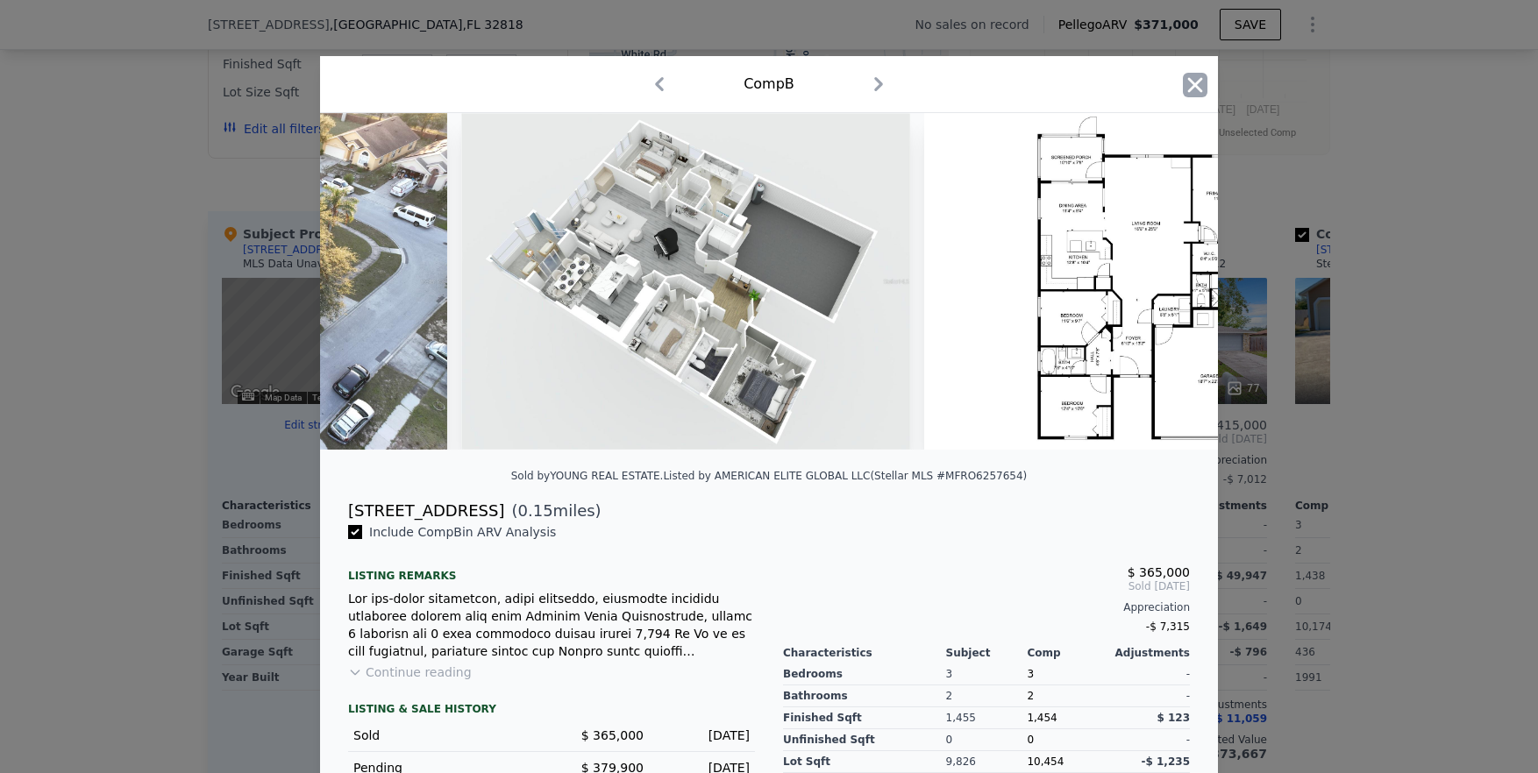
click at [869, 90] on icon "button" at bounding box center [1195, 85] width 25 height 25
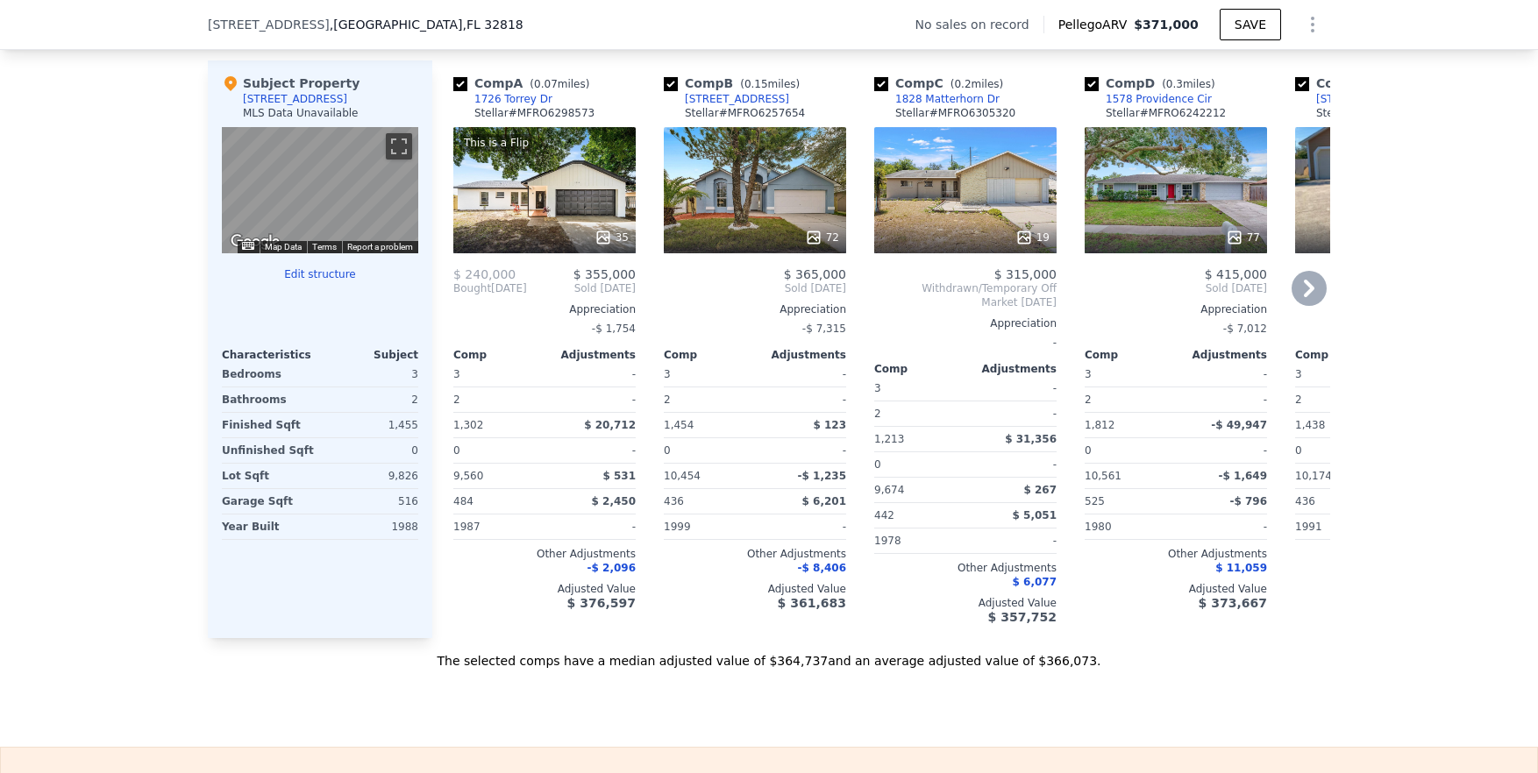
scroll to position [1695, 0]
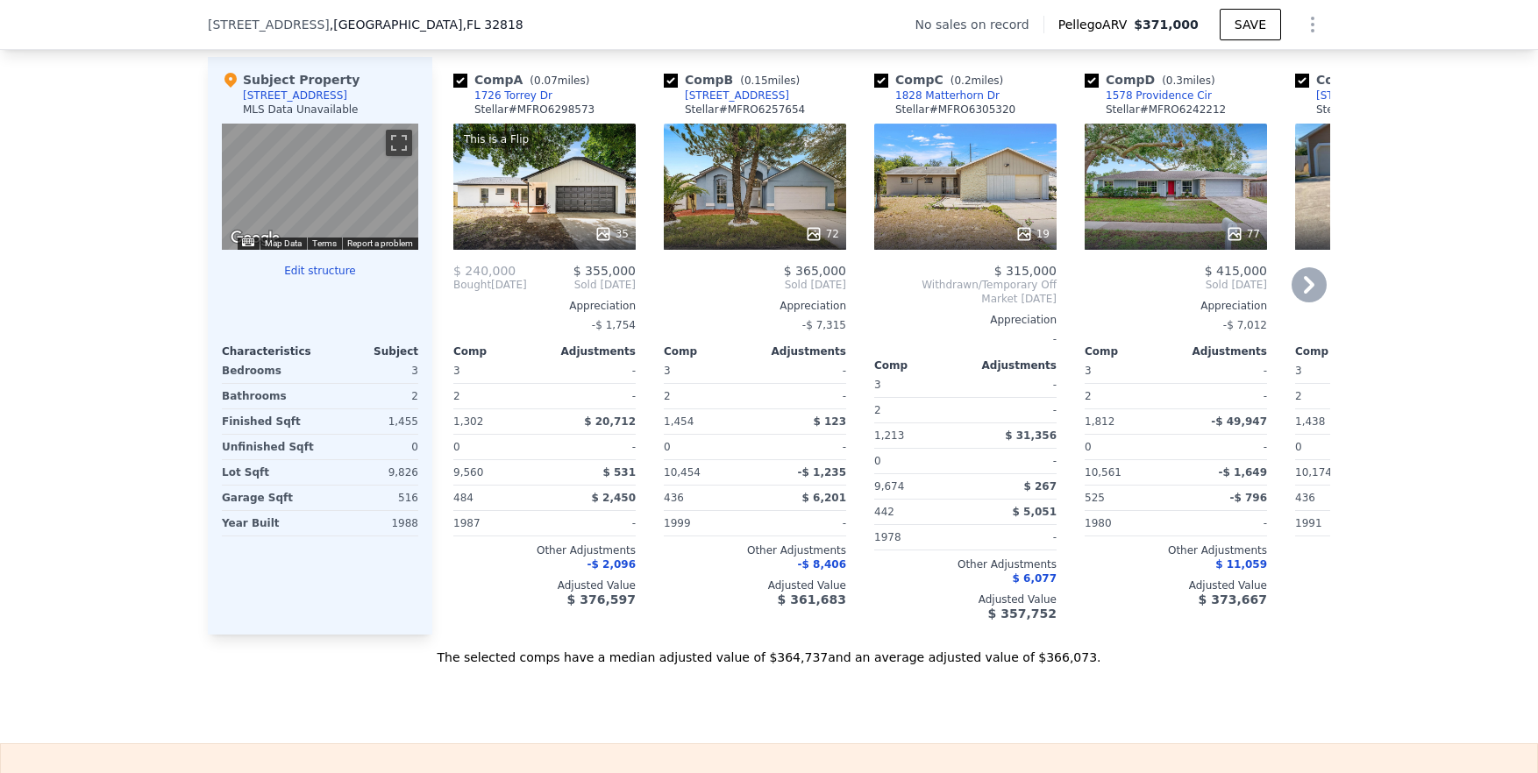
click at [869, 302] on icon at bounding box center [1308, 284] width 35 height 35
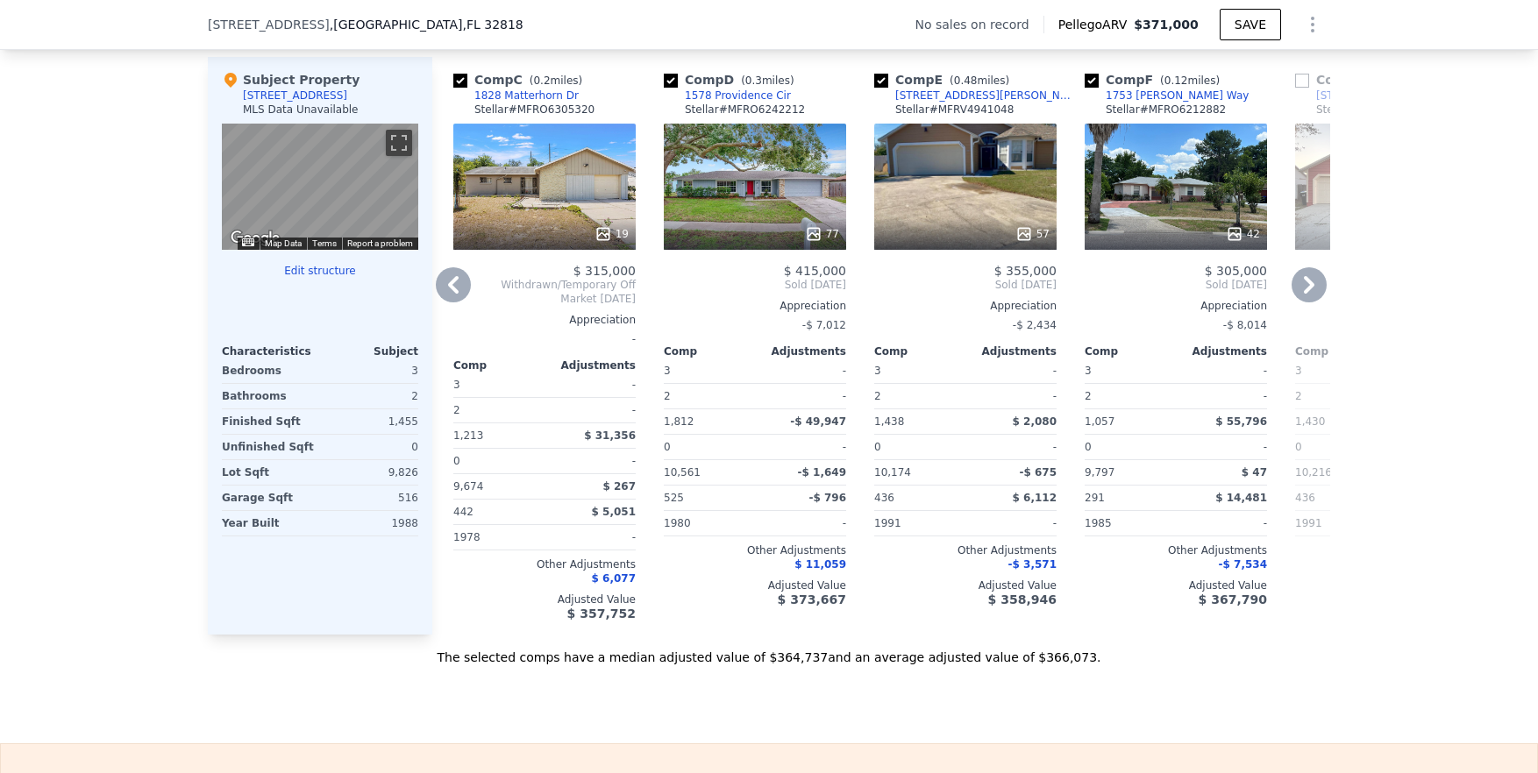
click at [869, 302] on icon at bounding box center [1308, 284] width 35 height 35
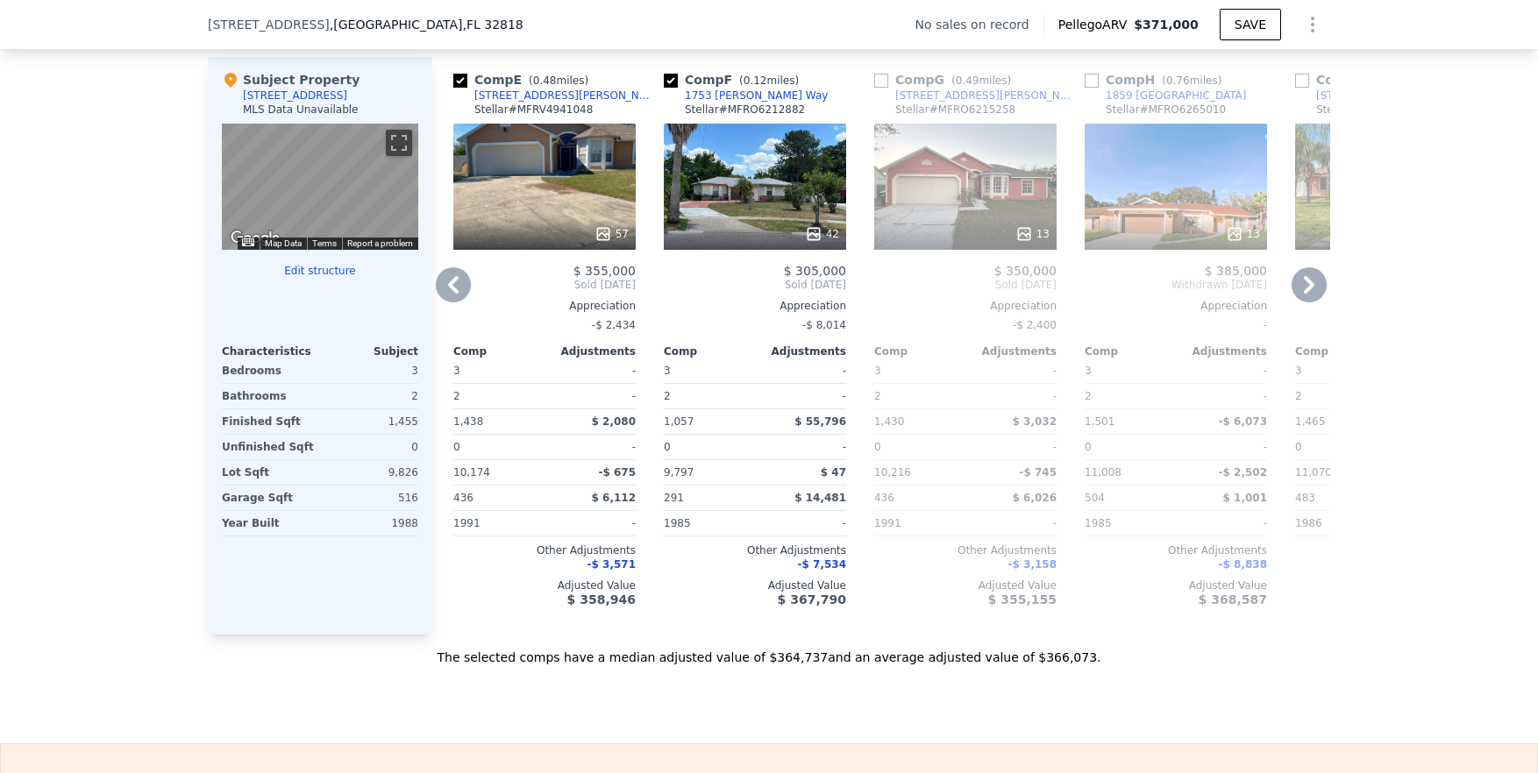
click at [450, 299] on icon at bounding box center [453, 284] width 35 height 35
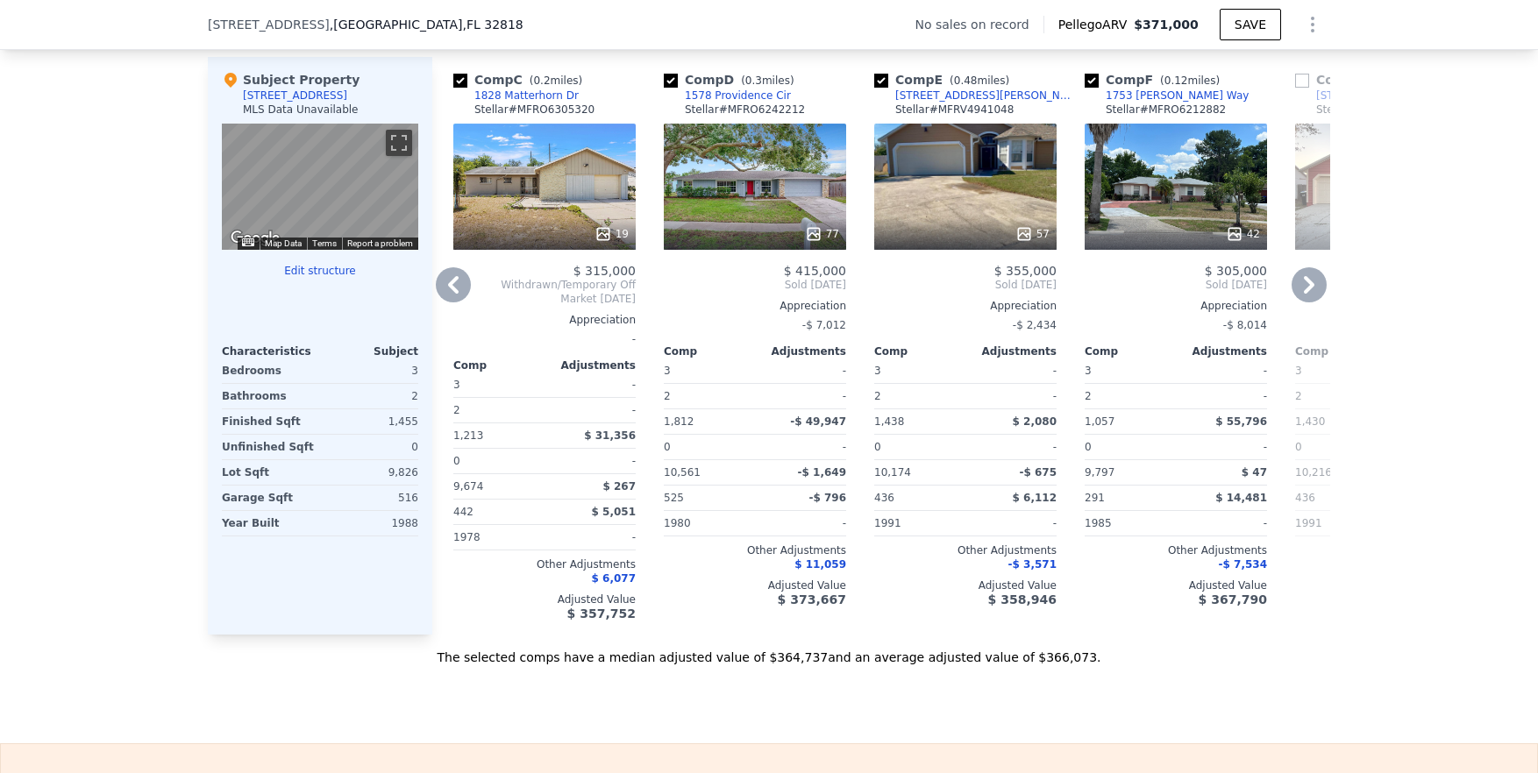
click at [450, 299] on icon at bounding box center [453, 284] width 35 height 35
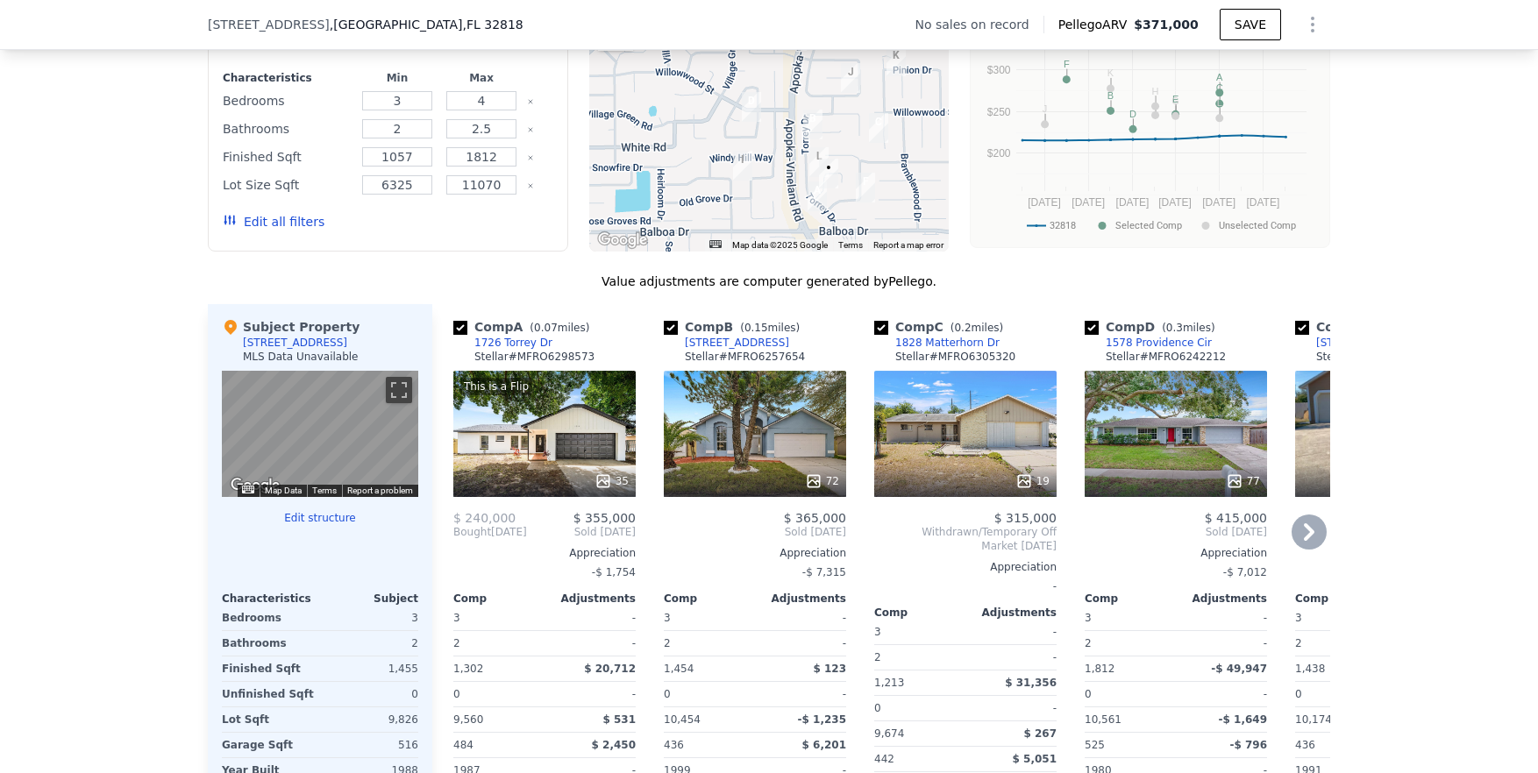
scroll to position [1528, 0]
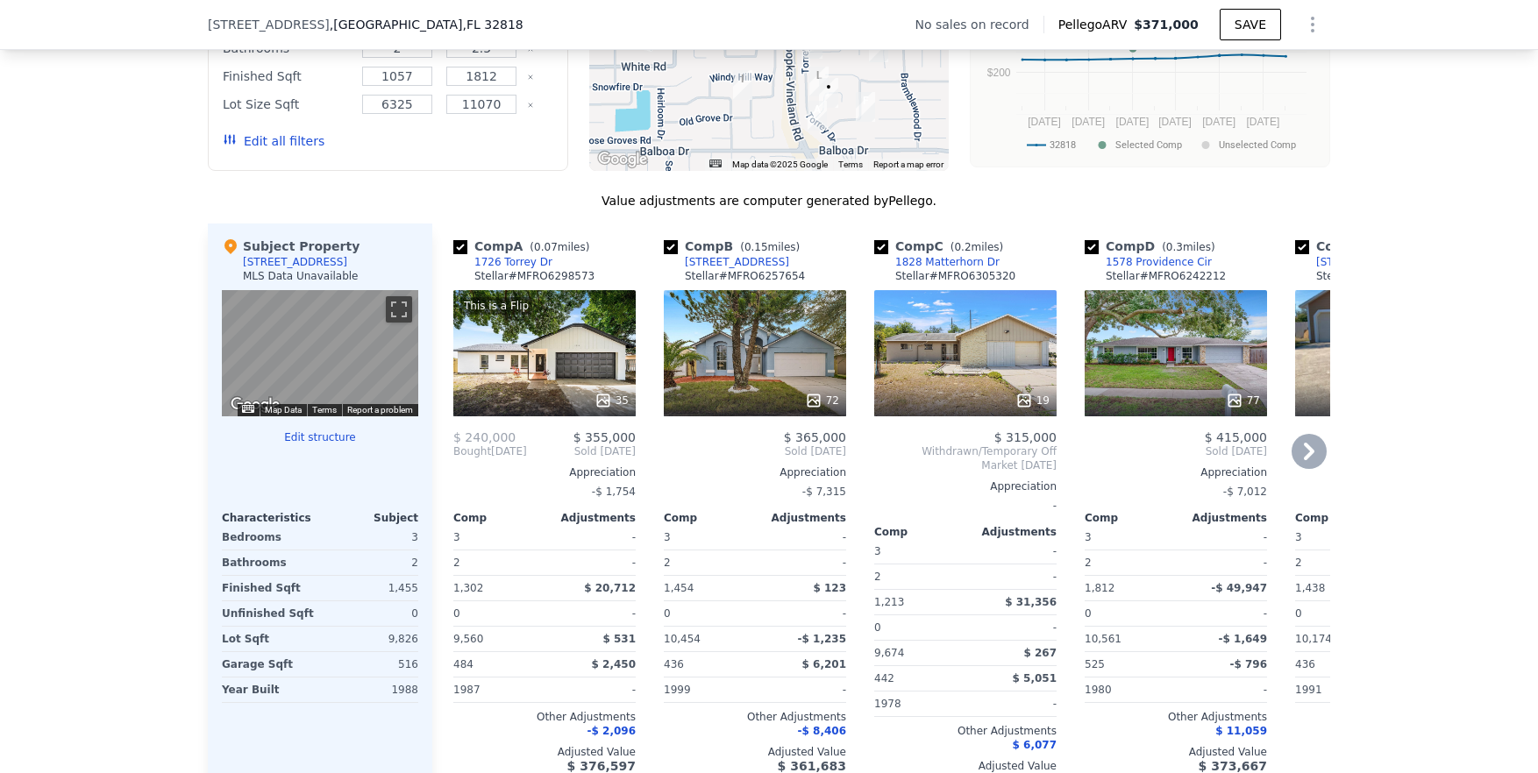
click at [542, 363] on div "This is a Flip 35" at bounding box center [544, 353] width 182 height 126
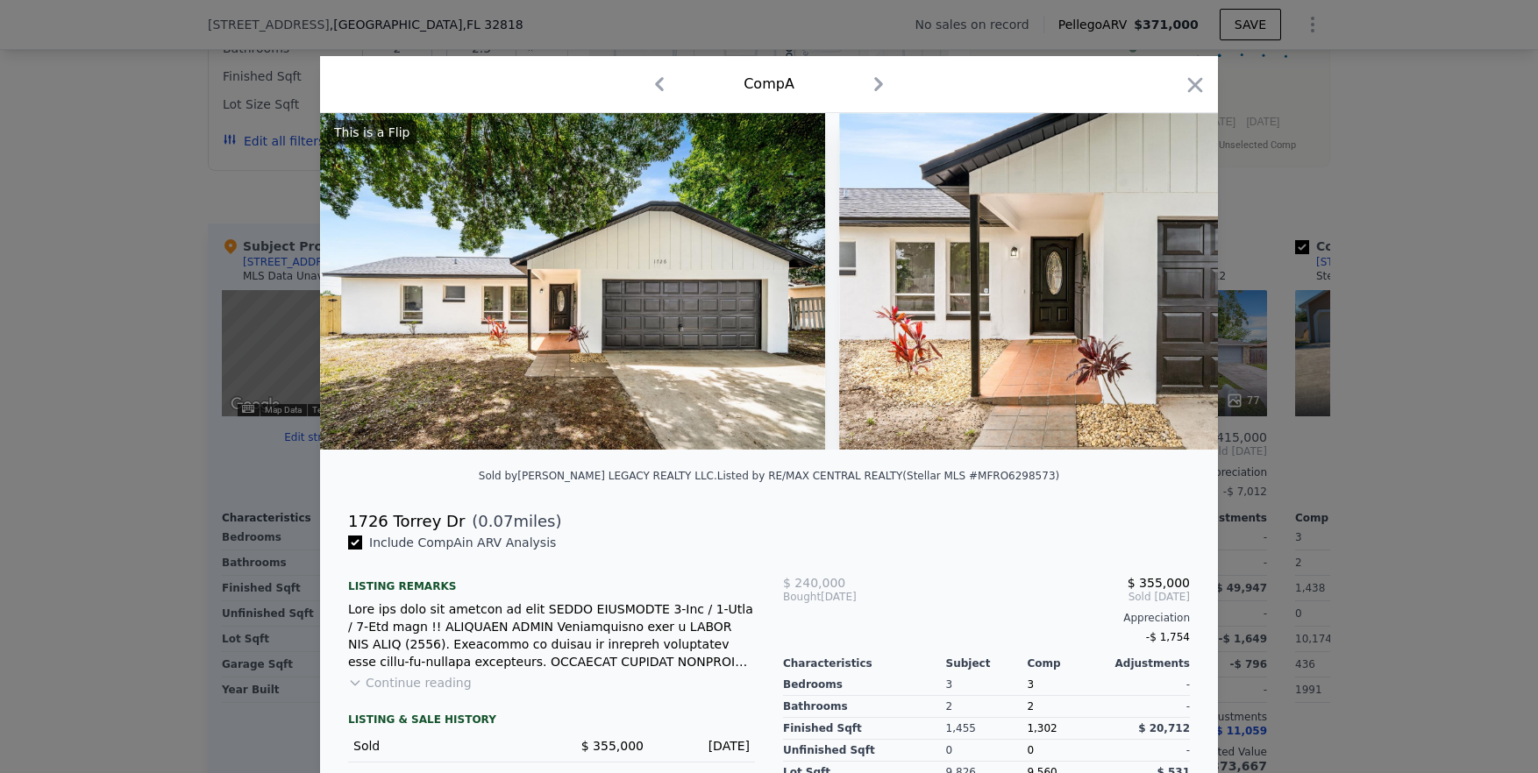
scroll to position [152, 0]
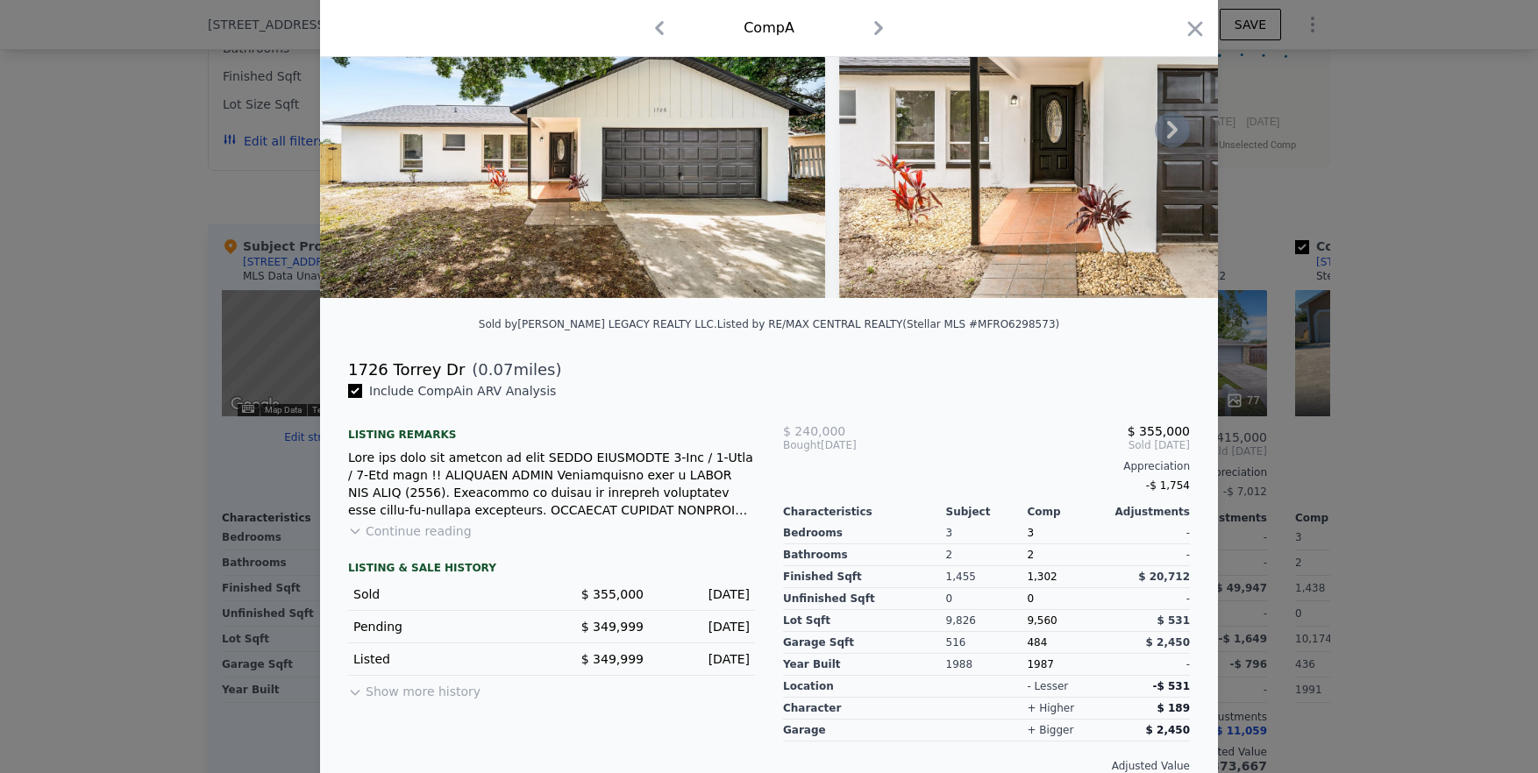
click at [869, 133] on icon at bounding box center [1172, 129] width 35 height 35
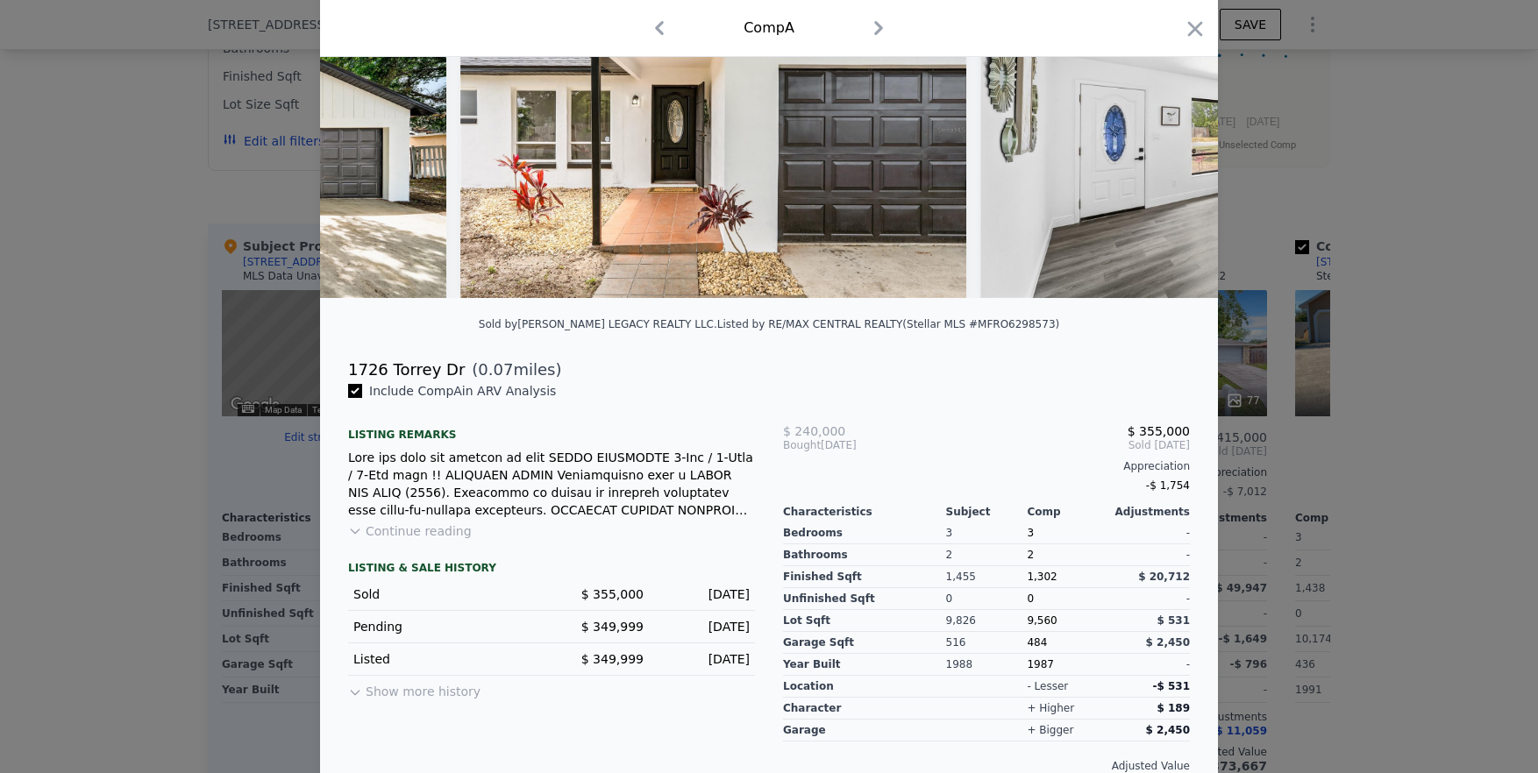
scroll to position [0, 421]
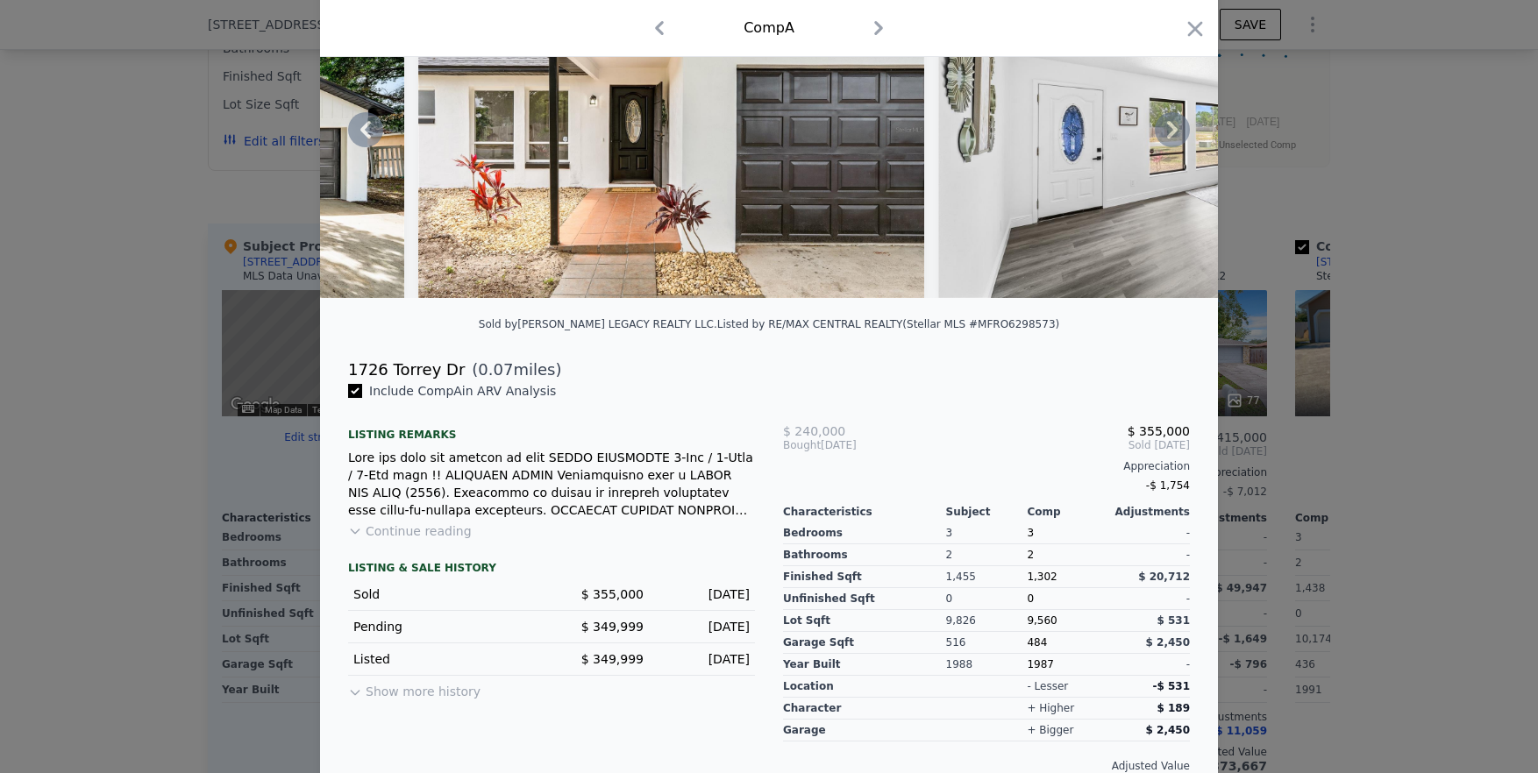
click at [869, 139] on icon at bounding box center [1172, 130] width 11 height 18
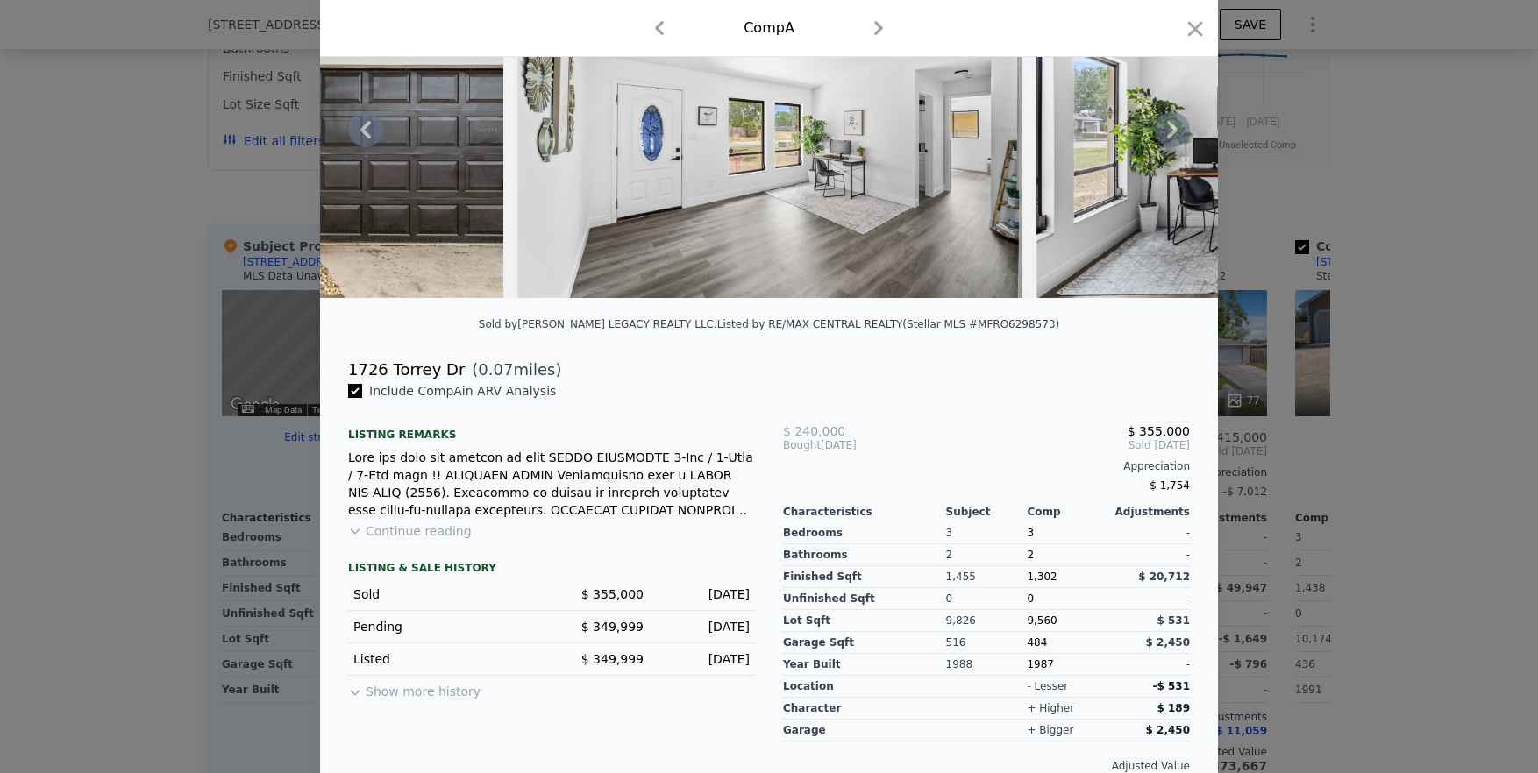
click at [869, 139] on icon at bounding box center [1172, 130] width 11 height 18
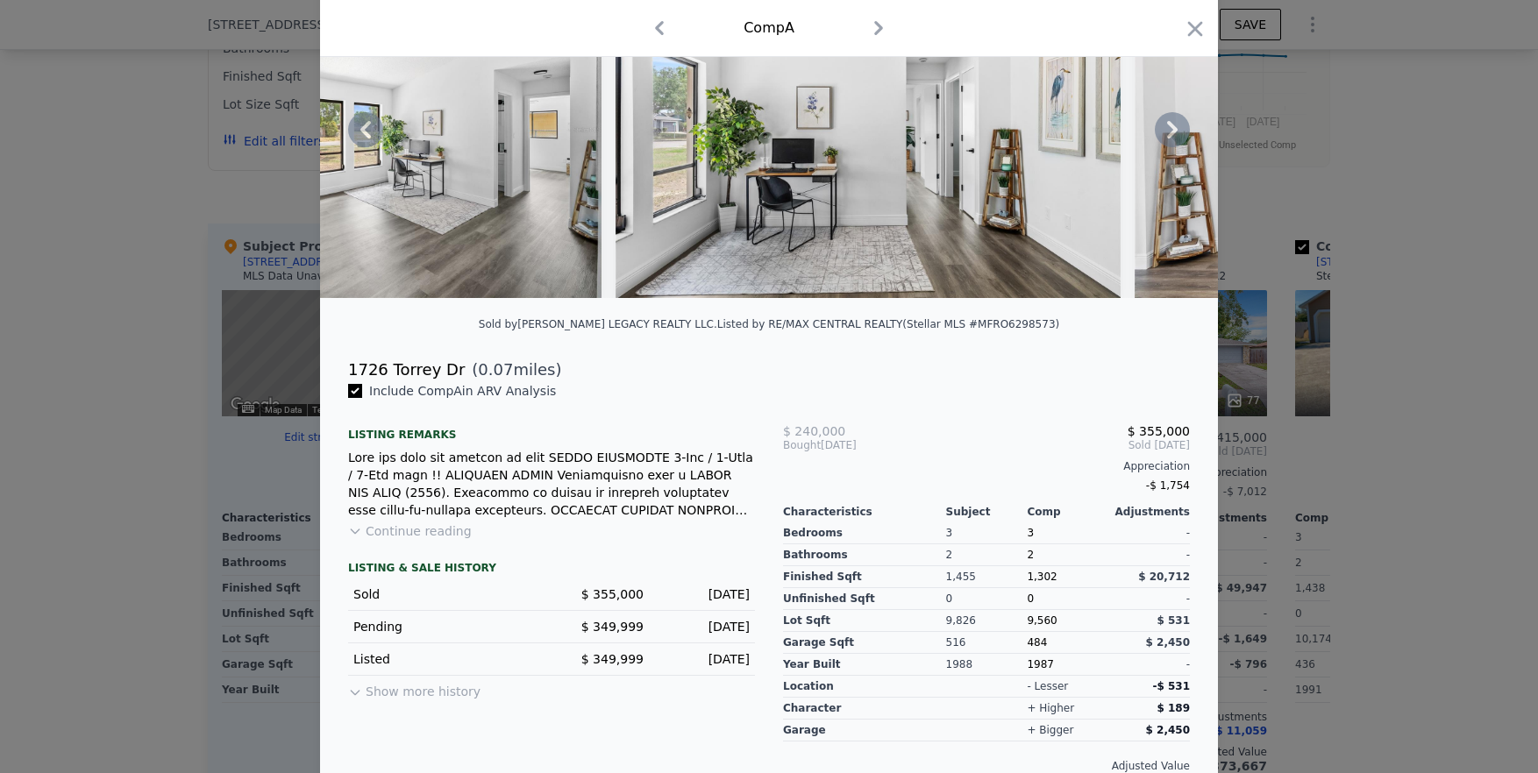
click at [869, 139] on icon at bounding box center [1172, 130] width 11 height 18
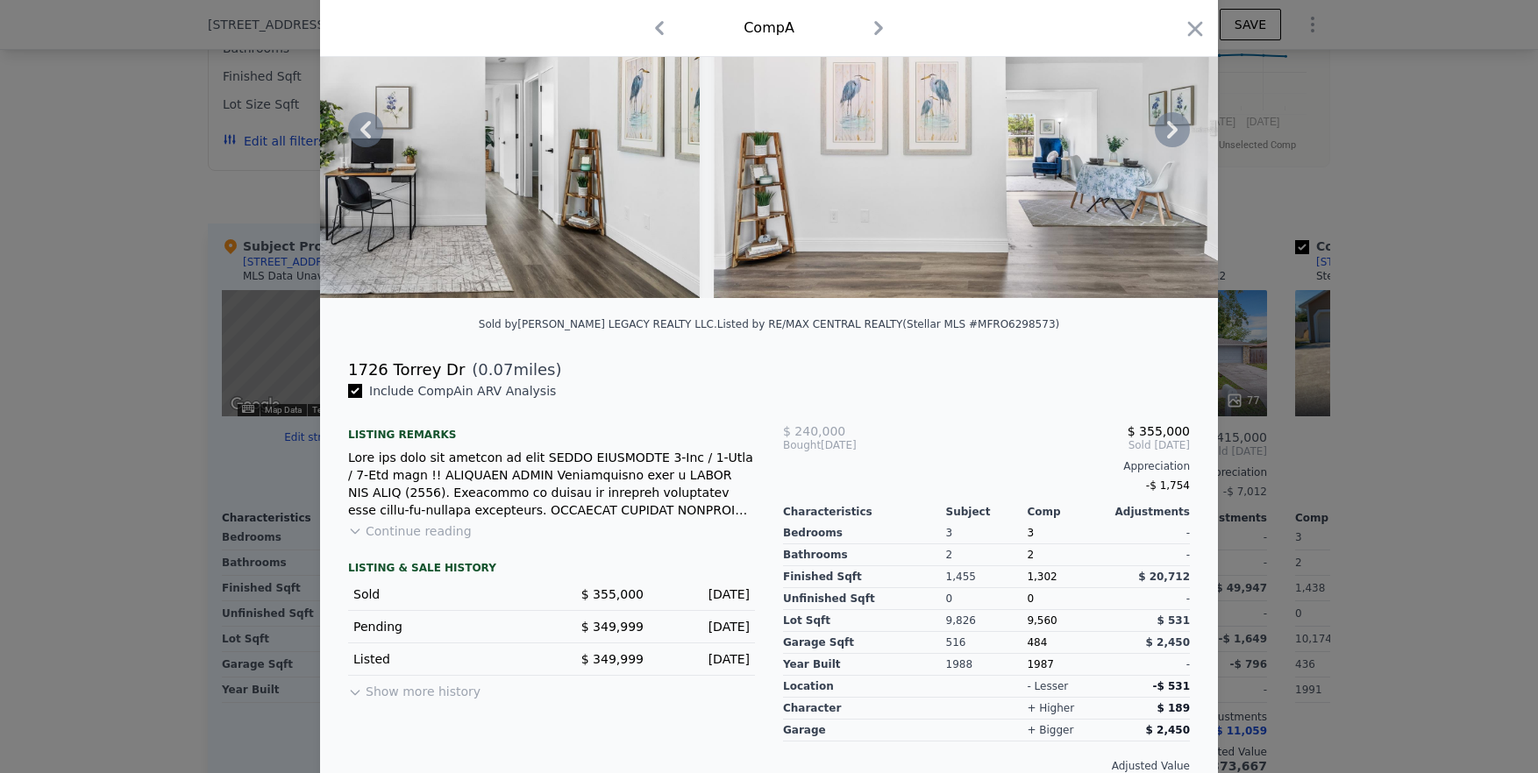
click at [869, 139] on icon at bounding box center [1172, 130] width 11 height 18
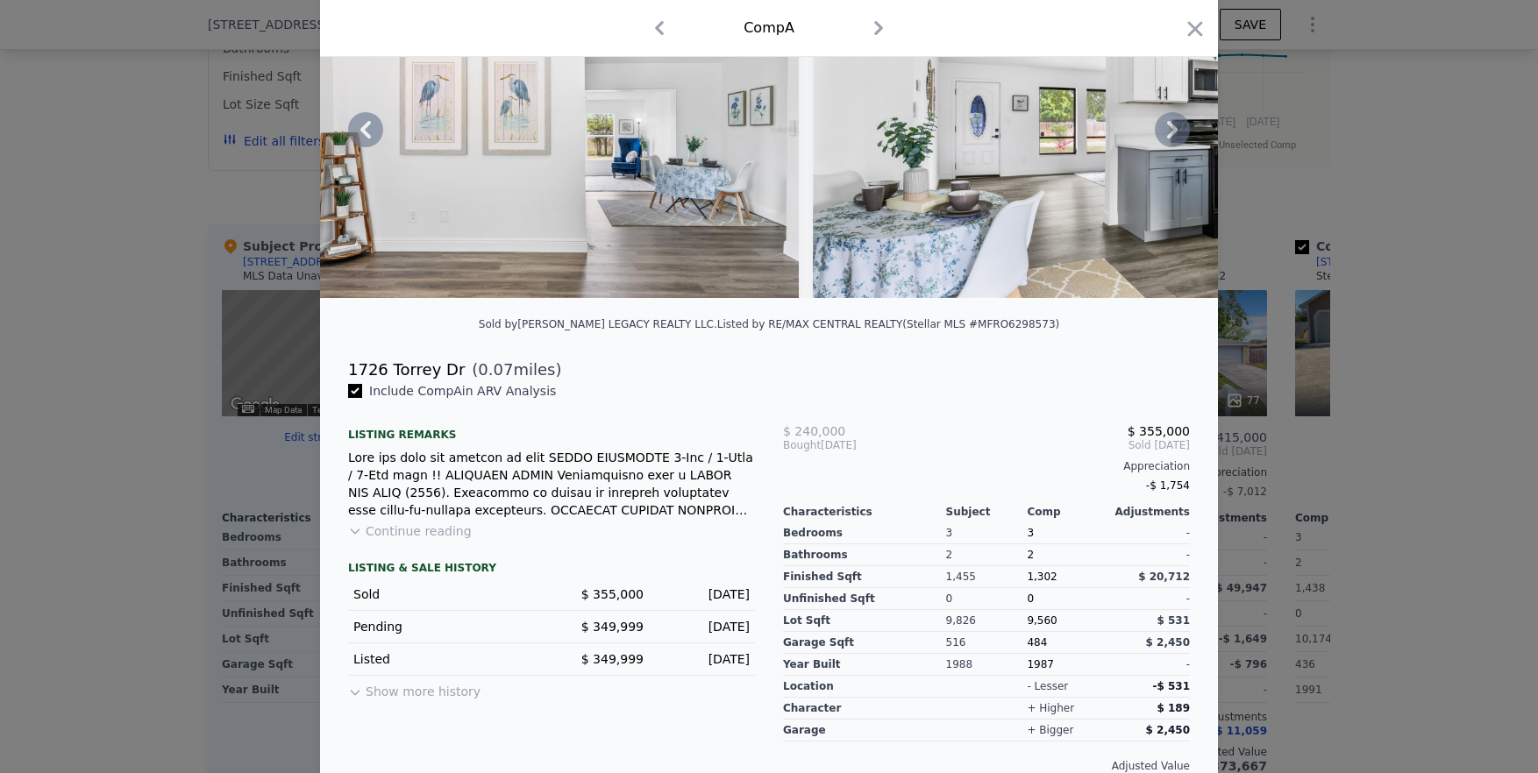
click at [869, 139] on icon at bounding box center [1172, 130] width 11 height 18
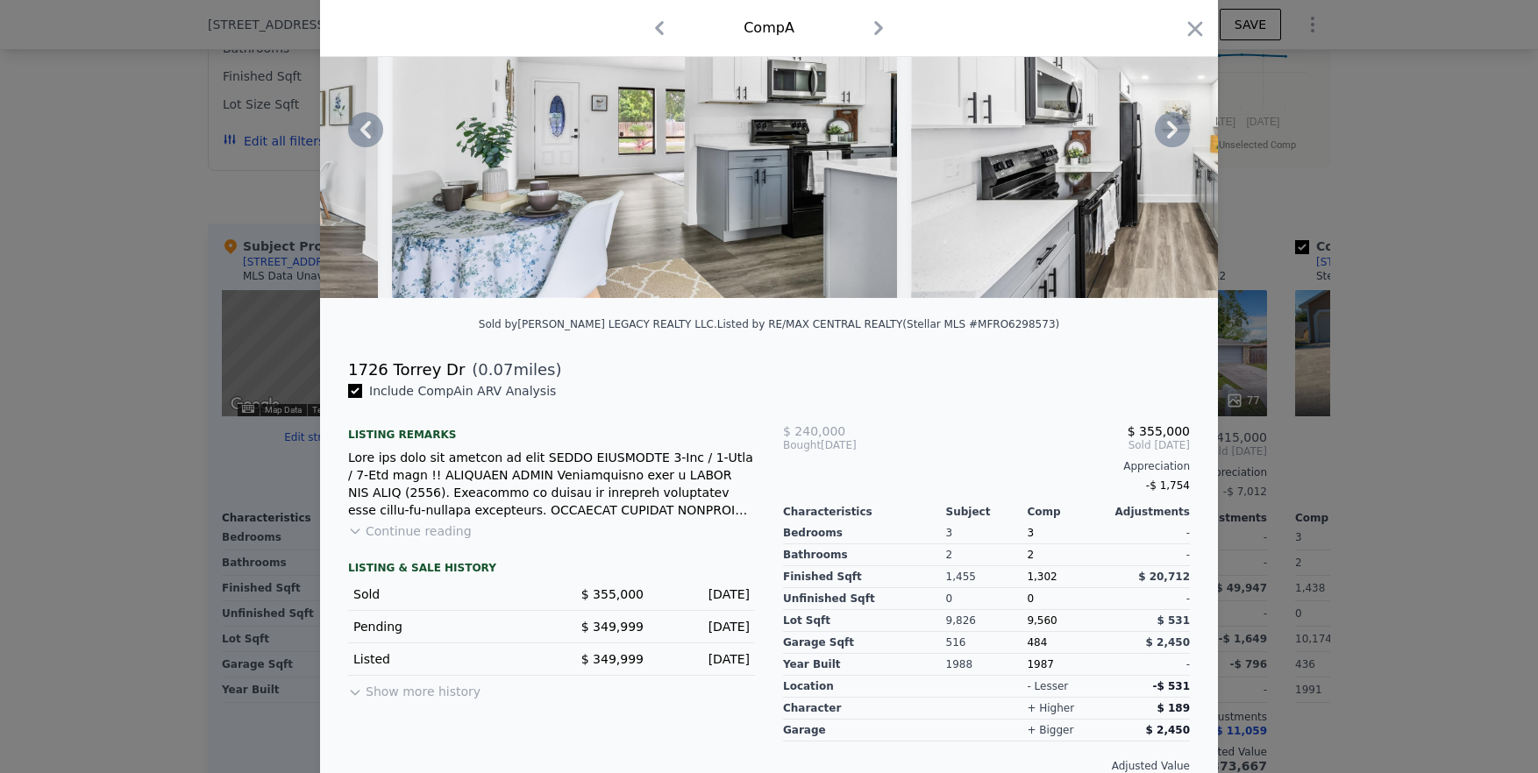
click at [869, 139] on icon at bounding box center [1172, 130] width 11 height 18
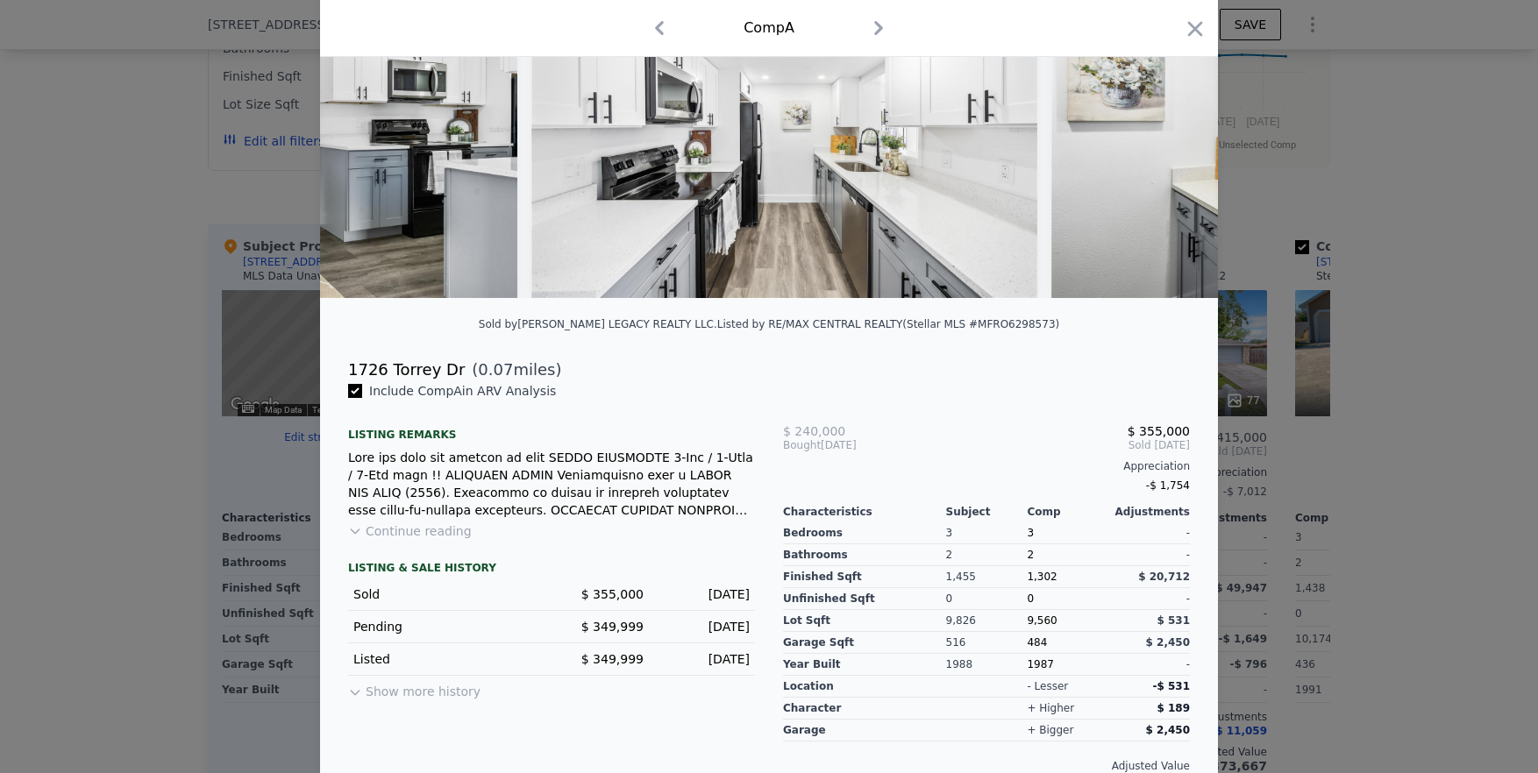
scroll to position [0, 2946]
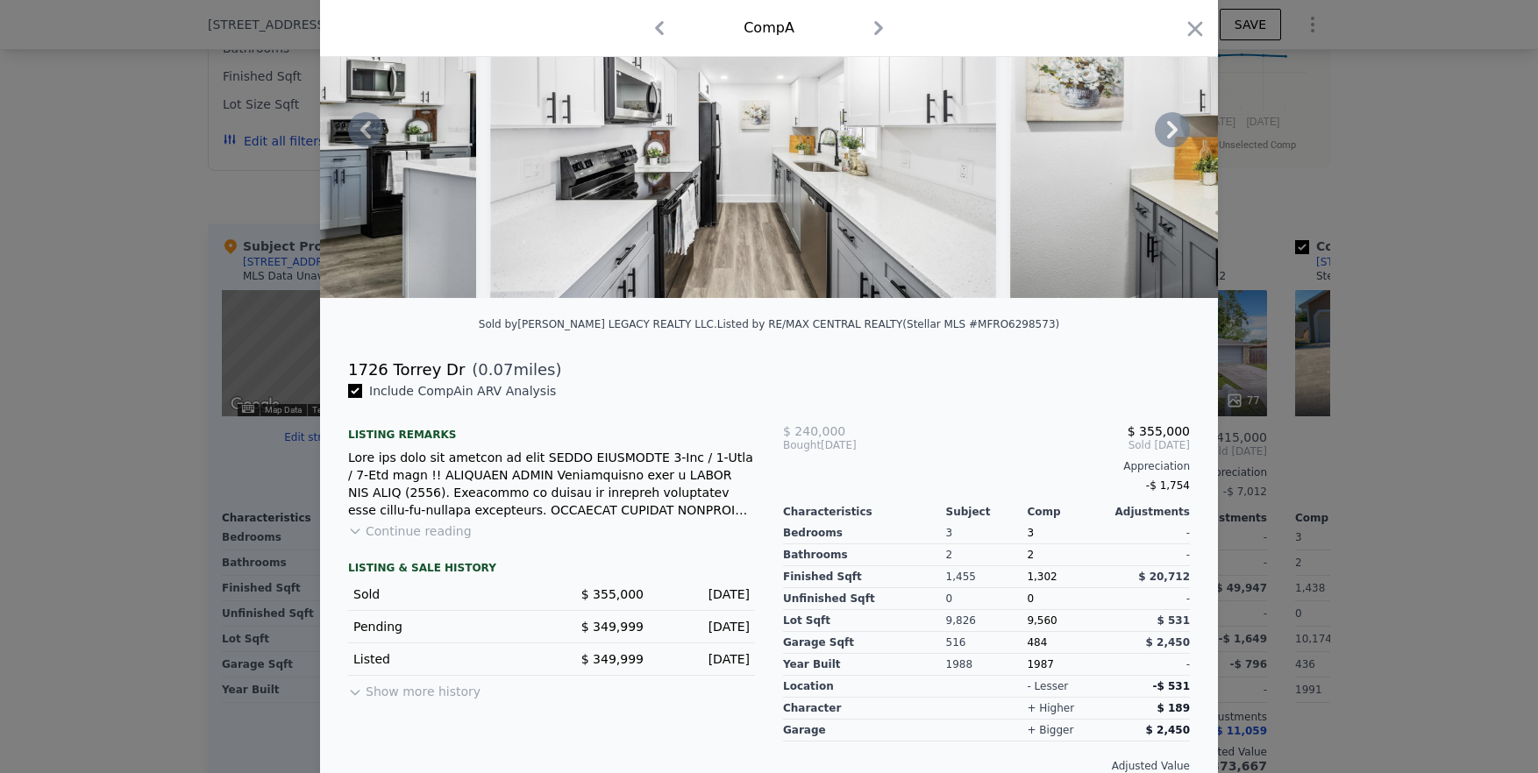
click at [869, 142] on div "This is a Flip" at bounding box center [769, 129] width 898 height 337
click at [869, 139] on icon at bounding box center [1172, 130] width 11 height 18
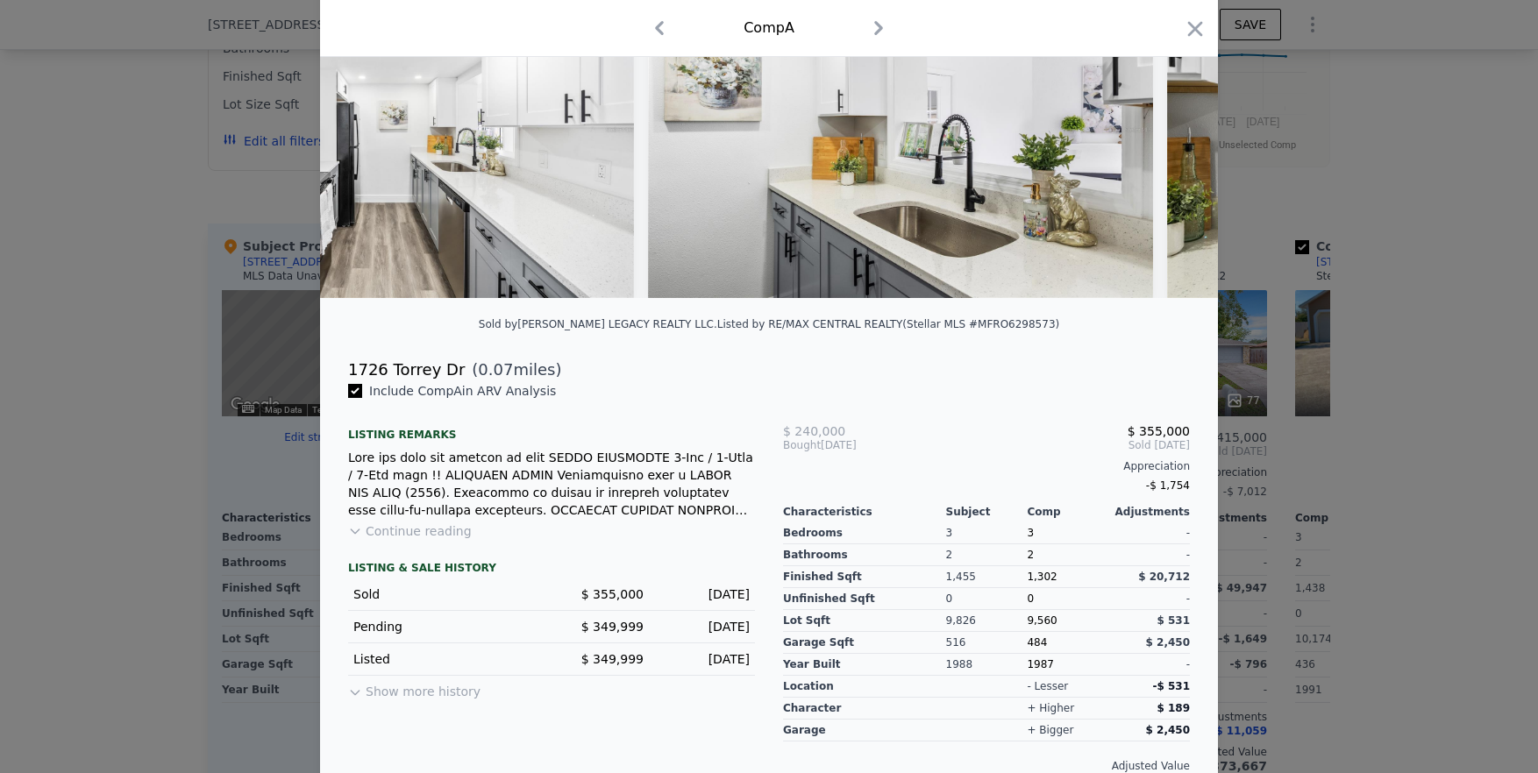
scroll to position [0, 3366]
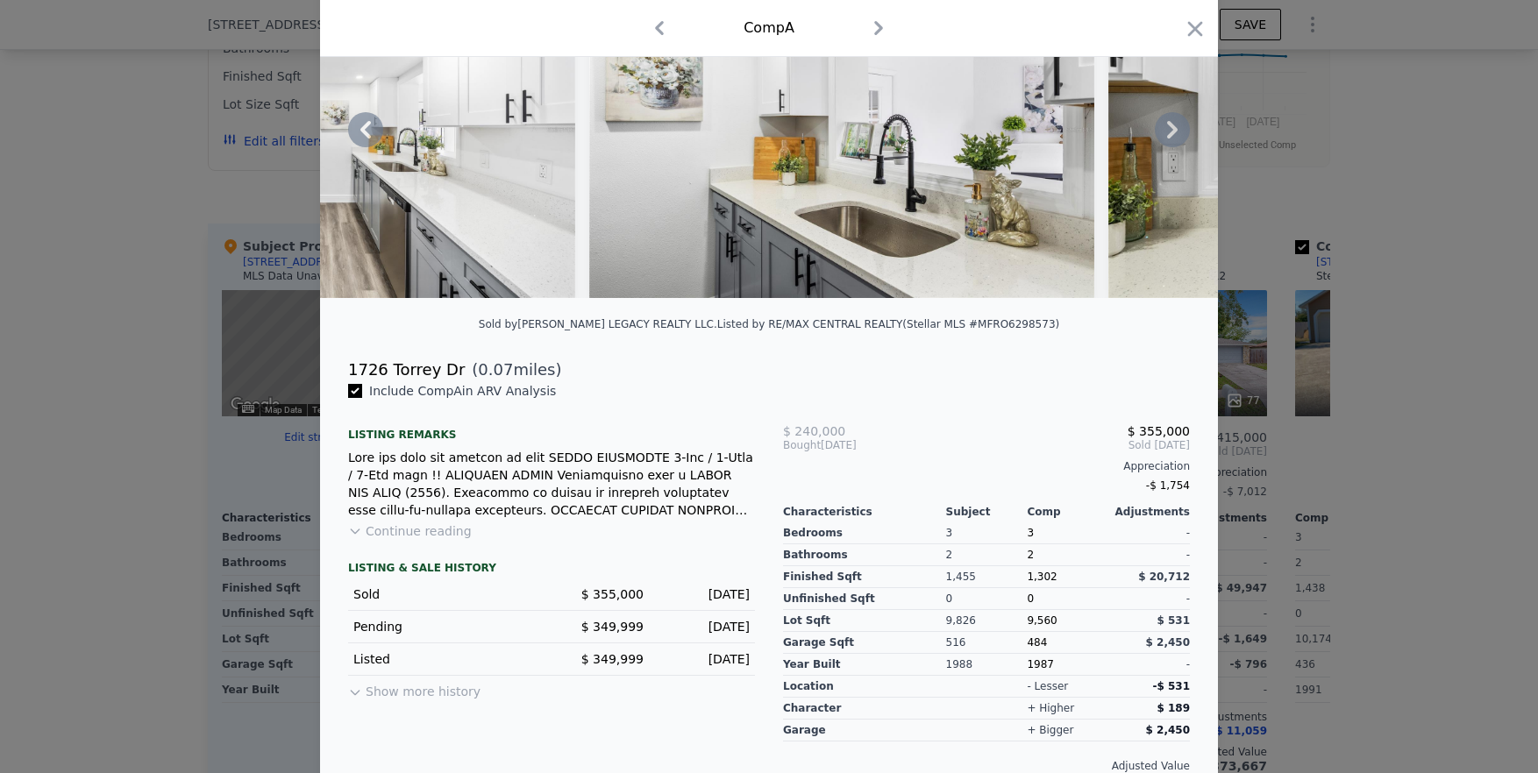
click at [360, 139] on icon at bounding box center [365, 130] width 11 height 18
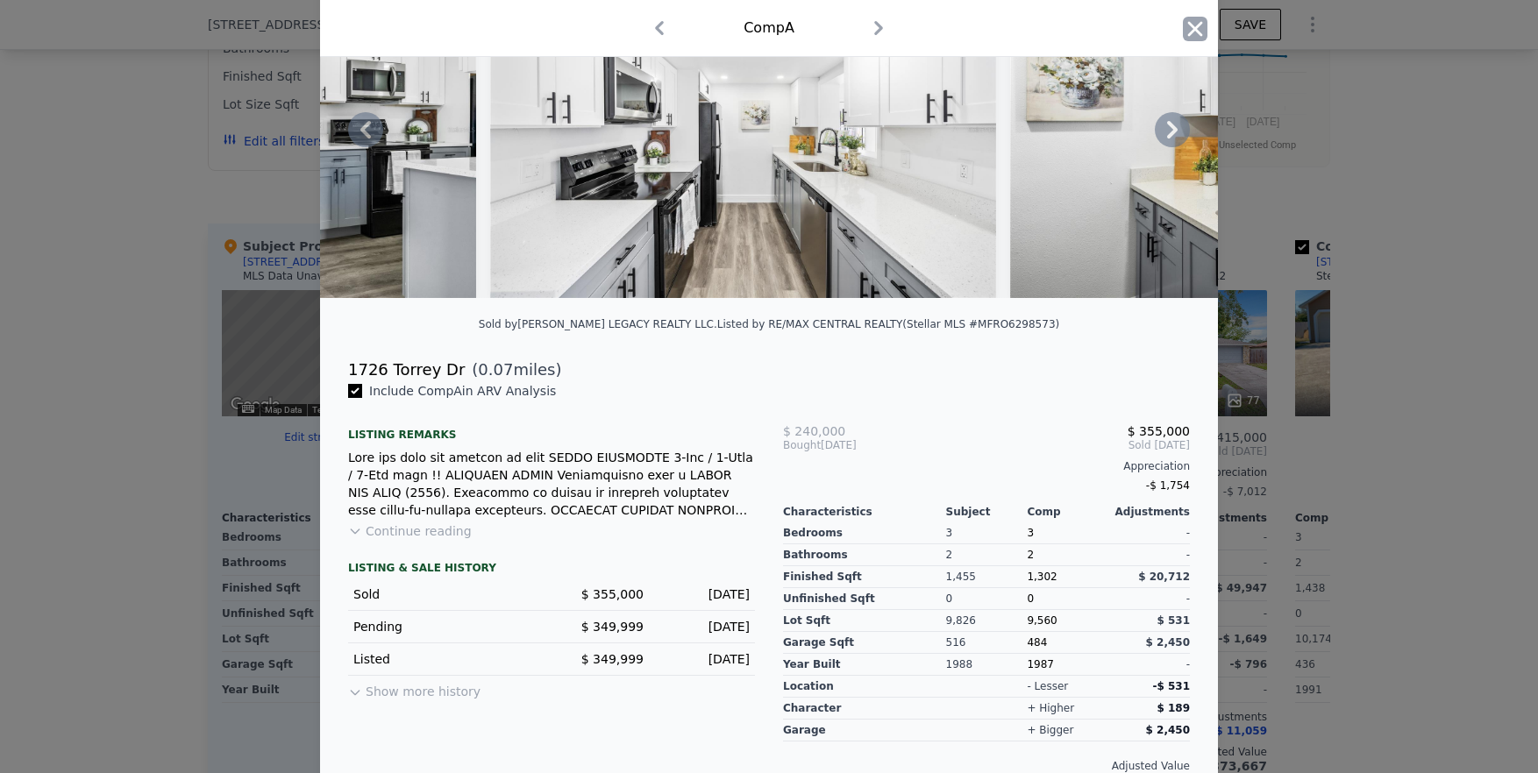
click at [869, 25] on icon "button" at bounding box center [1195, 29] width 25 height 25
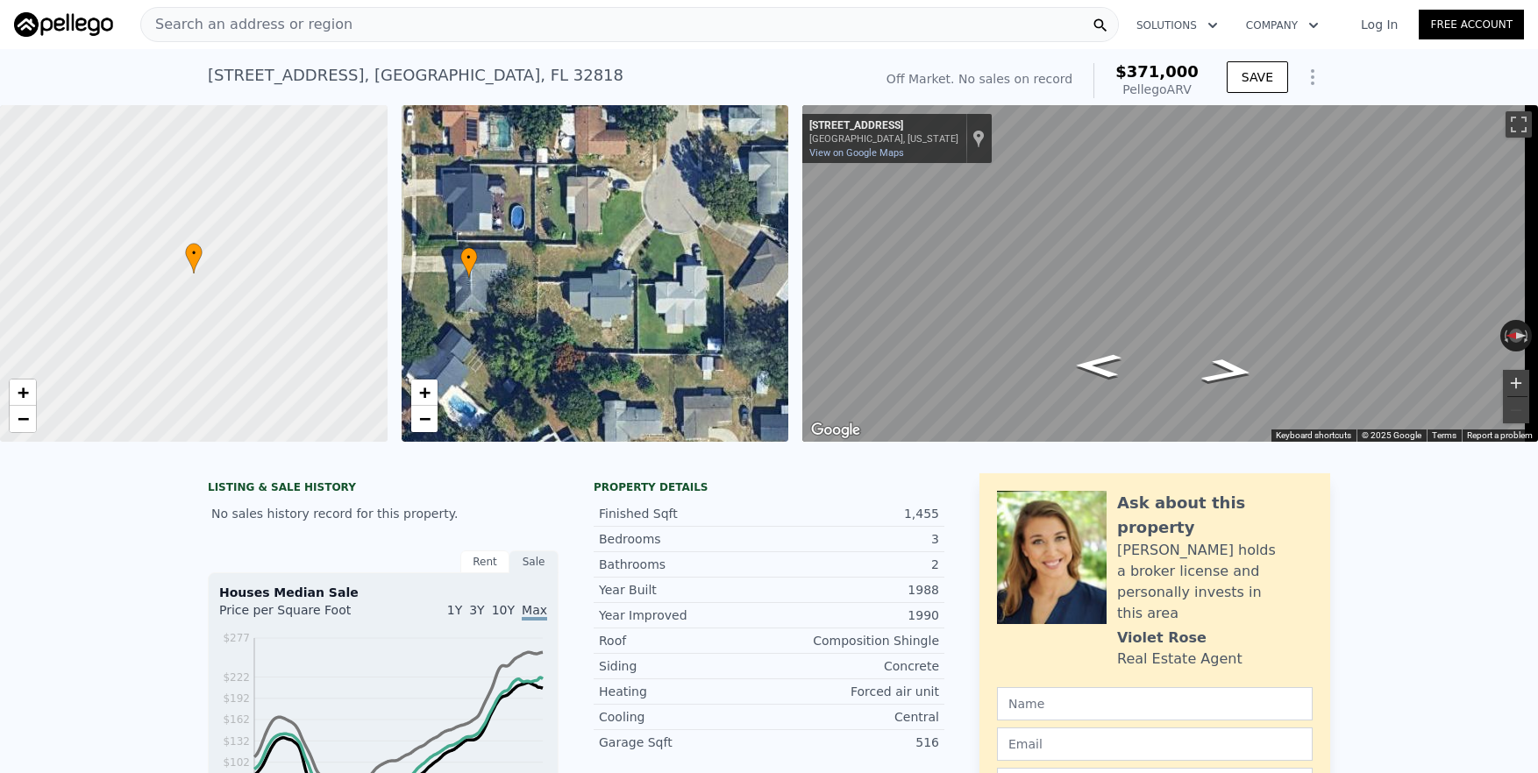
click at [869, 377] on button "Zoom in" at bounding box center [1516, 383] width 26 height 26
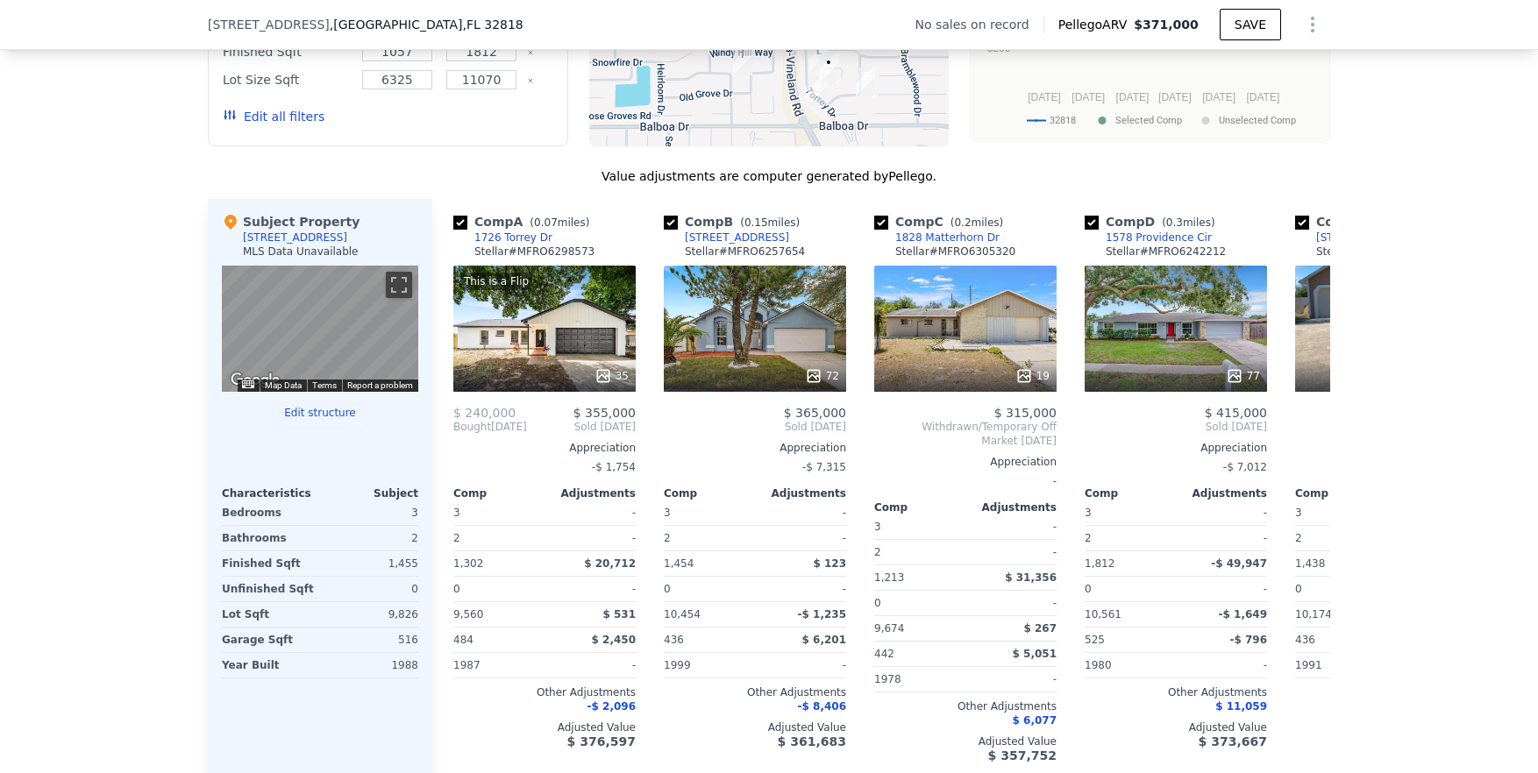
scroll to position [1777, 0]
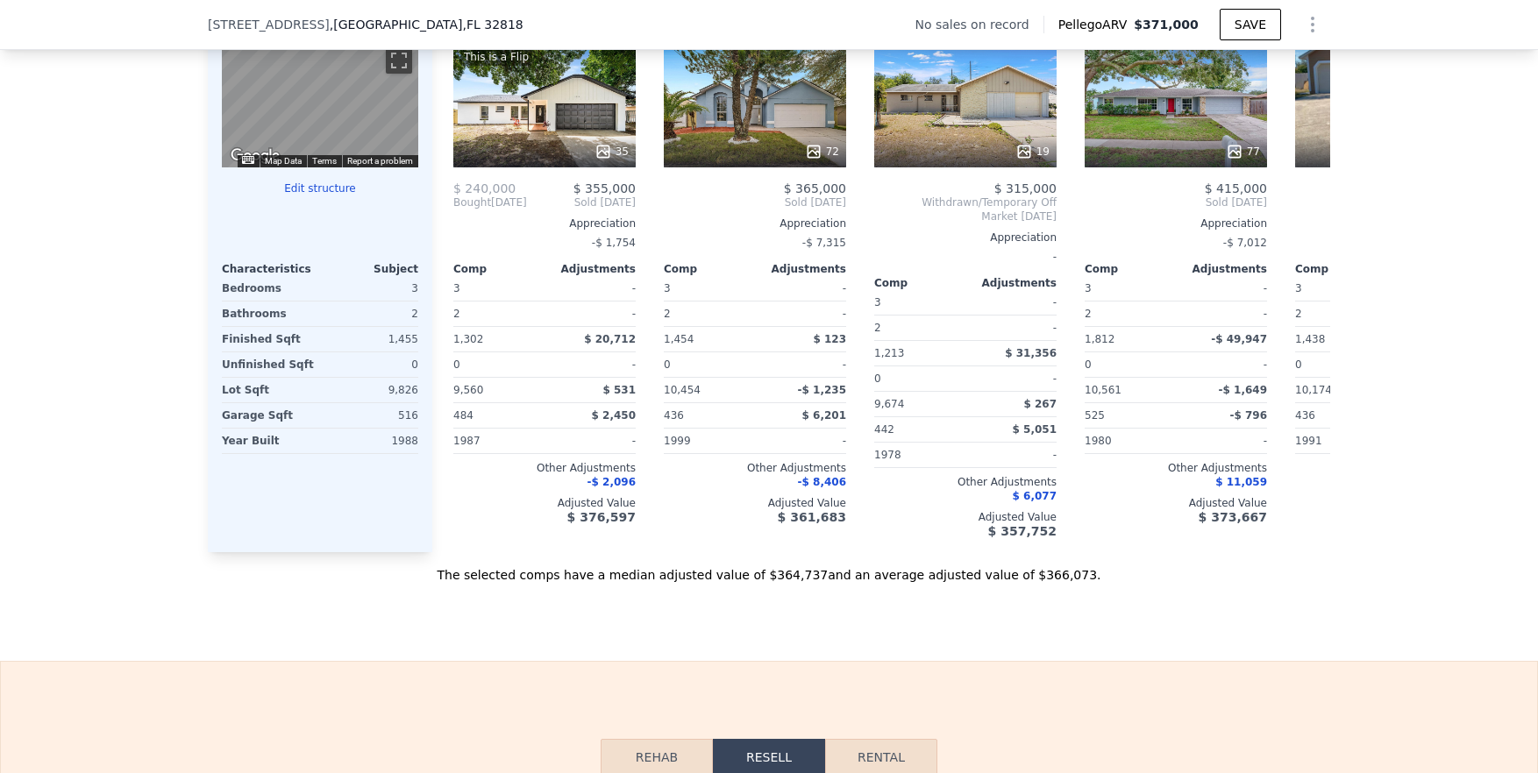
click at [43, 464] on div "We found 12 sales that match your search Filters Map Prices Modify Comp Filters…" at bounding box center [769, 83] width 1538 height 1002
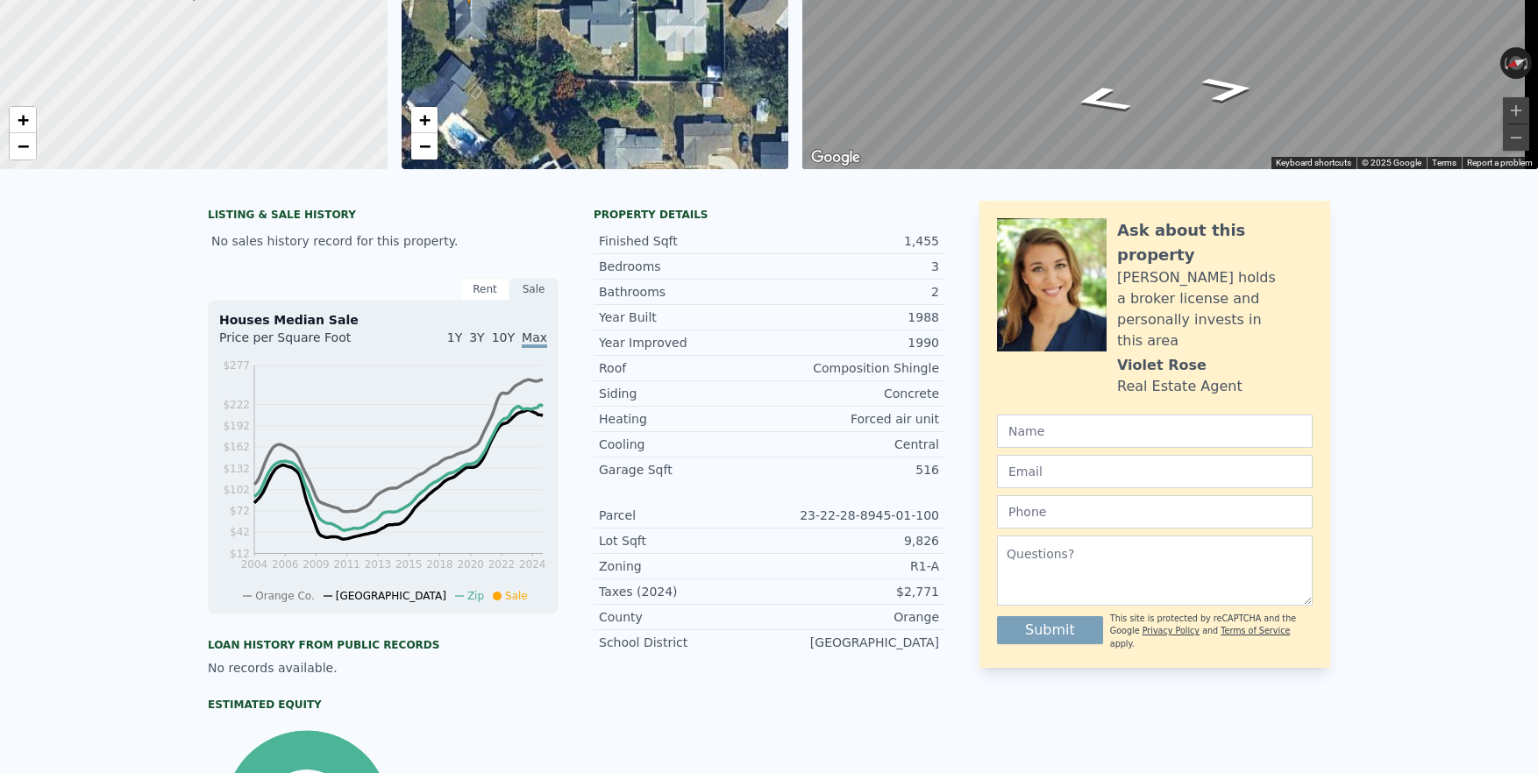
scroll to position [0, 0]
